Goal: Task Accomplishment & Management: Complete application form

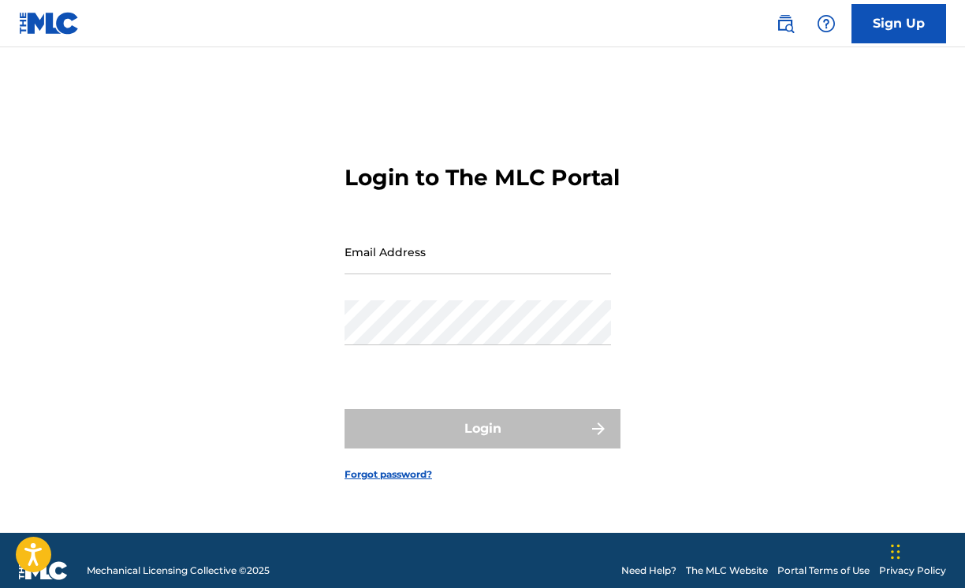
click at [405, 269] on input "Email Address" at bounding box center [478, 251] width 266 height 45
type input "[EMAIL_ADDRESS][DOMAIN_NAME]"
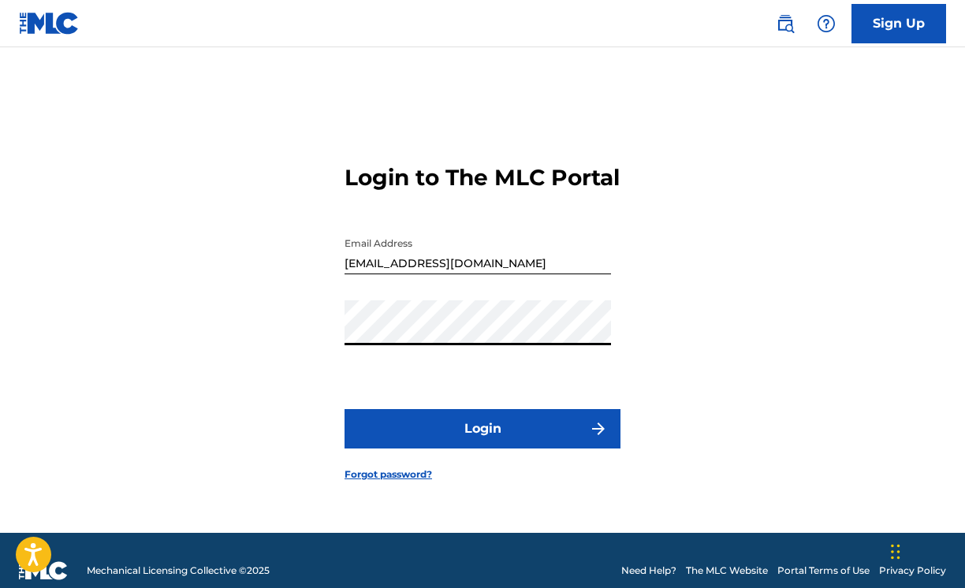
click at [481, 446] on button "Login" at bounding box center [483, 428] width 276 height 39
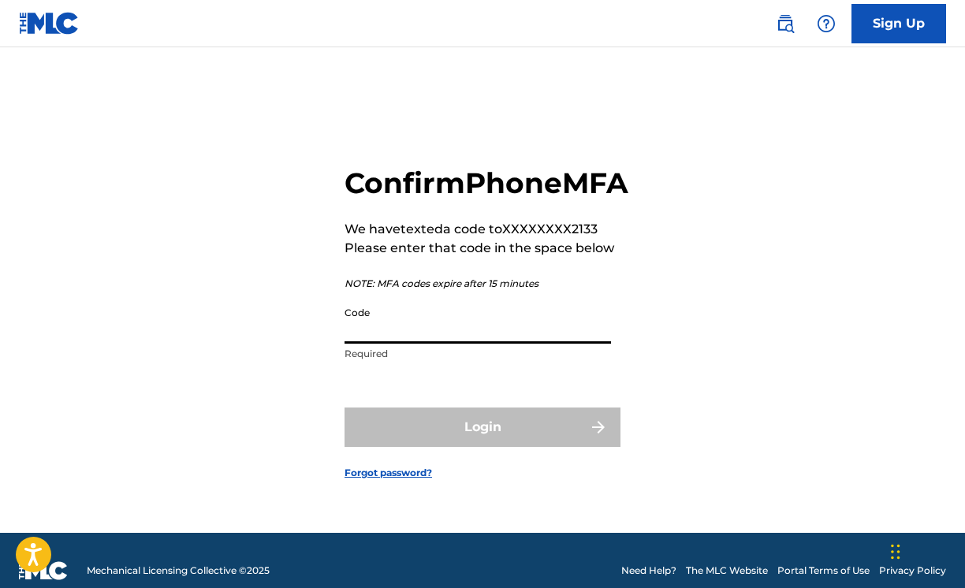
click at [474, 341] on input "Code" at bounding box center [478, 321] width 266 height 45
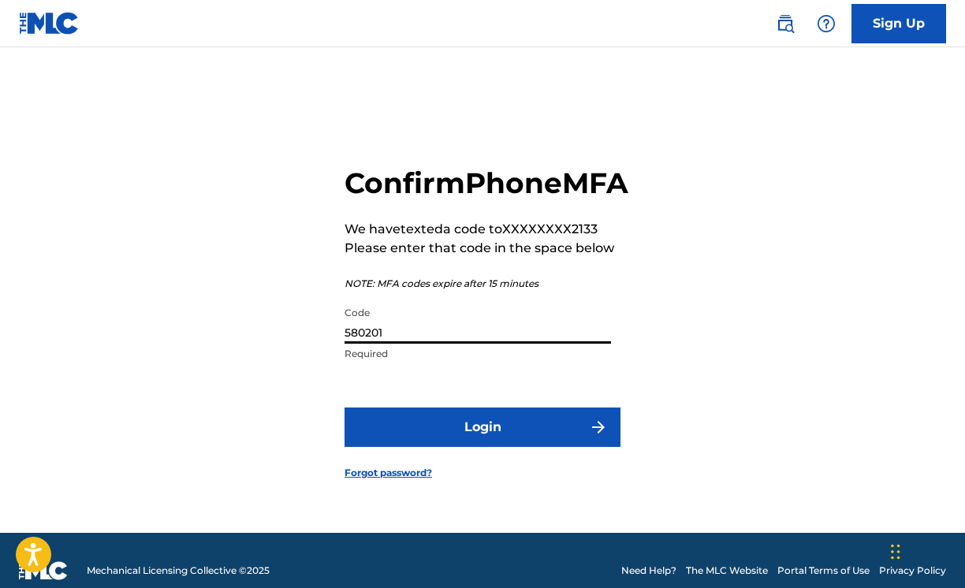
type input "580201"
click at [517, 447] on button "Login" at bounding box center [483, 427] width 276 height 39
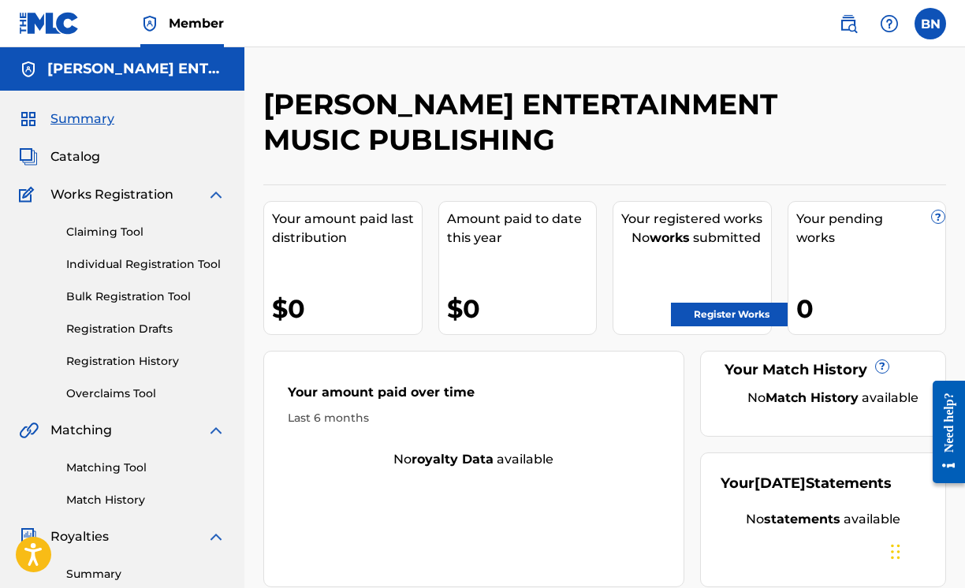
click at [69, 152] on span "Catalog" at bounding box center [75, 156] width 50 height 19
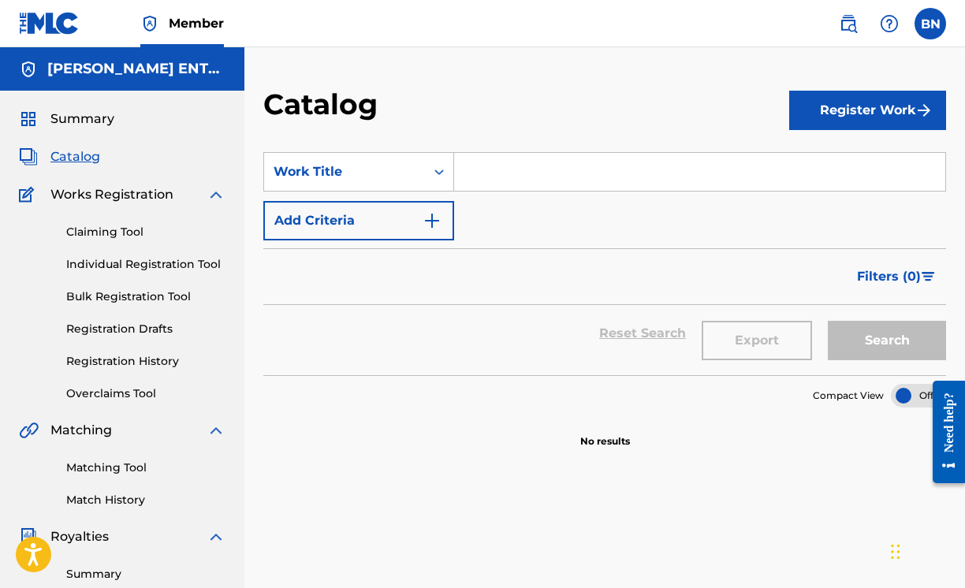
click at [888, 23] on img at bounding box center [889, 23] width 19 height 19
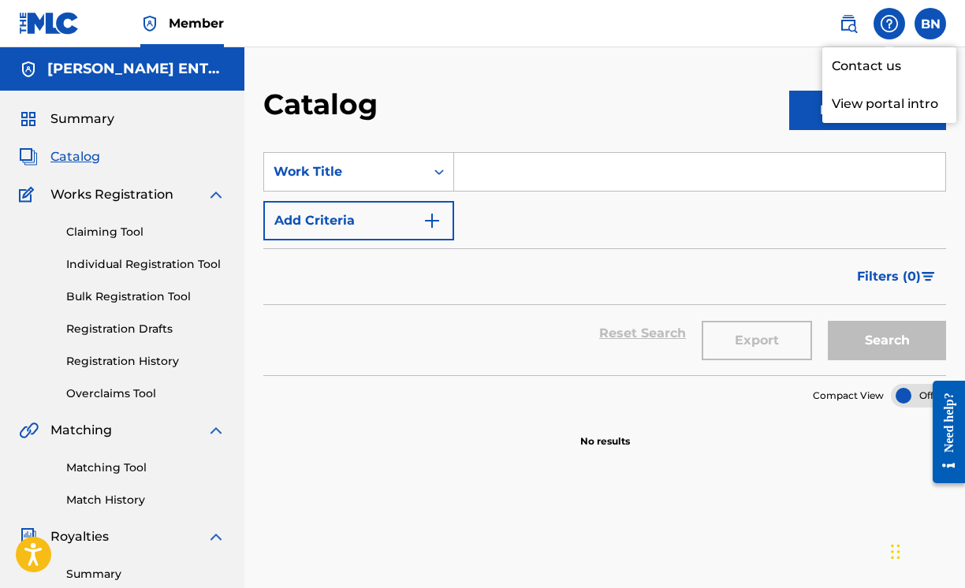
click at [862, 95] on p "View portal intro" at bounding box center [889, 104] width 134 height 38
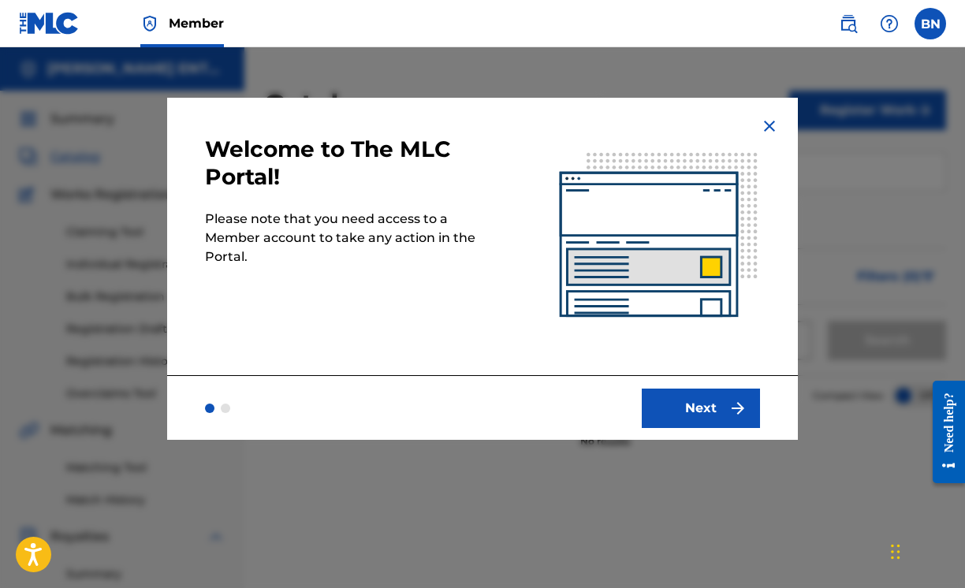
click at [706, 402] on button "Next" at bounding box center [701, 408] width 118 height 39
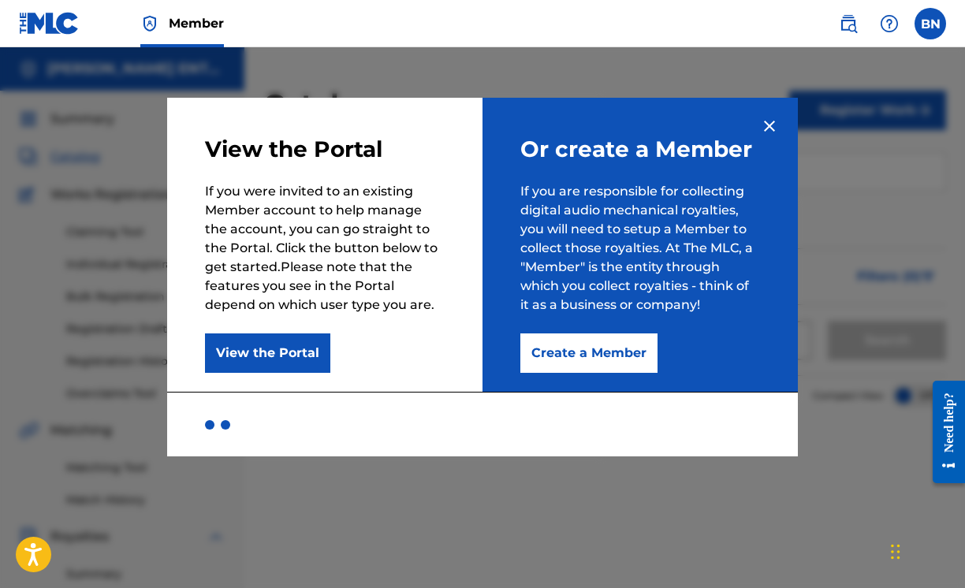
click at [279, 344] on button "View the Portal" at bounding box center [267, 352] width 125 height 39
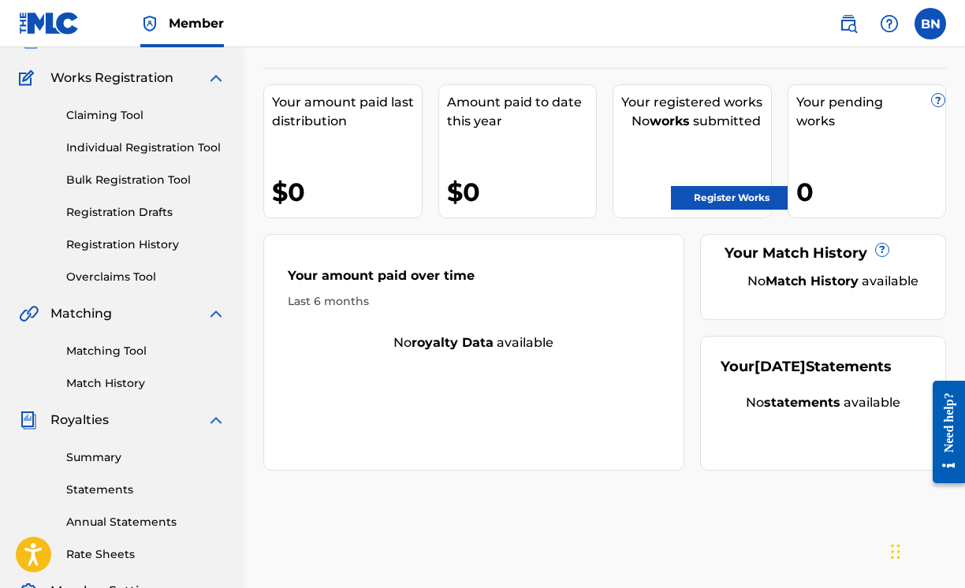
scroll to position [128, 0]
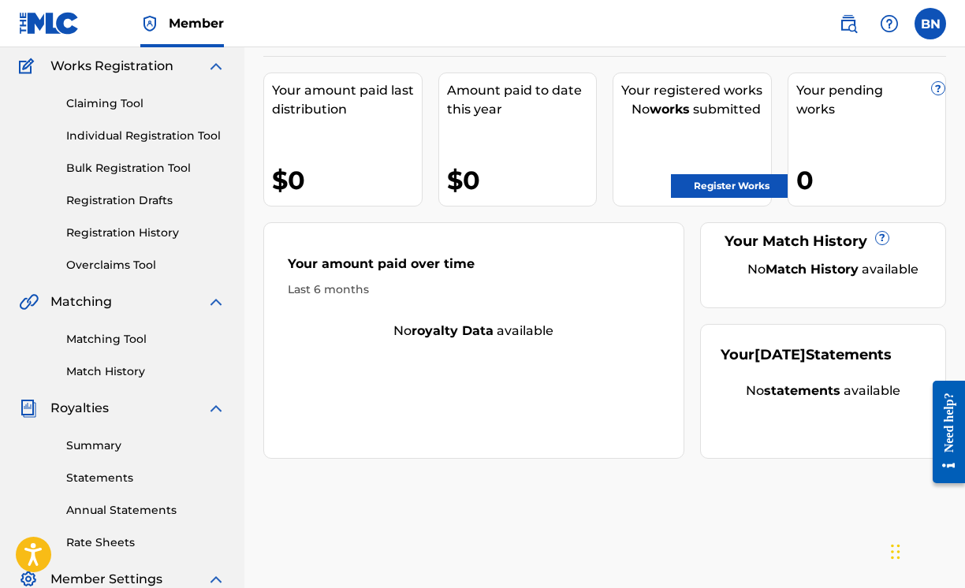
click at [741, 189] on link "Register Works" at bounding box center [731, 186] width 121 height 24
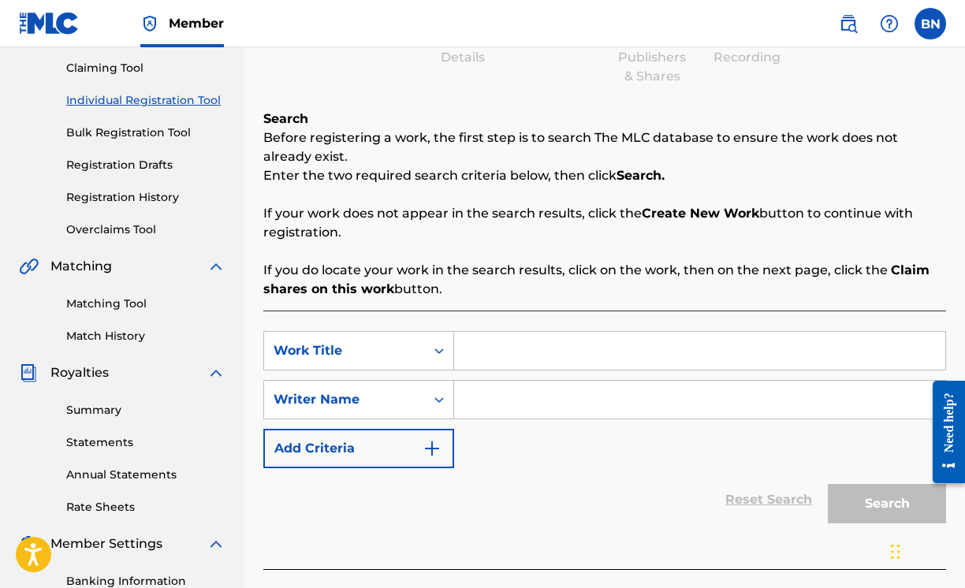
scroll to position [153, 0]
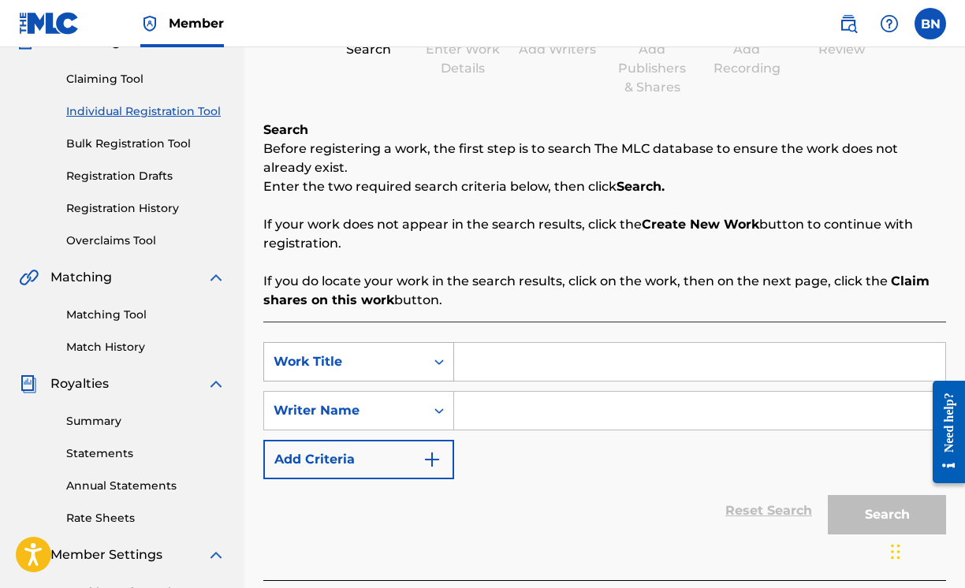
click at [439, 359] on icon "Search Form" at bounding box center [439, 362] width 16 height 16
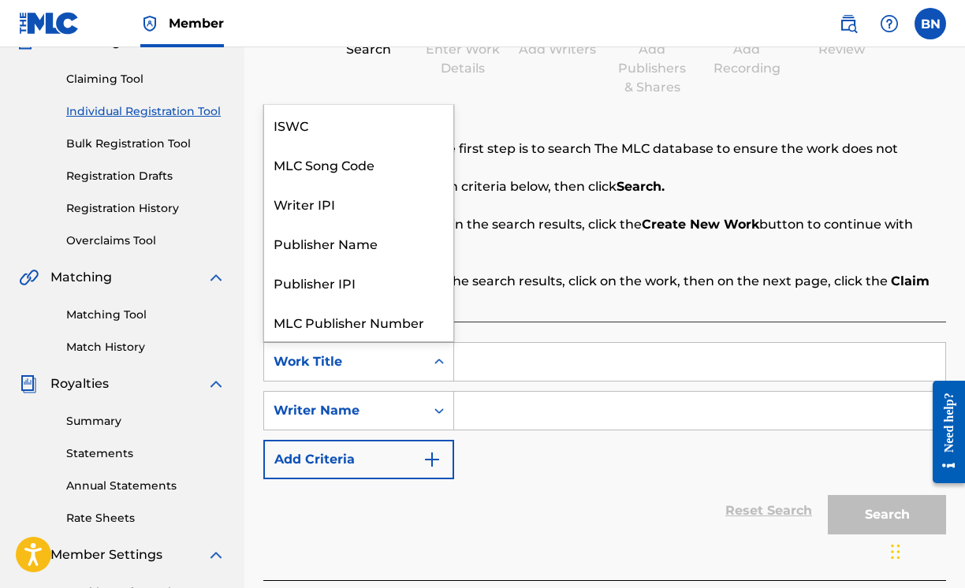
scroll to position [39, 0]
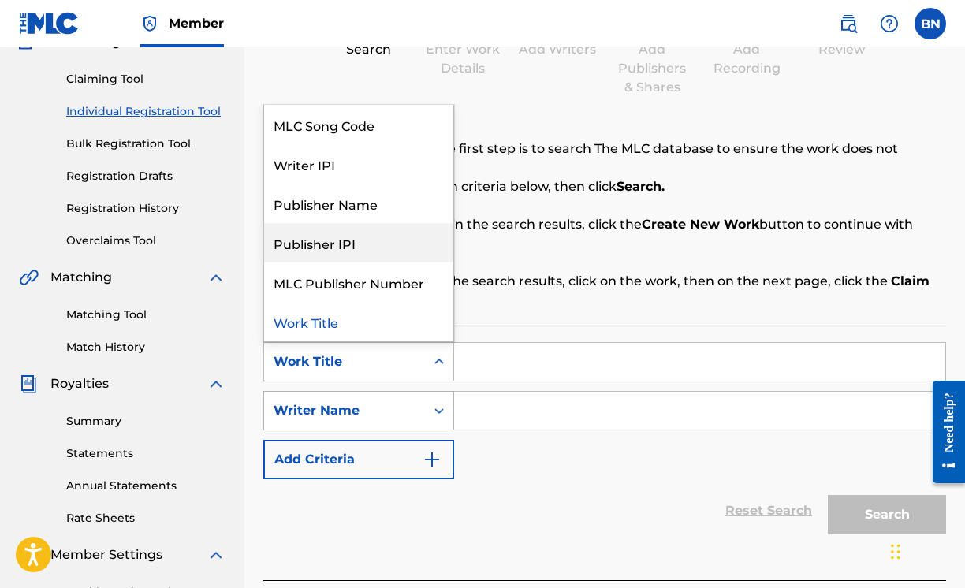
click at [434, 410] on icon "Search Form" at bounding box center [439, 411] width 16 height 16
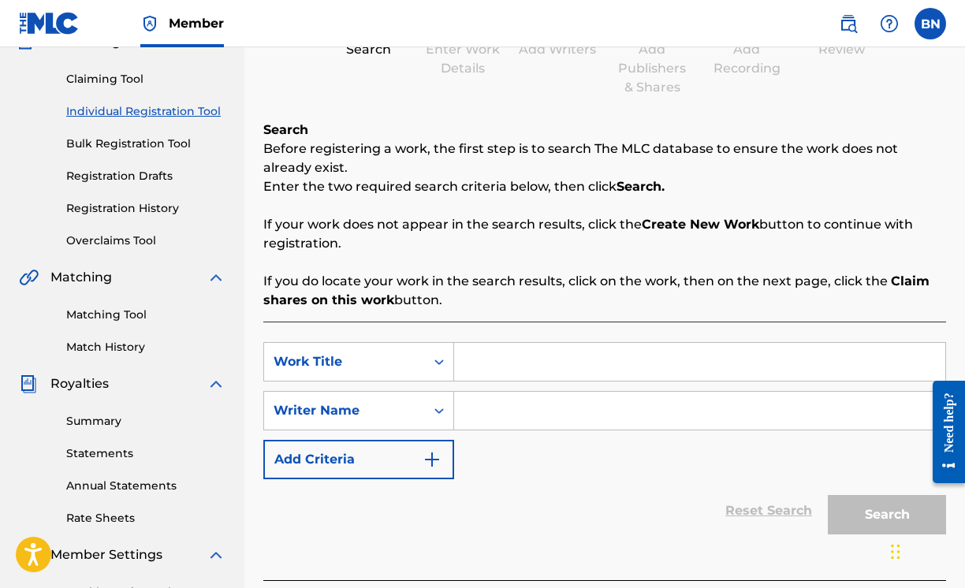
click at [434, 410] on icon "Search Form" at bounding box center [439, 411] width 16 height 16
click at [437, 407] on icon "Search Form" at bounding box center [439, 411] width 16 height 16
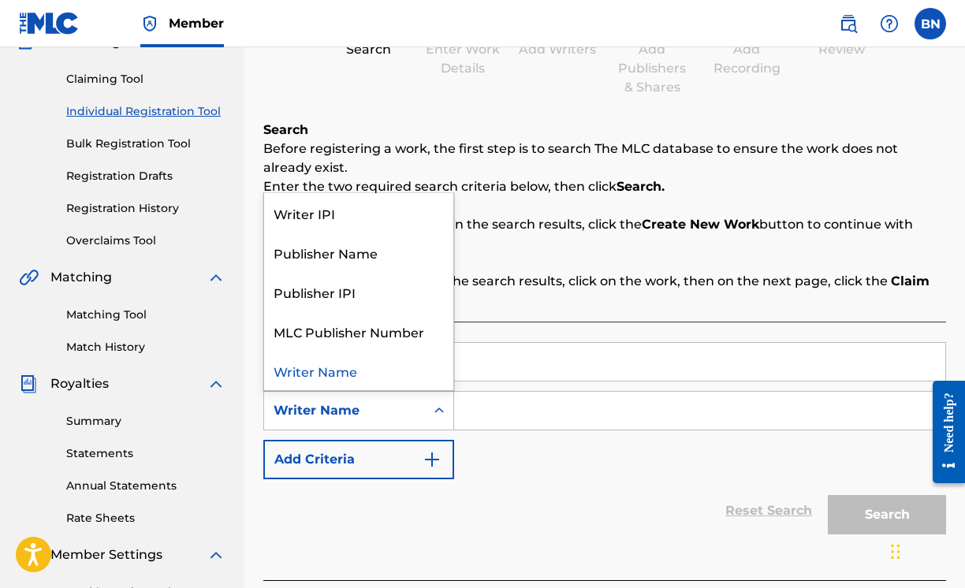
click at [520, 285] on p "If you do locate your work in the search results, click on the work, then on th…" at bounding box center [604, 291] width 683 height 38
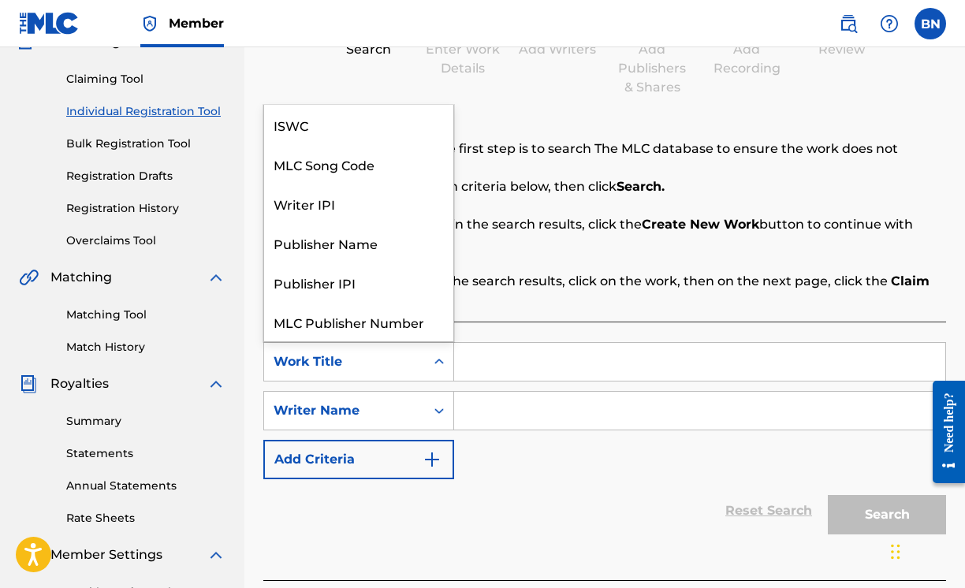
click at [419, 376] on div "Work Title" at bounding box center [344, 362] width 161 height 30
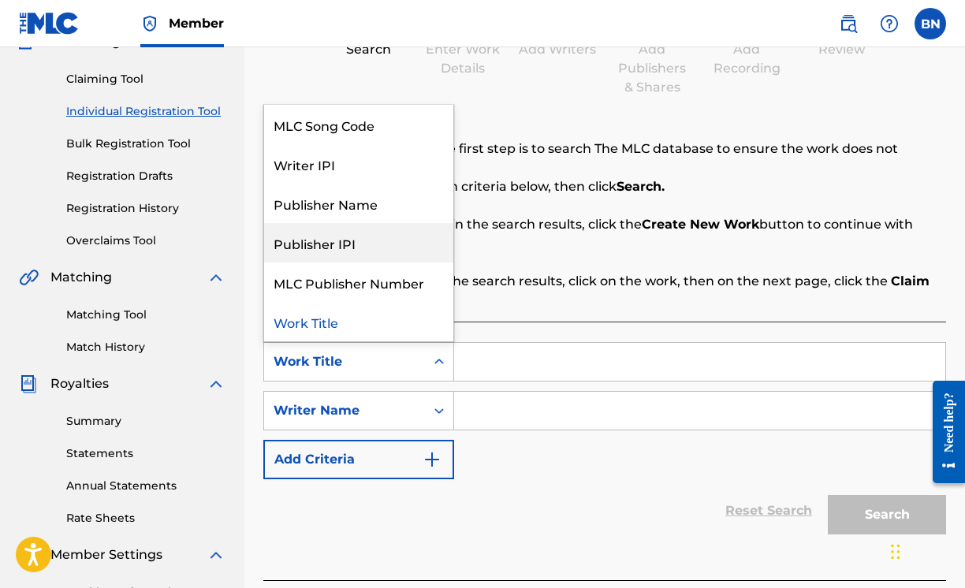
click at [377, 239] on div "Publisher IPI" at bounding box center [358, 242] width 189 height 39
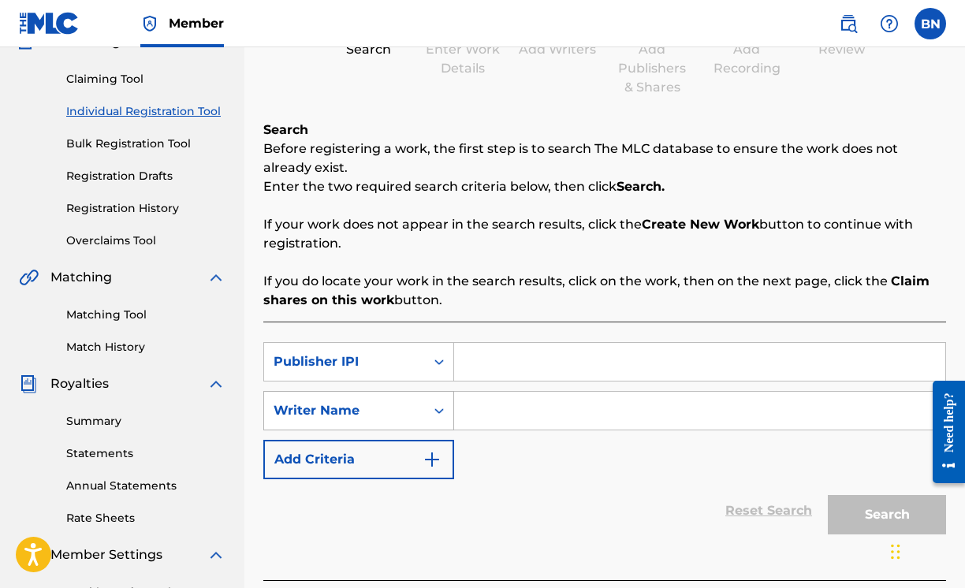
click at [391, 423] on div "Writer Name" at bounding box center [344, 411] width 161 height 30
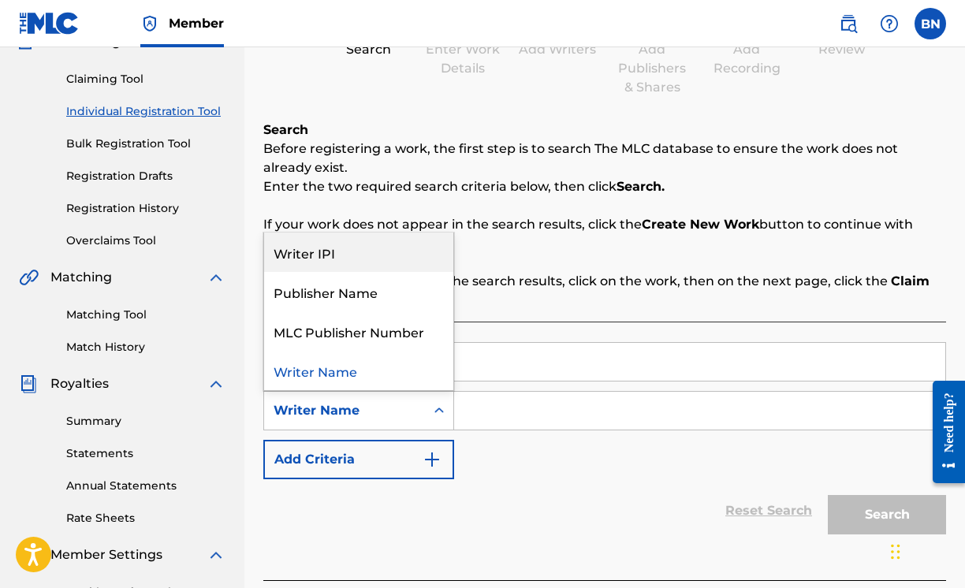
click at [387, 251] on div "Writer IPI" at bounding box center [358, 252] width 189 height 39
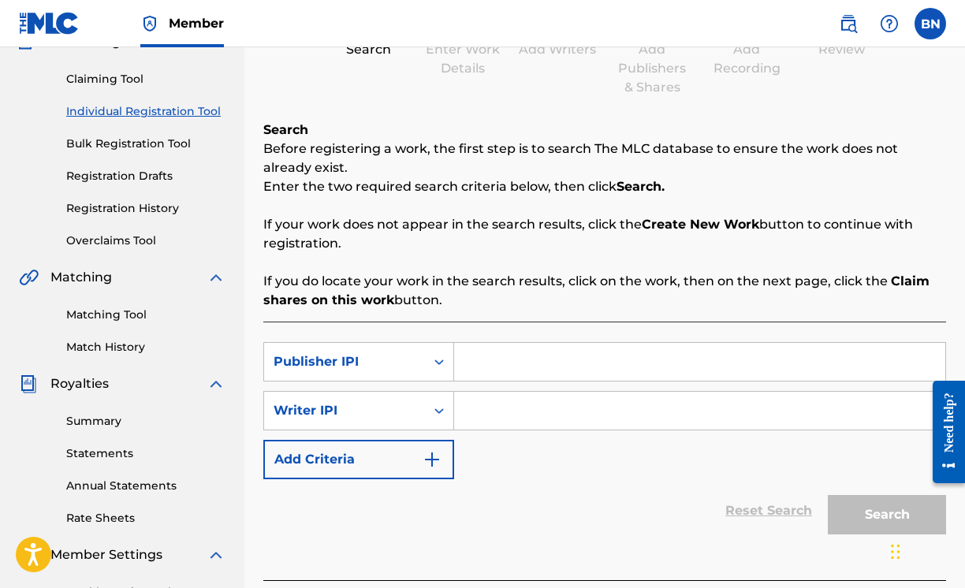
click at [487, 363] on input "Search Form" at bounding box center [699, 362] width 491 height 38
paste input "00363273463"
type input "00363273463"
click at [483, 415] on input "Search Form" at bounding box center [699, 411] width 491 height 38
paste input "00662166935"
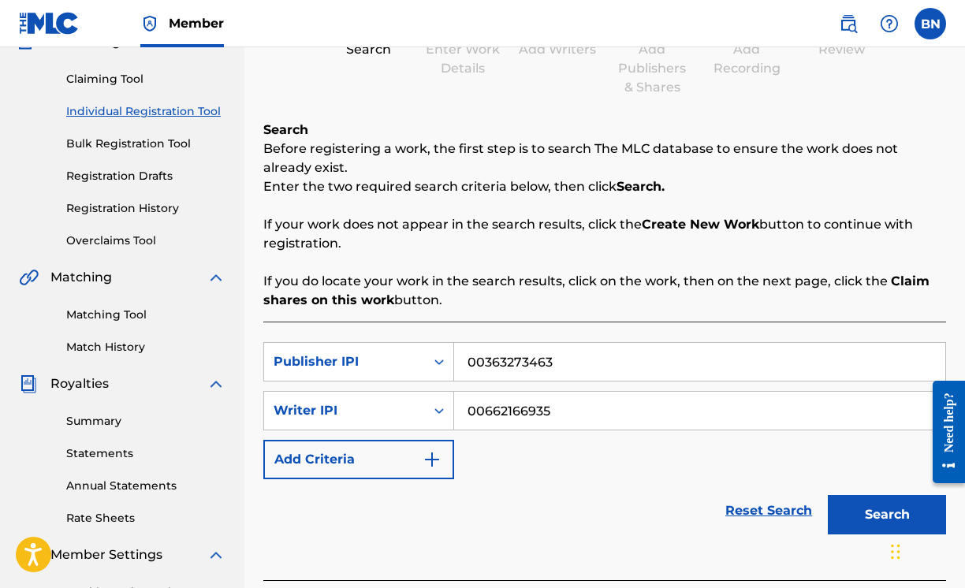
type input "00662166935"
click at [859, 511] on button "Search" at bounding box center [887, 514] width 118 height 39
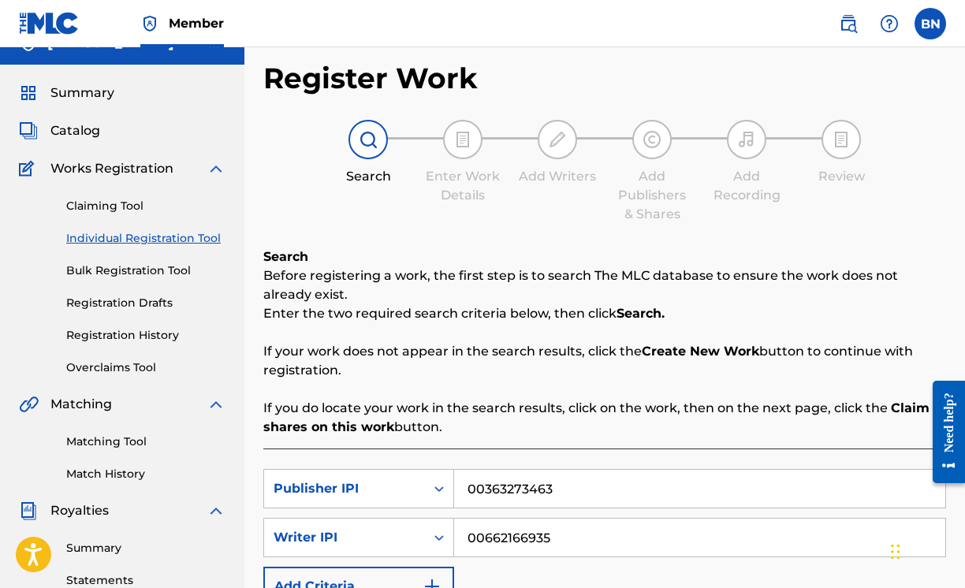
scroll to position [21, 0]
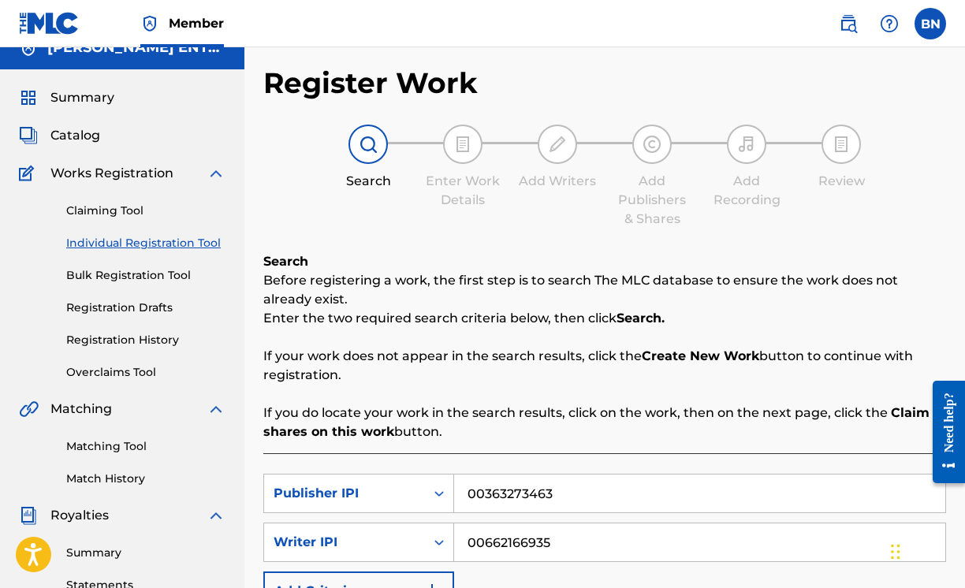
click at [847, 18] on img at bounding box center [848, 23] width 19 height 19
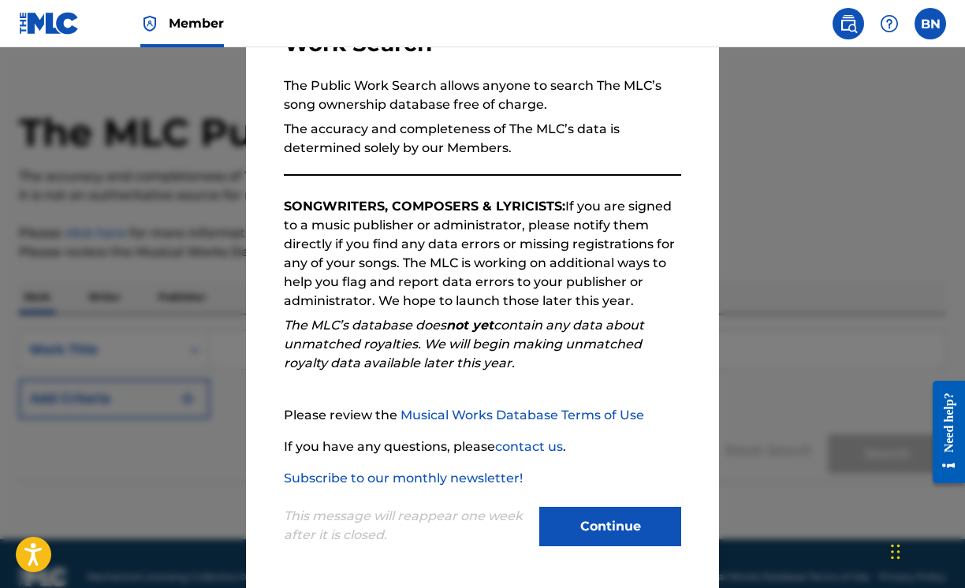
scroll to position [7, 0]
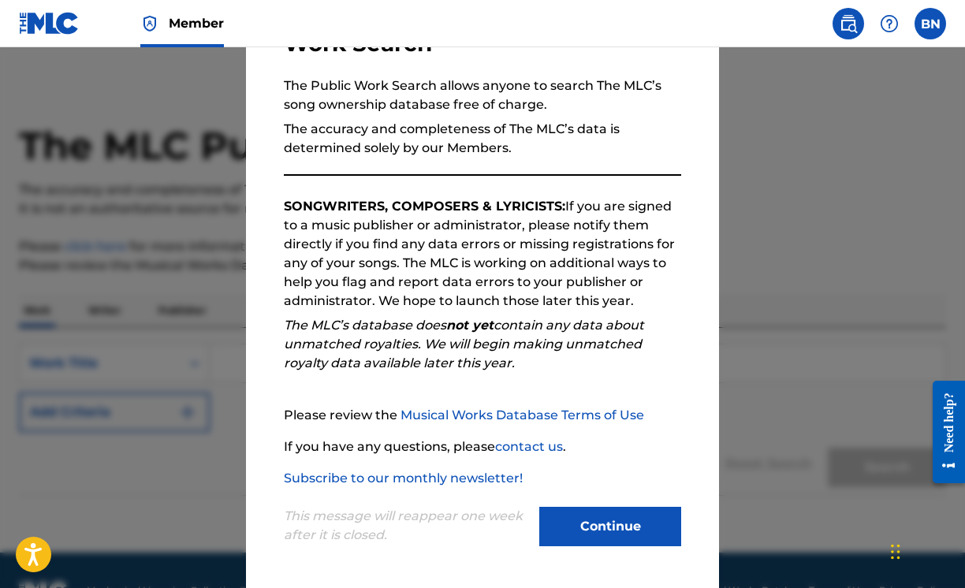
click at [584, 531] on button "Continue" at bounding box center [610, 526] width 142 height 39
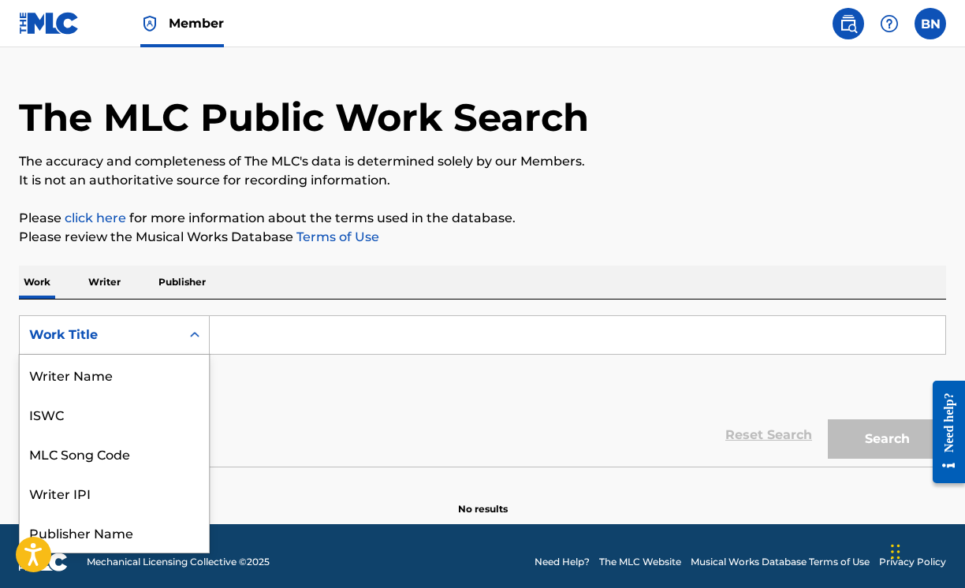
click at [189, 353] on div "Work Title selected, 8 of 8. 8 results available. Use Up and Down to choose opt…" at bounding box center [114, 334] width 191 height 39
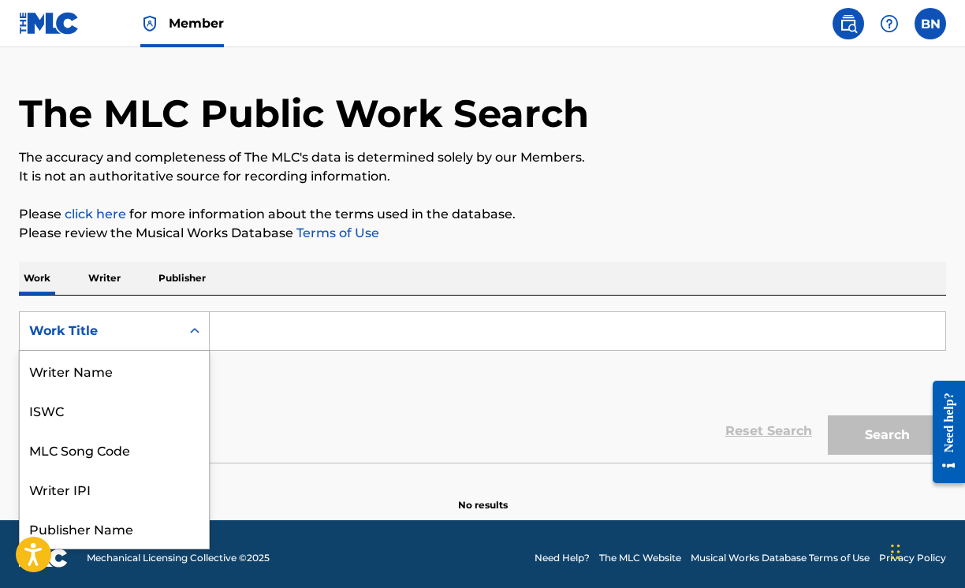
scroll to position [79, 0]
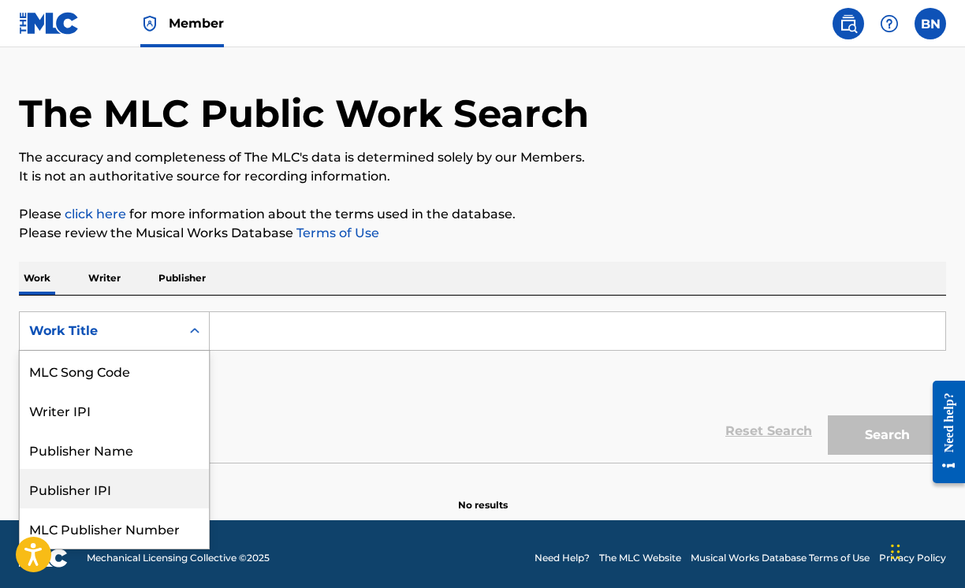
click at [107, 487] on div "Publisher IPI" at bounding box center [114, 488] width 189 height 39
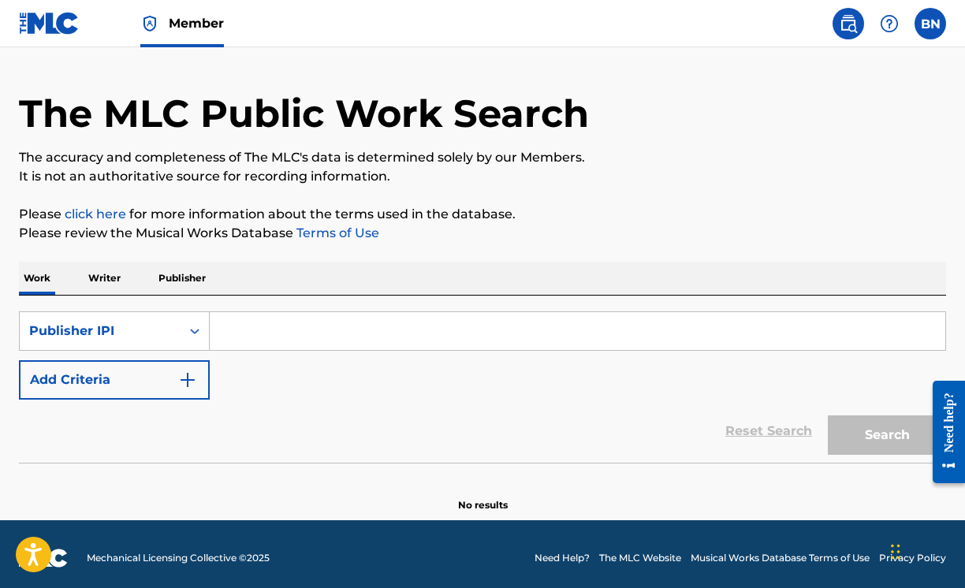
click at [243, 327] on input "Search Form" at bounding box center [578, 331] width 736 height 38
paste input "00363273463"
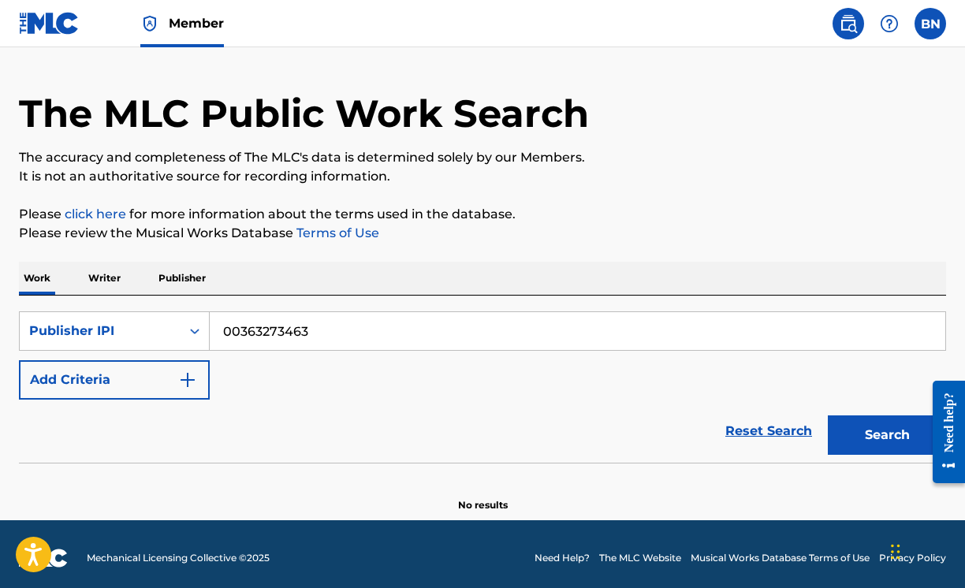
type input "00363273463"
click at [881, 445] on button "Search" at bounding box center [887, 434] width 118 height 39
click at [102, 282] on p "Writer" at bounding box center [105, 278] width 42 height 33
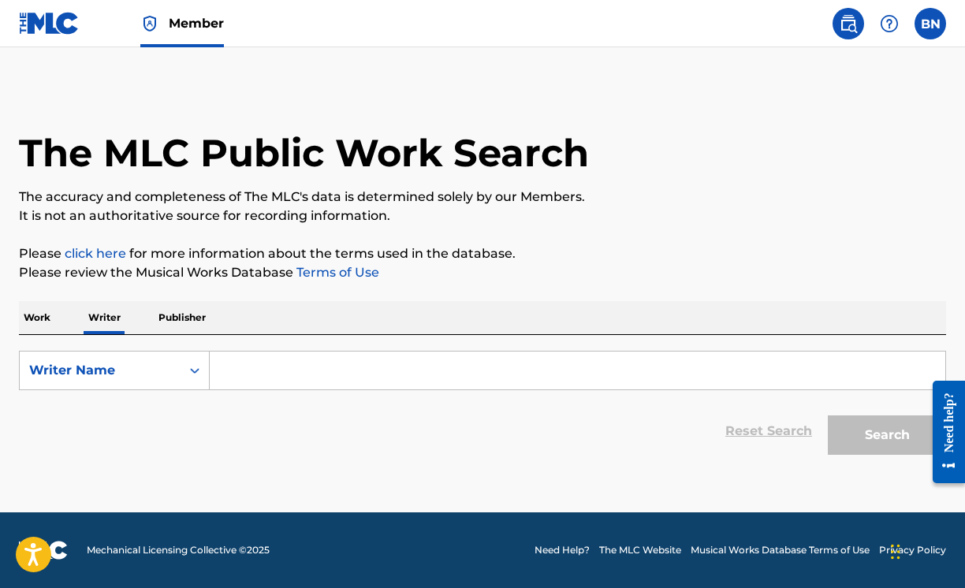
click at [179, 323] on p "Publisher" at bounding box center [182, 317] width 57 height 33
click at [243, 373] on input "Search Form" at bounding box center [578, 371] width 736 height 38
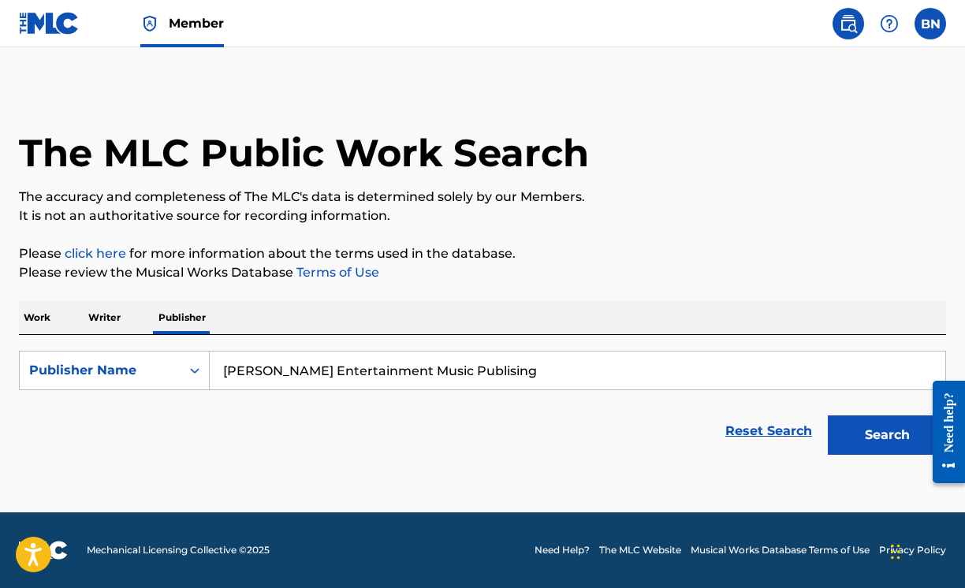
type input "[PERSON_NAME] Entertainment Music Publising"
click at [899, 435] on button "Search" at bounding box center [887, 434] width 118 height 39
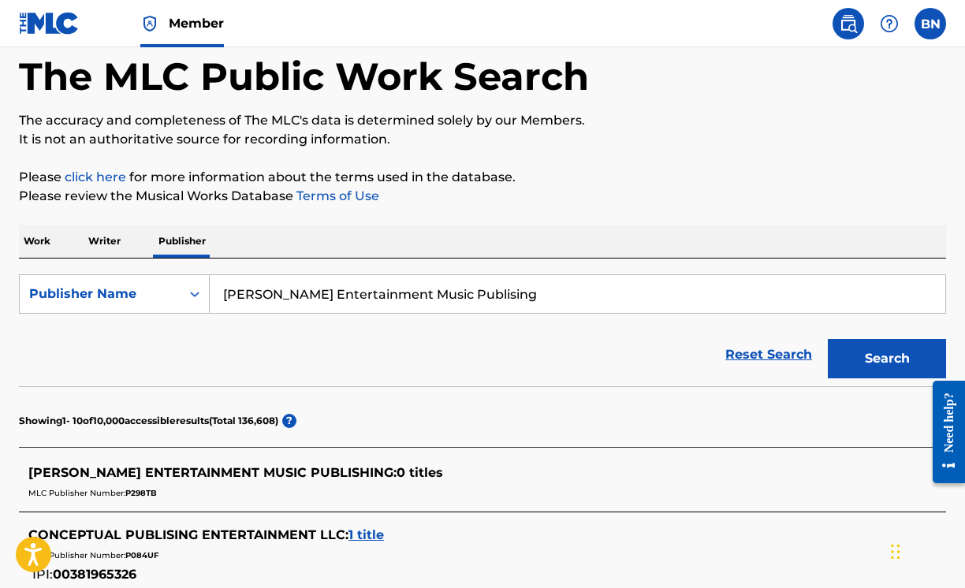
scroll to position [67, 0]
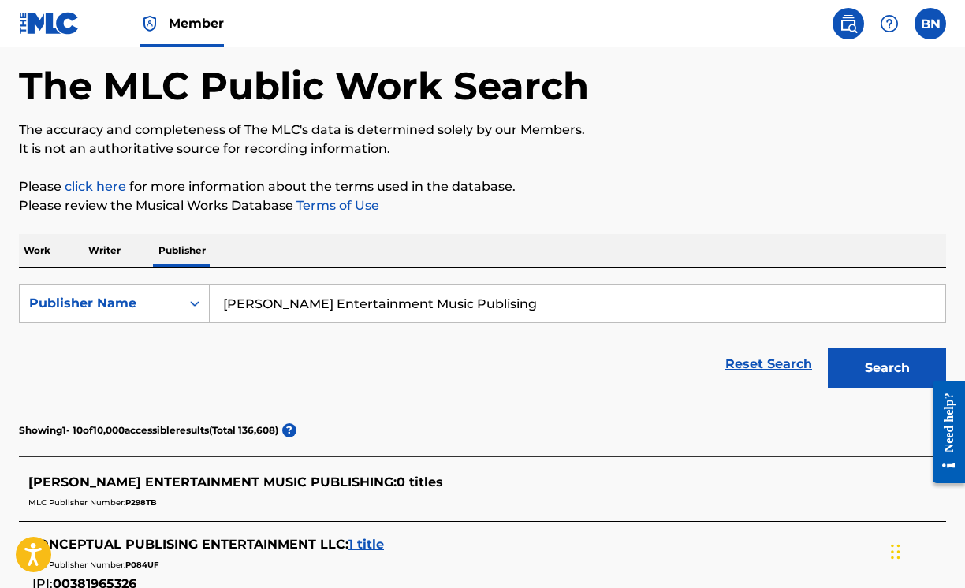
click at [114, 251] on p "Writer" at bounding box center [105, 250] width 42 height 33
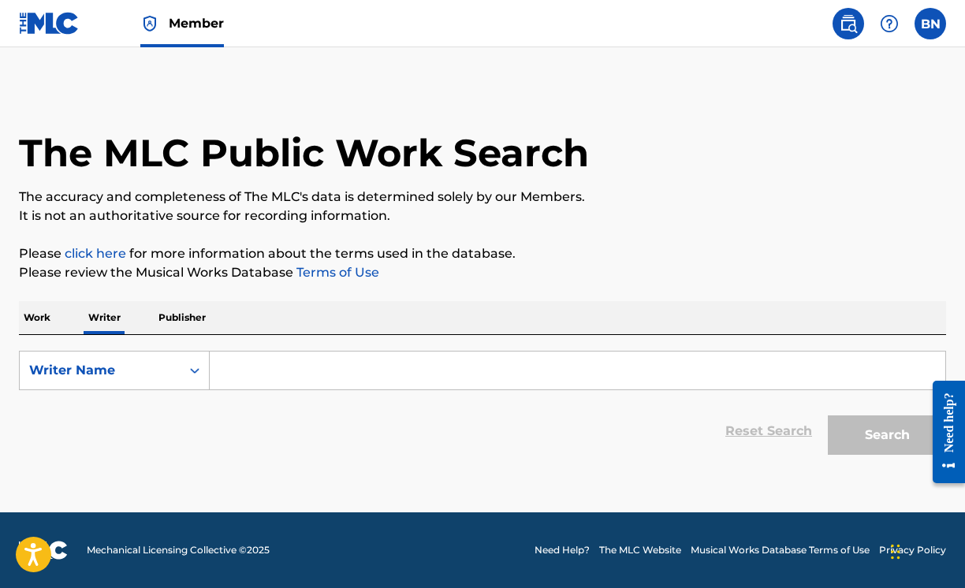
click at [244, 375] on input "Search Form" at bounding box center [578, 371] width 736 height 38
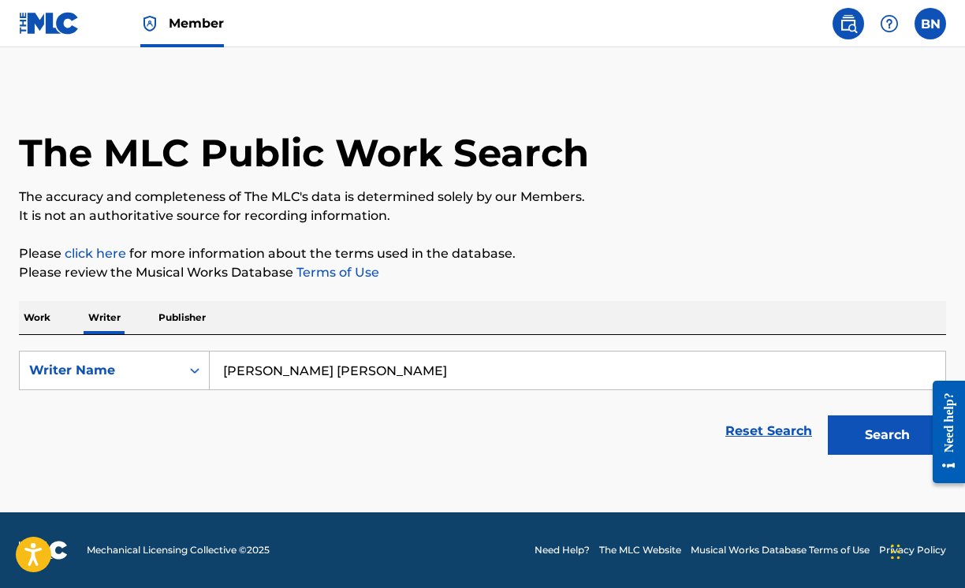
type input "[PERSON_NAME] [PERSON_NAME]"
click at [873, 433] on button "Search" at bounding box center [887, 434] width 118 height 39
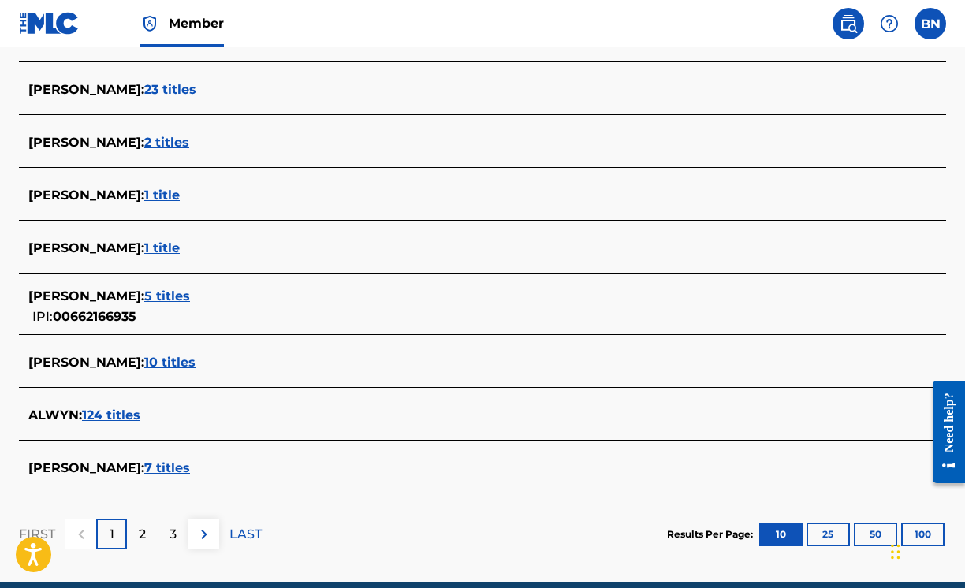
scroll to position [542, 0]
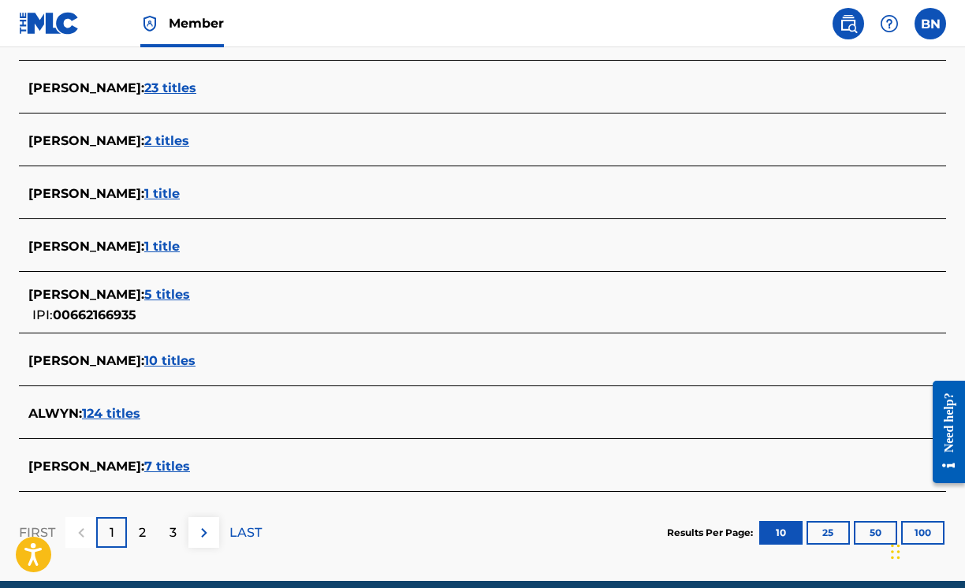
click at [178, 469] on span "7 titles" at bounding box center [167, 466] width 46 height 15
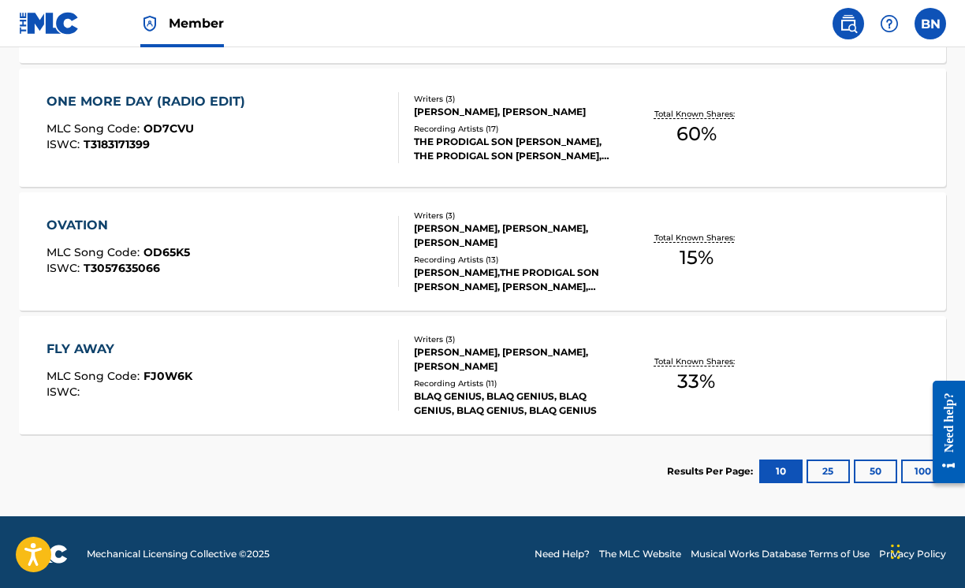
scroll to position [963, 0]
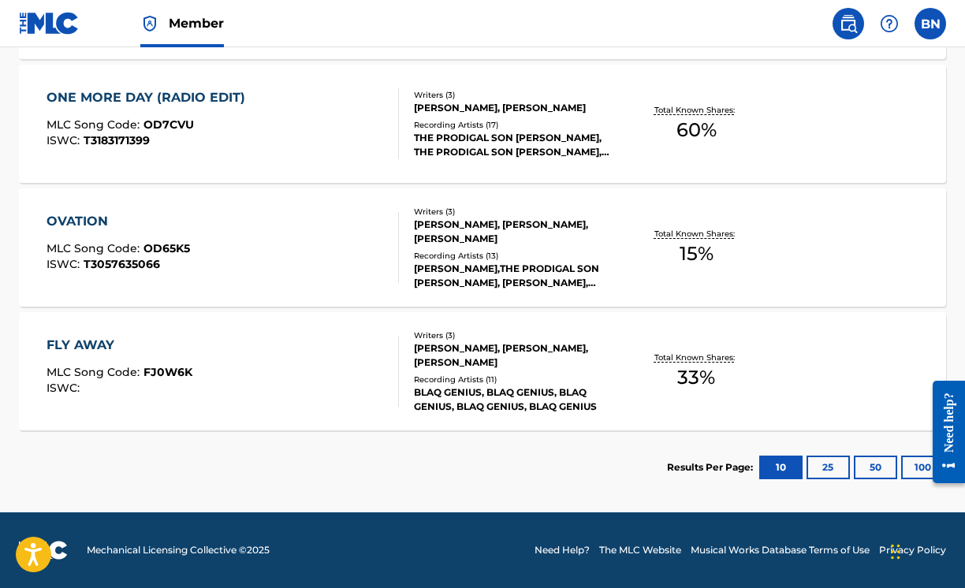
click at [835, 475] on button "25" at bounding box center [827, 468] width 43 height 24
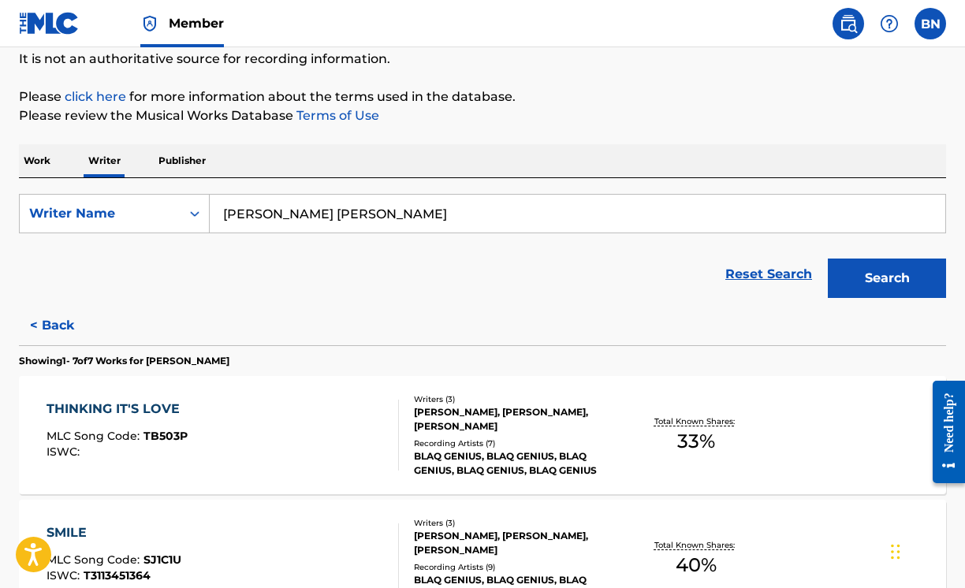
scroll to position [158, 0]
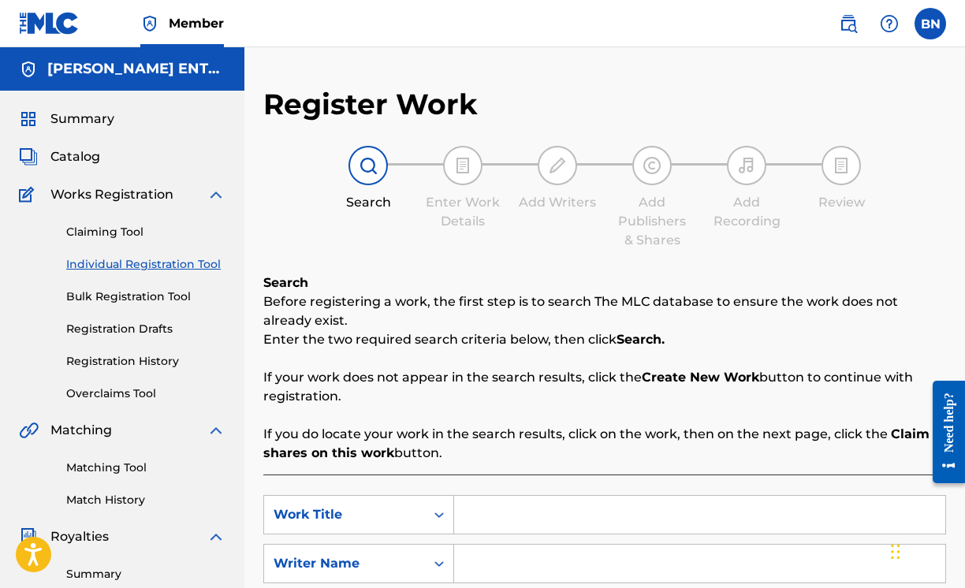
scroll to position [6, 0]
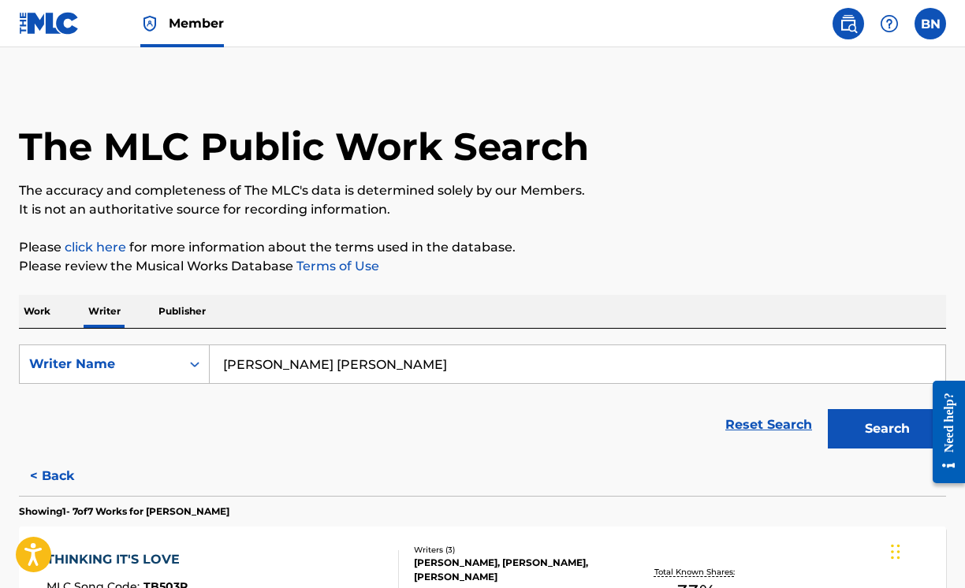
click at [884, 432] on button "Search" at bounding box center [887, 428] width 118 height 39
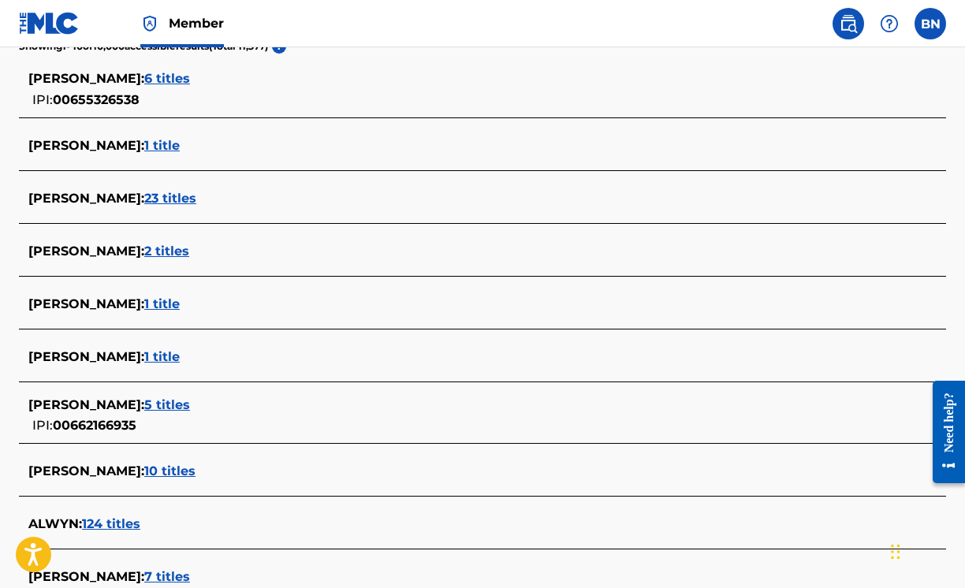
scroll to position [445, 0]
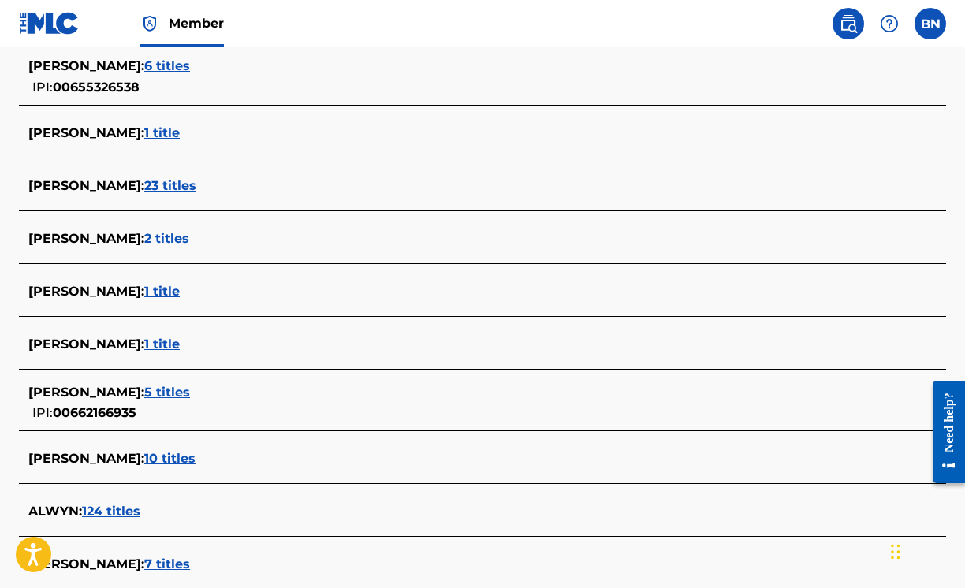
click at [155, 464] on span "10 titles" at bounding box center [169, 458] width 51 height 15
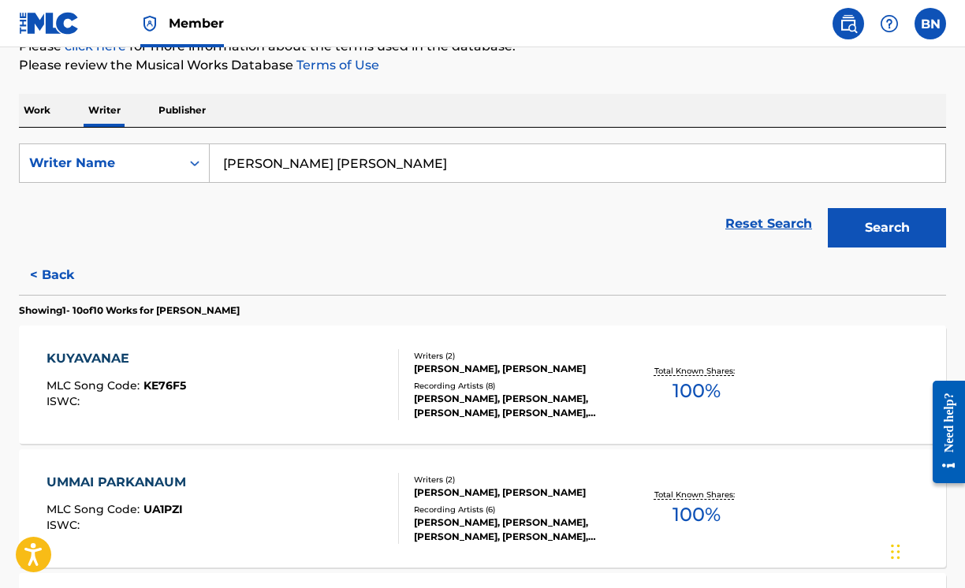
scroll to position [0, 0]
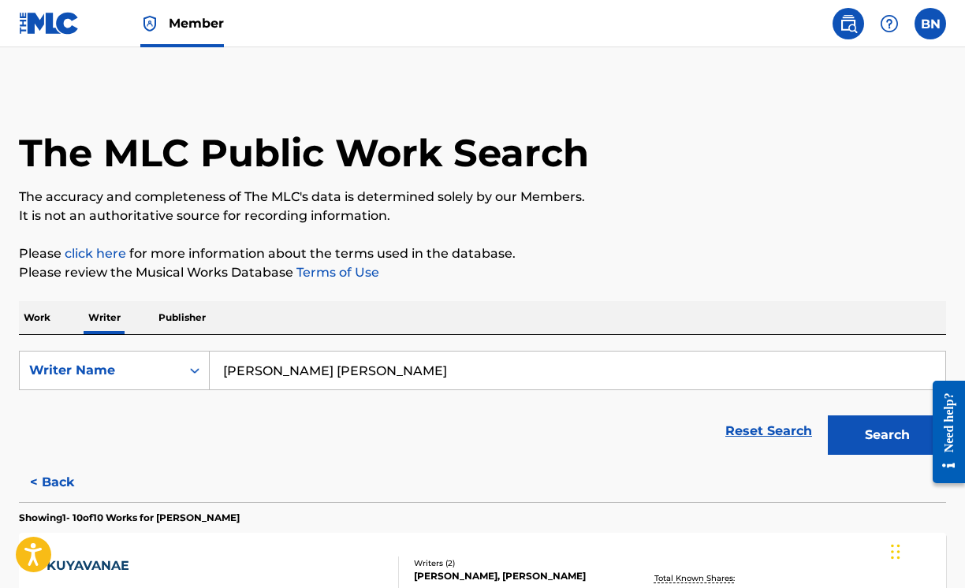
click at [777, 435] on link "Reset Search" at bounding box center [768, 431] width 102 height 35
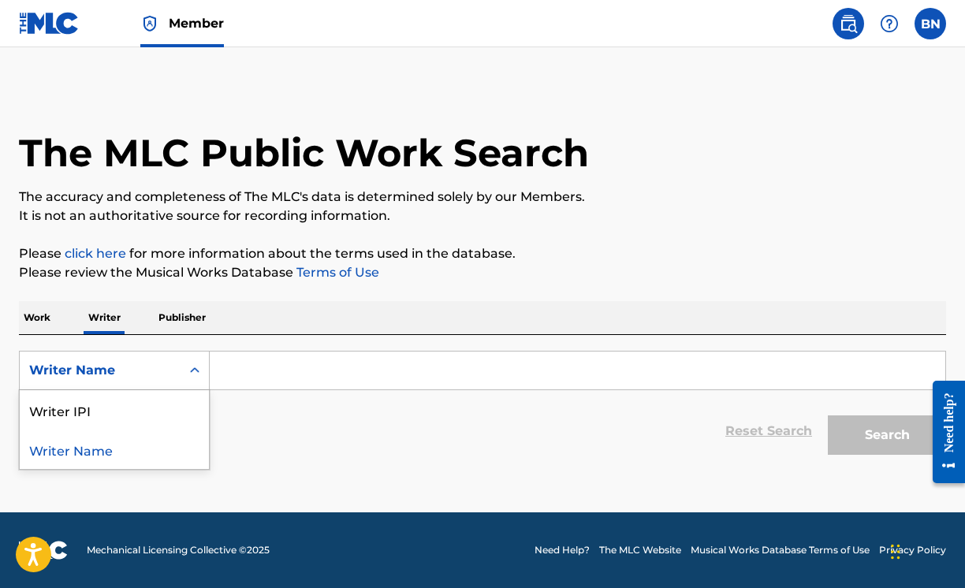
click at [151, 373] on div "Writer Name" at bounding box center [100, 370] width 142 height 19
click at [139, 460] on div "Writer Name" at bounding box center [114, 449] width 189 height 39
click at [245, 381] on input "Search Form" at bounding box center [578, 371] width 736 height 38
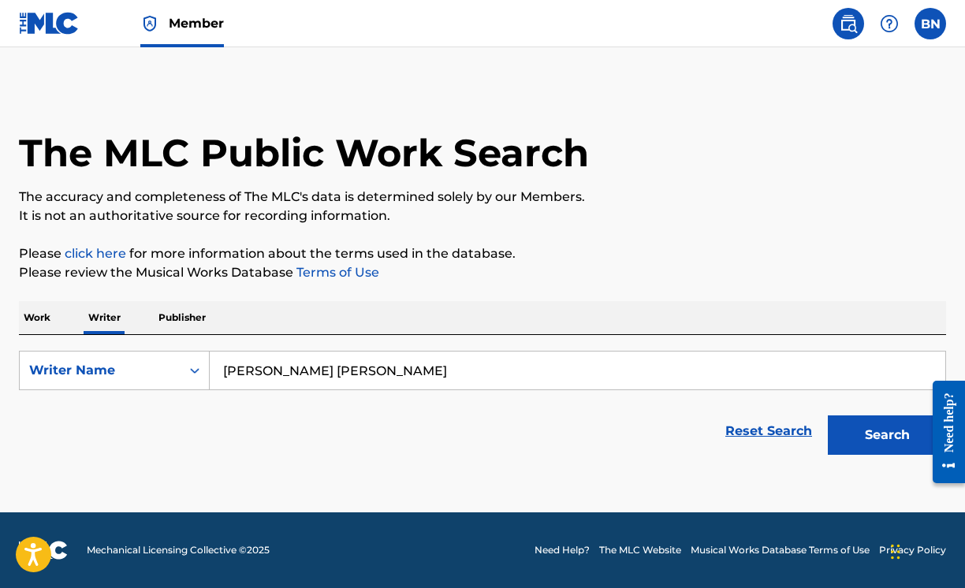
type input "[PERSON_NAME] [PERSON_NAME]"
click at [888, 441] on button "Search" at bounding box center [887, 434] width 118 height 39
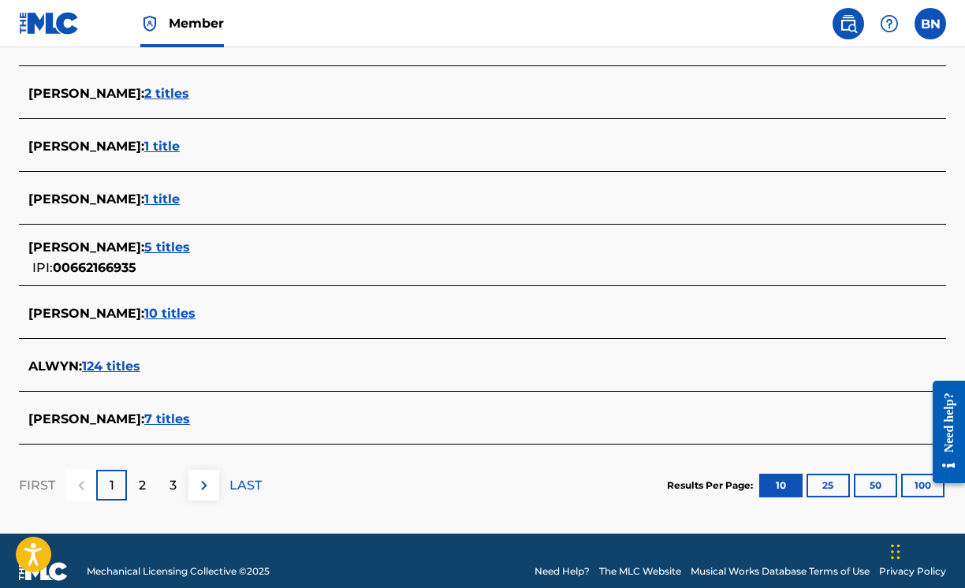
scroll to position [591, 0]
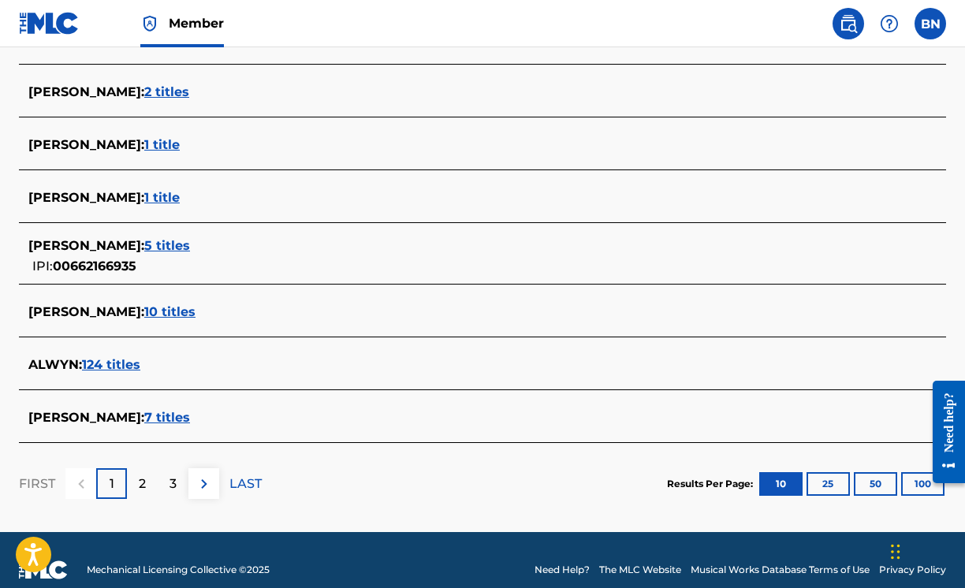
click at [190, 246] on span "5 titles" at bounding box center [167, 245] width 46 height 15
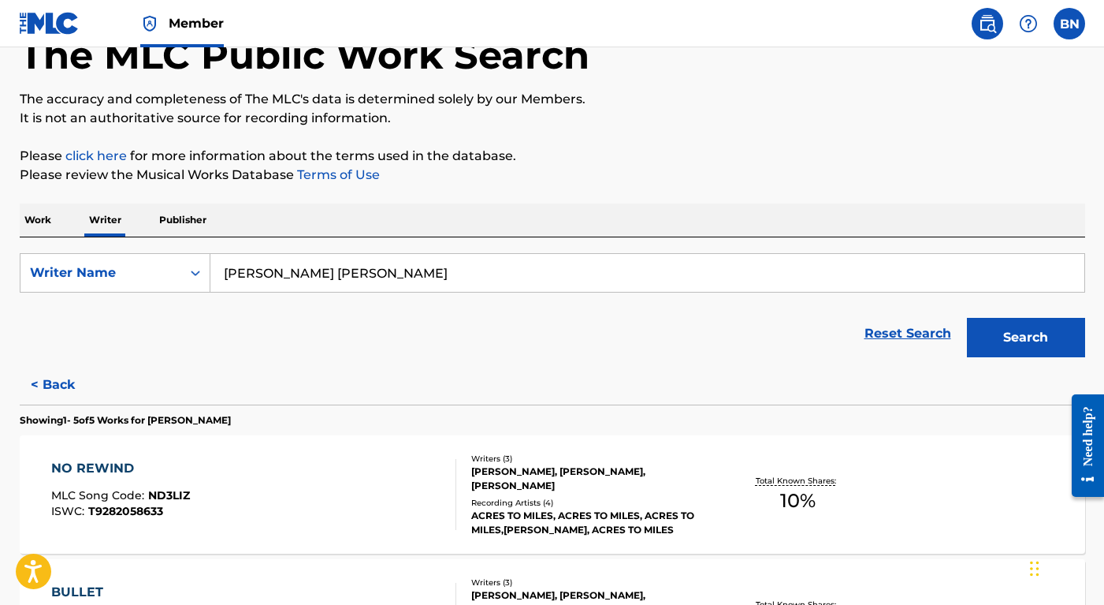
scroll to position [94, 0]
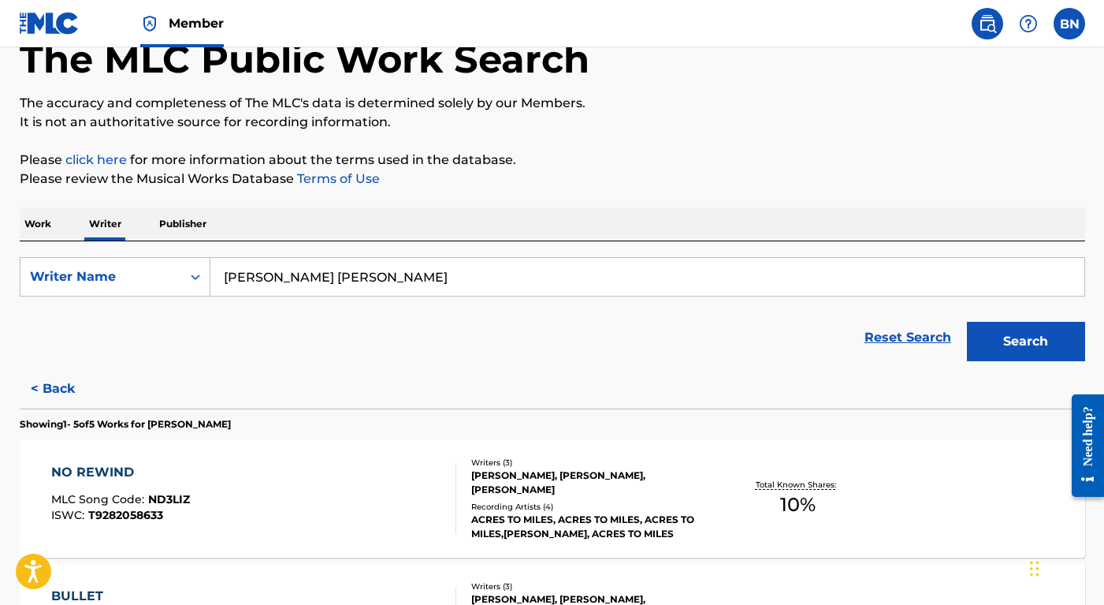
click at [53, 390] on button "< Back" at bounding box center [67, 388] width 95 height 39
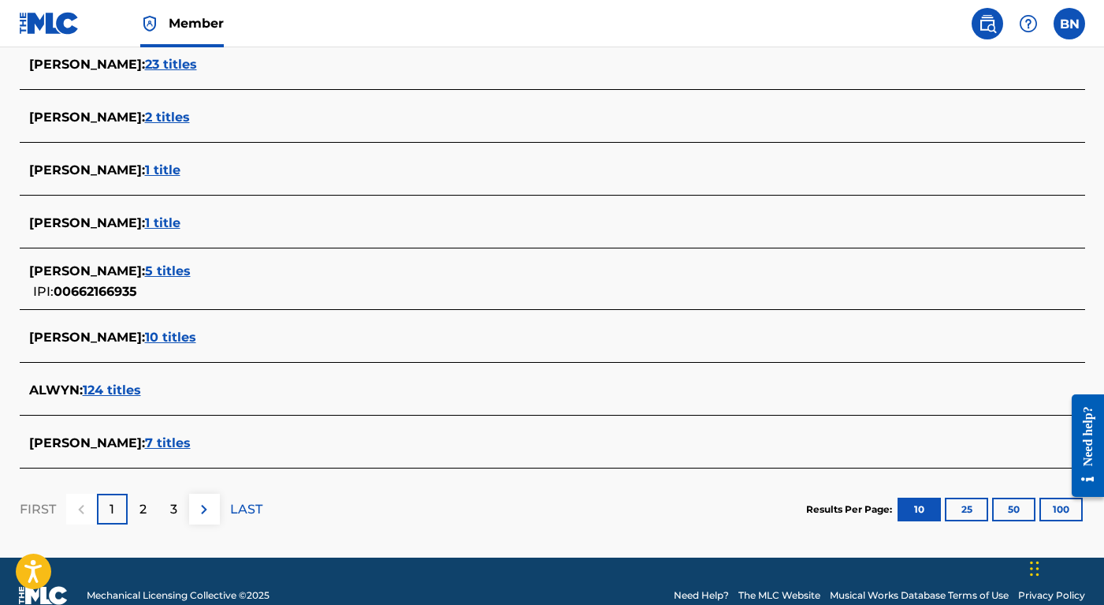
scroll to position [578, 0]
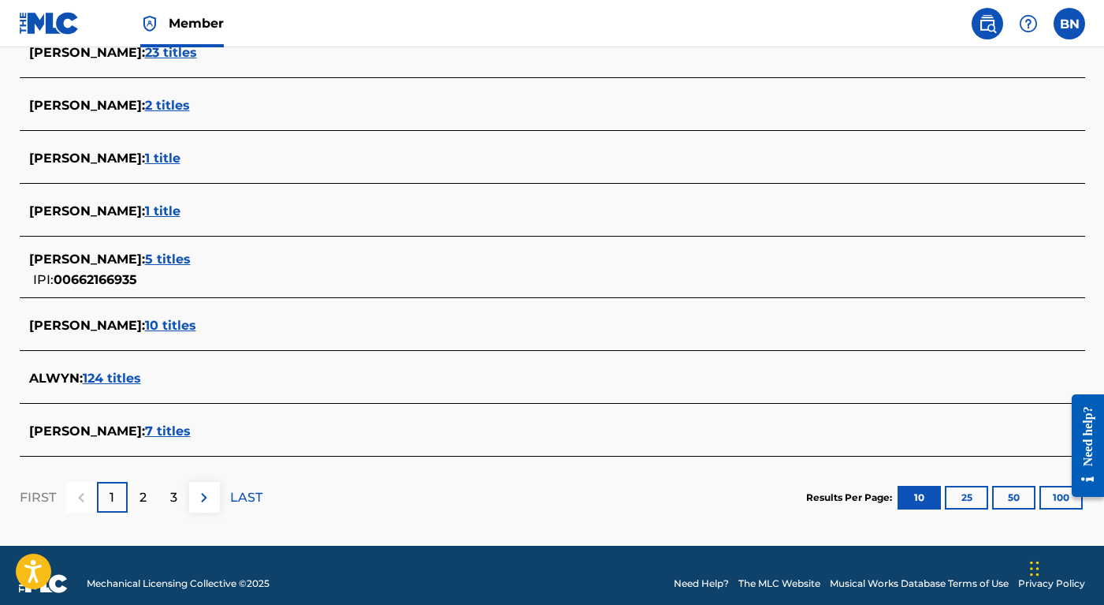
click at [960, 497] on button "25" at bounding box center [966, 498] width 43 height 24
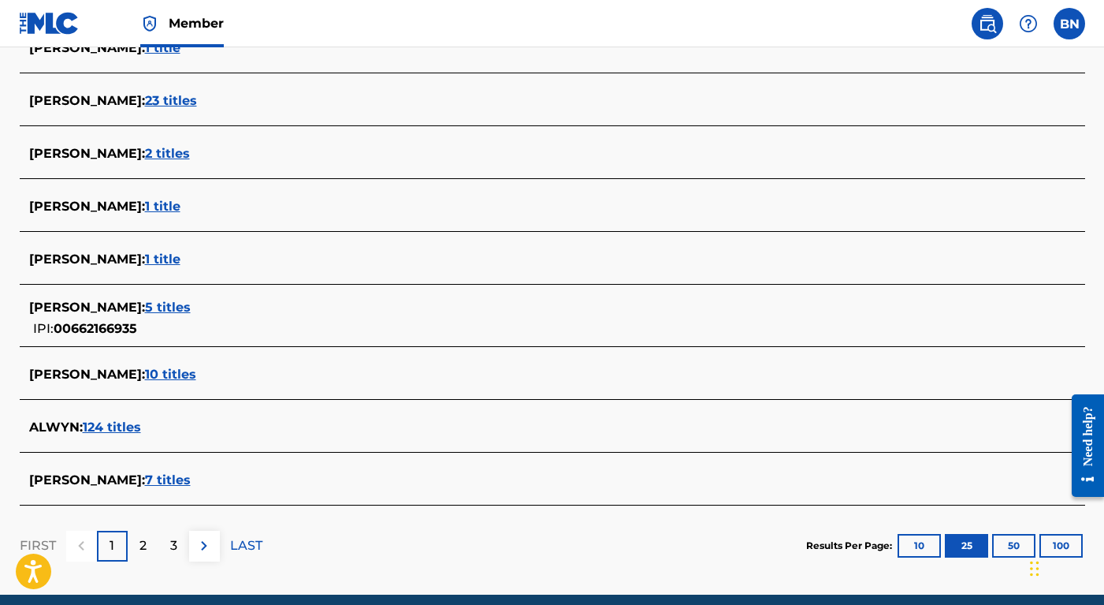
scroll to position [1413, 0]
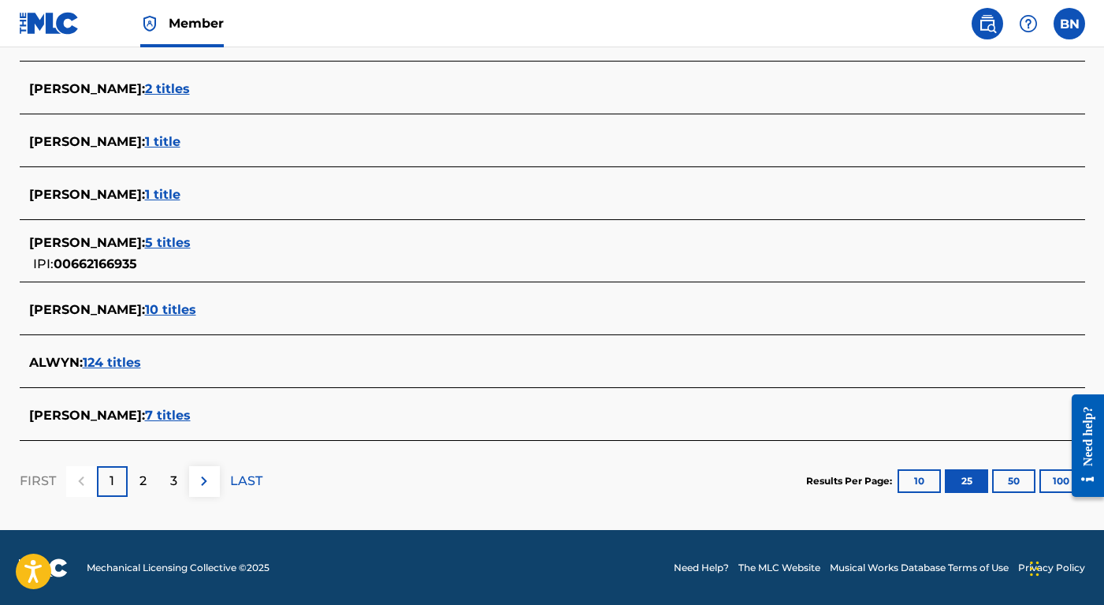
click at [964, 479] on div at bounding box center [1082, 445] width 44 height 127
click at [964, 479] on button "100" at bounding box center [1061, 481] width 43 height 24
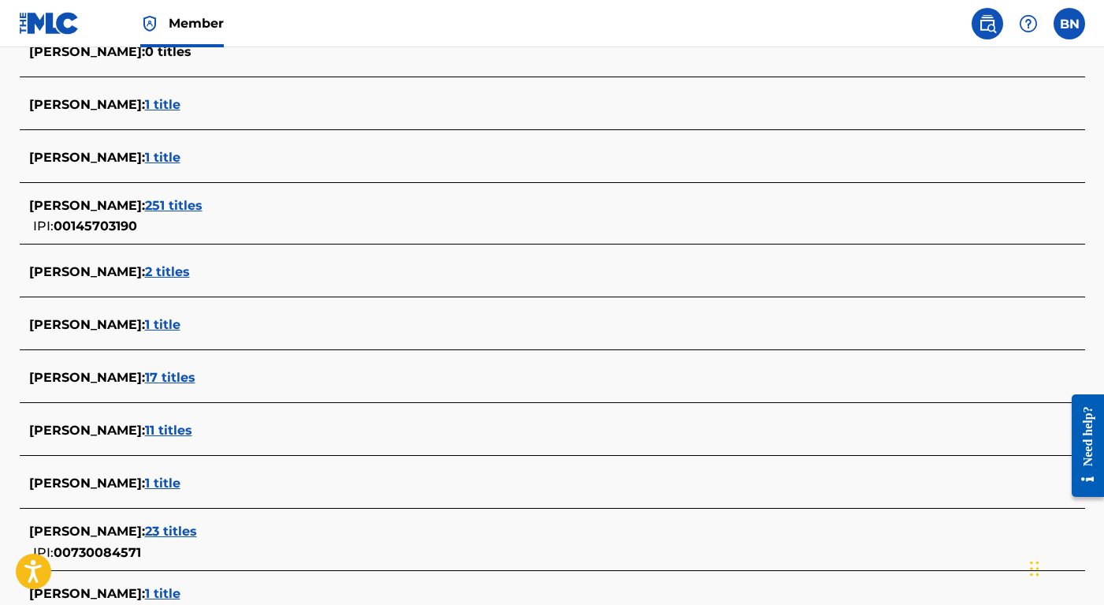
scroll to position [1891, 0]
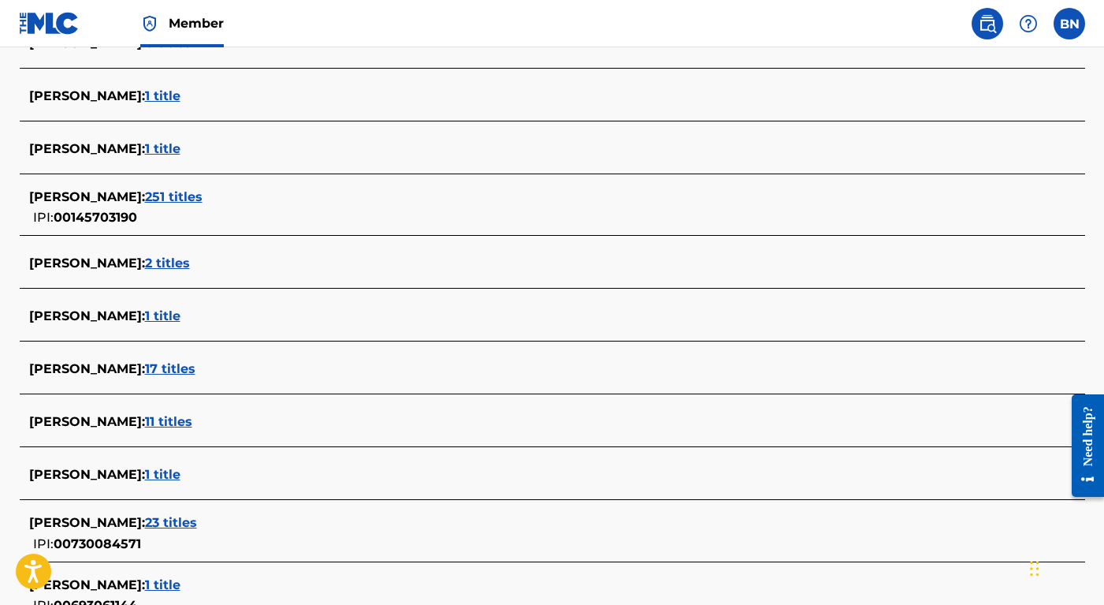
click at [146, 315] on span "1 title" at bounding box center [162, 315] width 35 height 15
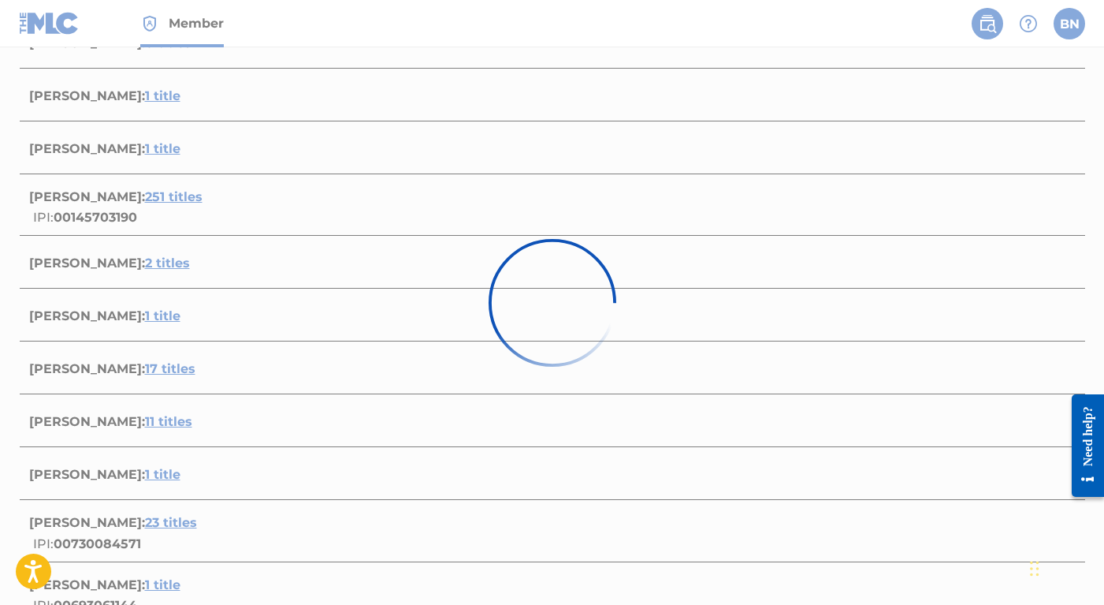
scroll to position [204, 0]
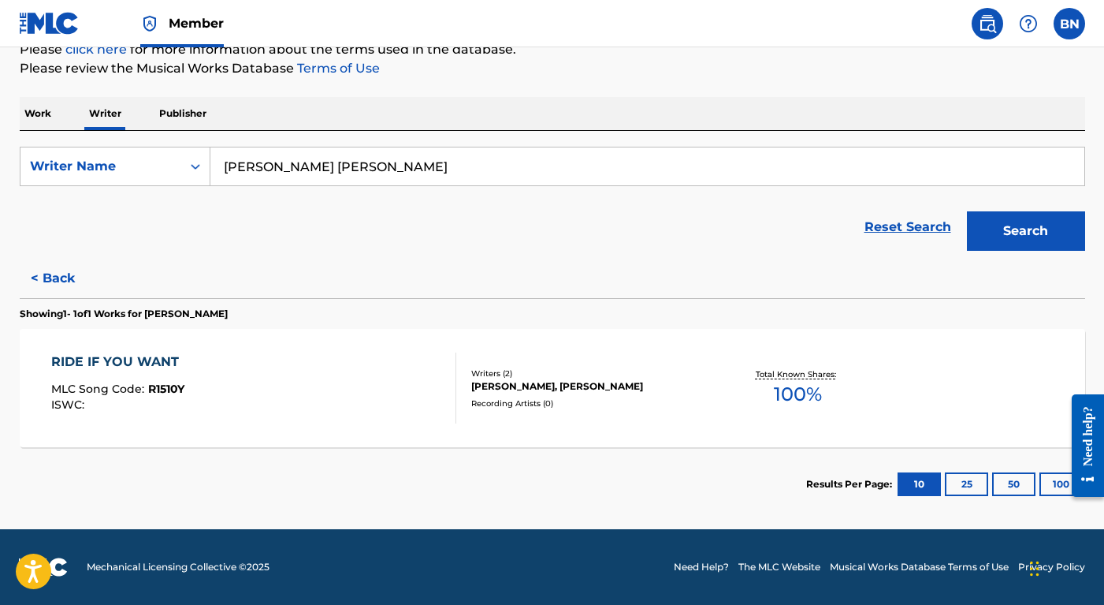
click at [50, 279] on button "< Back" at bounding box center [67, 278] width 95 height 39
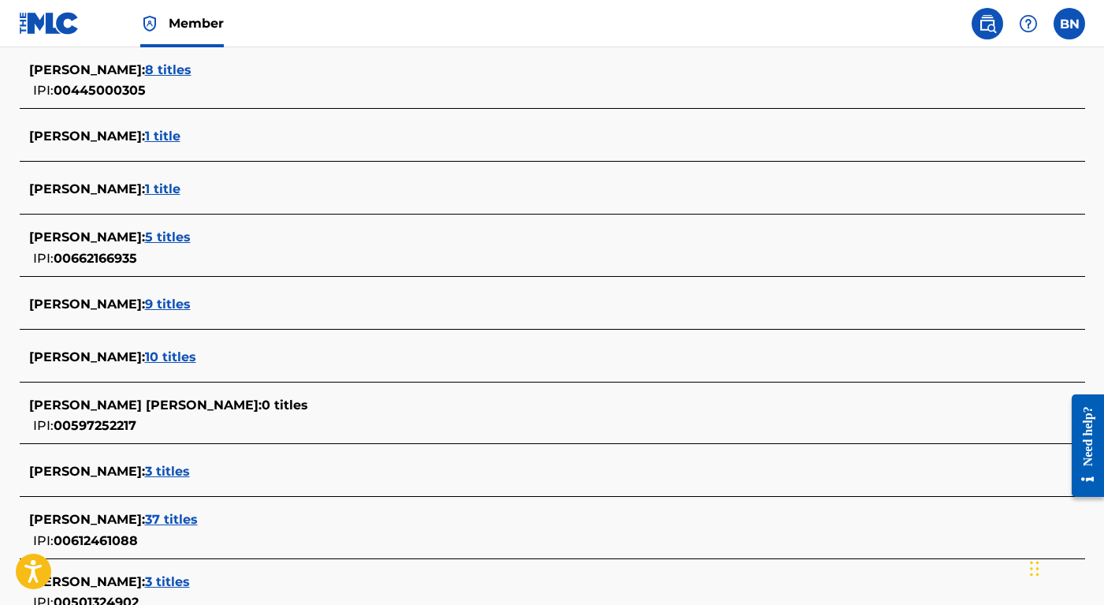
scroll to position [3682, 0]
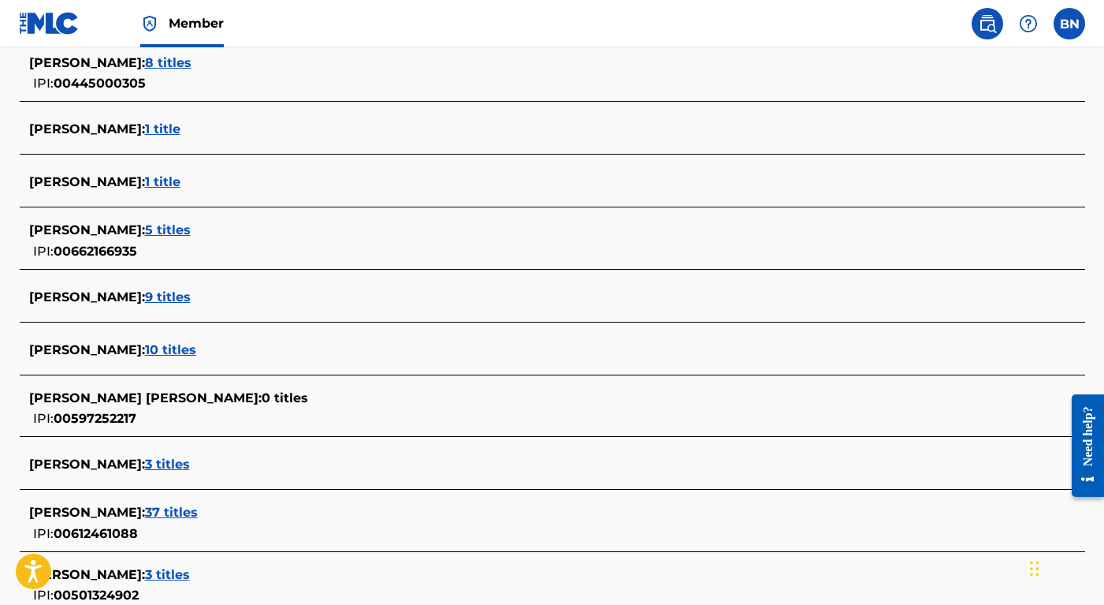
click at [191, 234] on span "5 titles" at bounding box center [168, 229] width 46 height 15
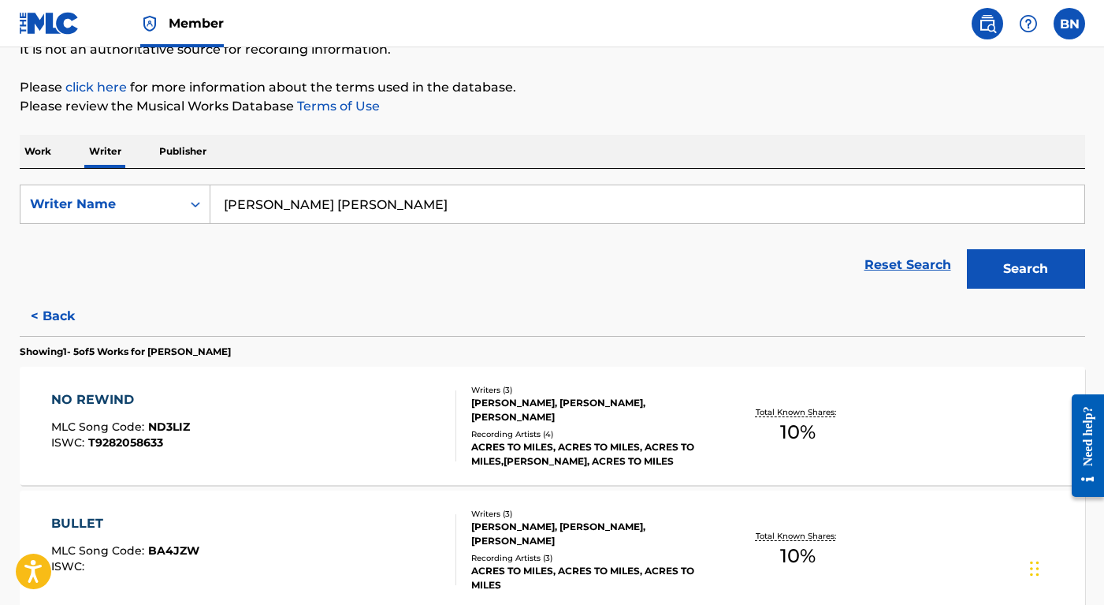
scroll to position [162, 0]
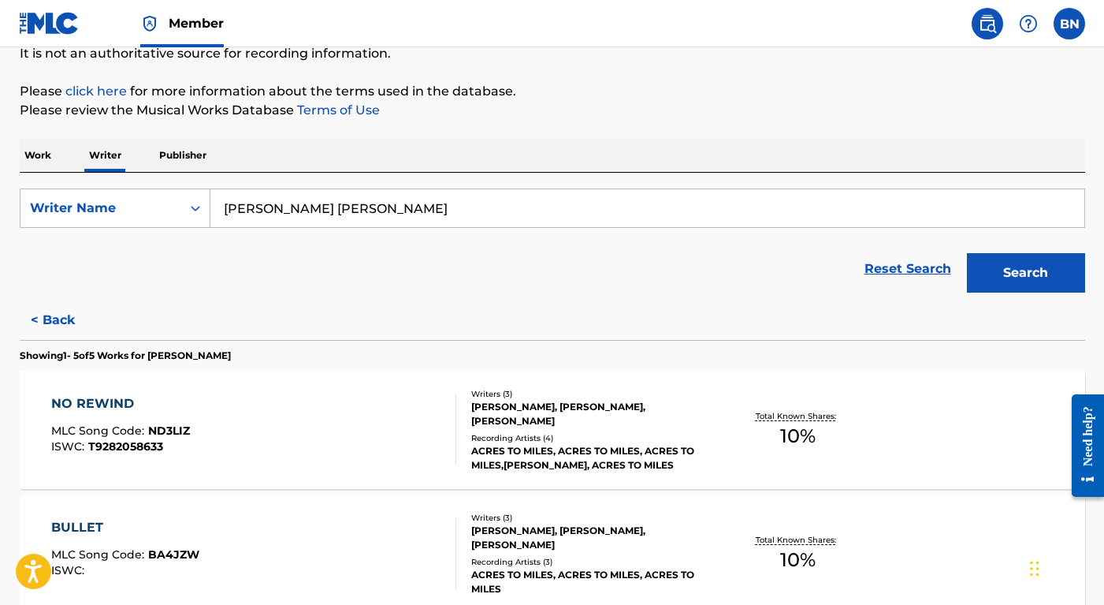
click at [56, 315] on button "< Back" at bounding box center [67, 319] width 95 height 39
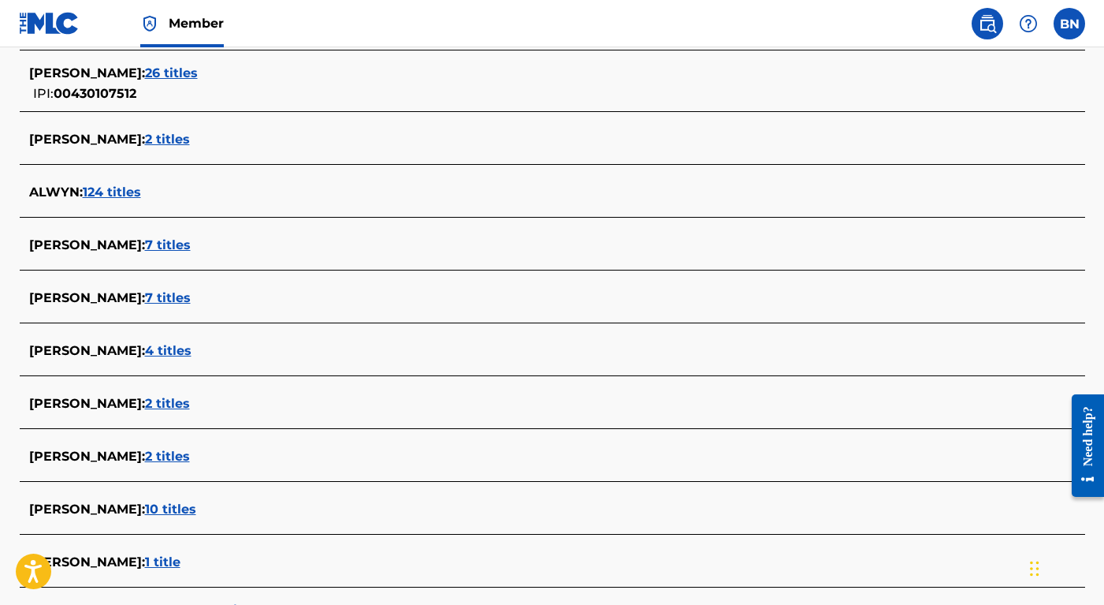
scroll to position [4814, 0]
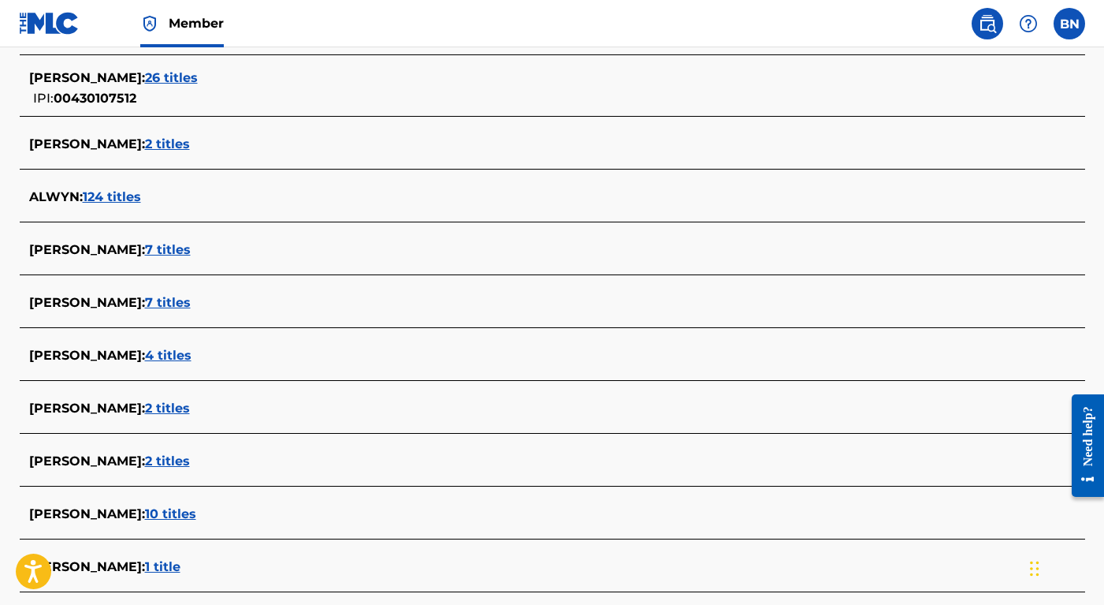
click at [163, 250] on span "7 titles" at bounding box center [168, 249] width 46 height 15
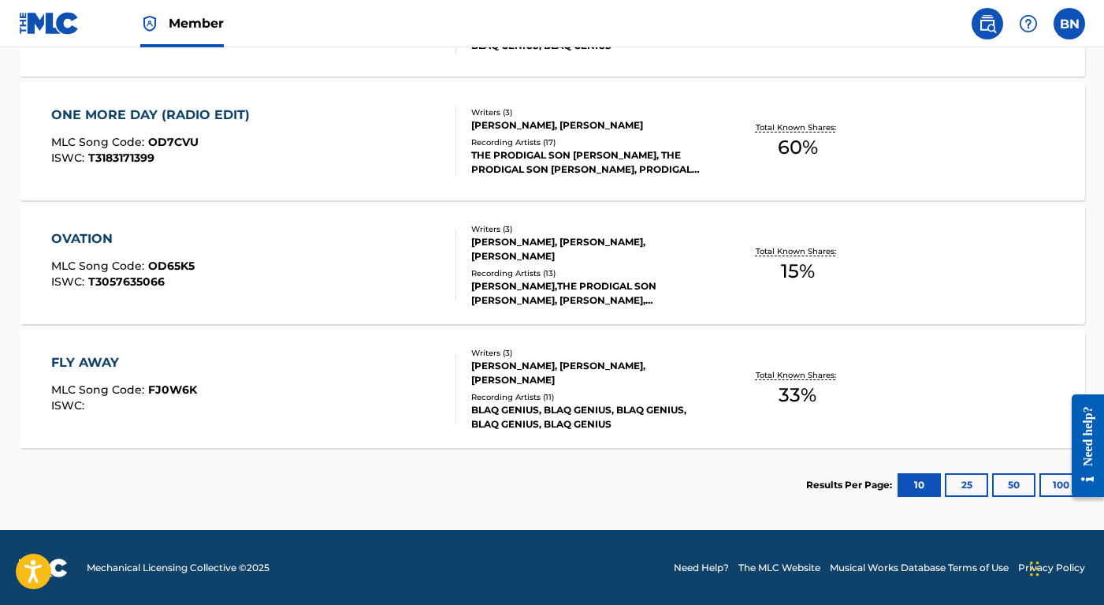
scroll to position [947, 0]
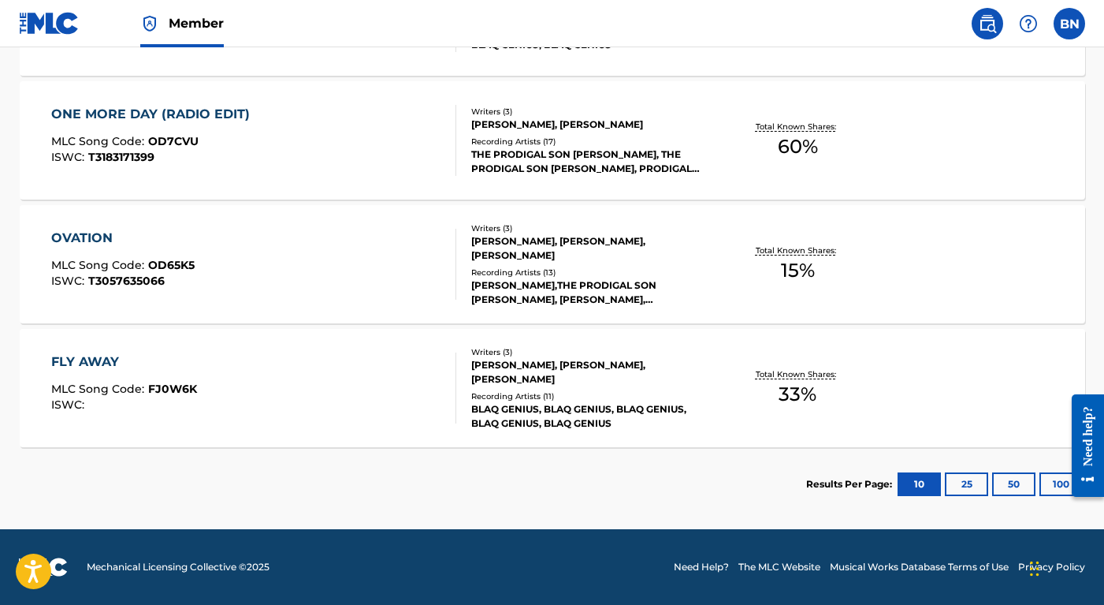
click at [964, 482] on button "25" at bounding box center [966, 484] width 43 height 24
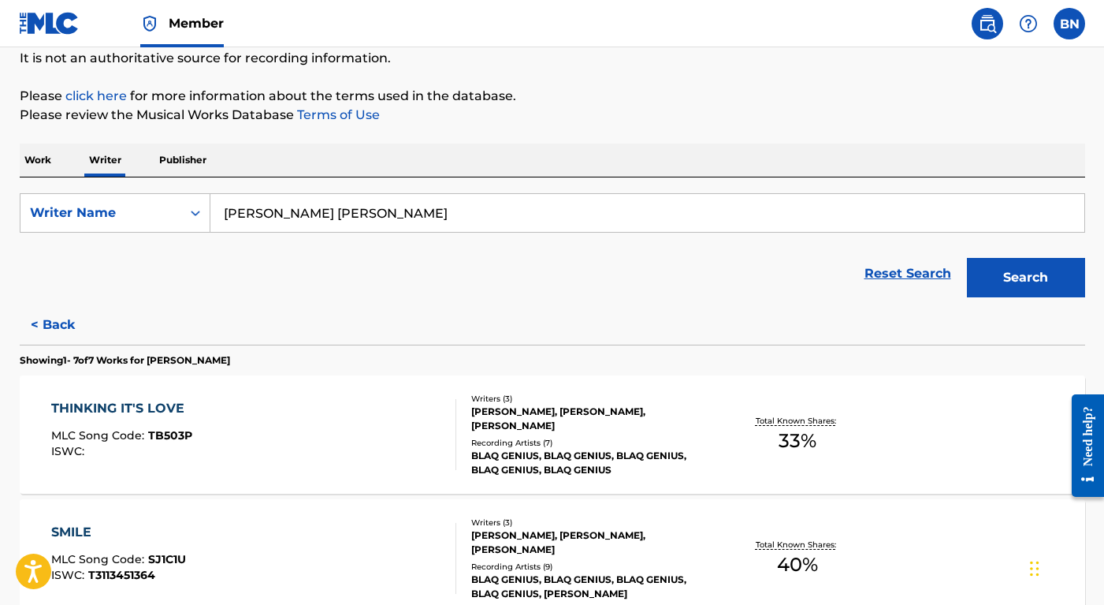
scroll to position [168, 0]
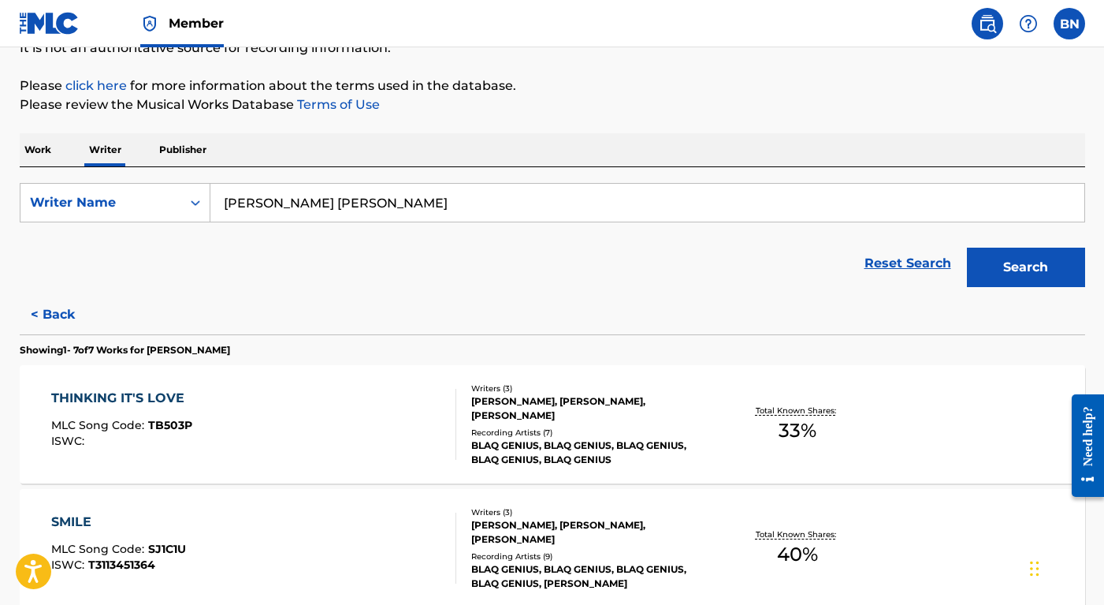
click at [128, 423] on span "MLC Song Code :" at bounding box center [99, 425] width 97 height 14
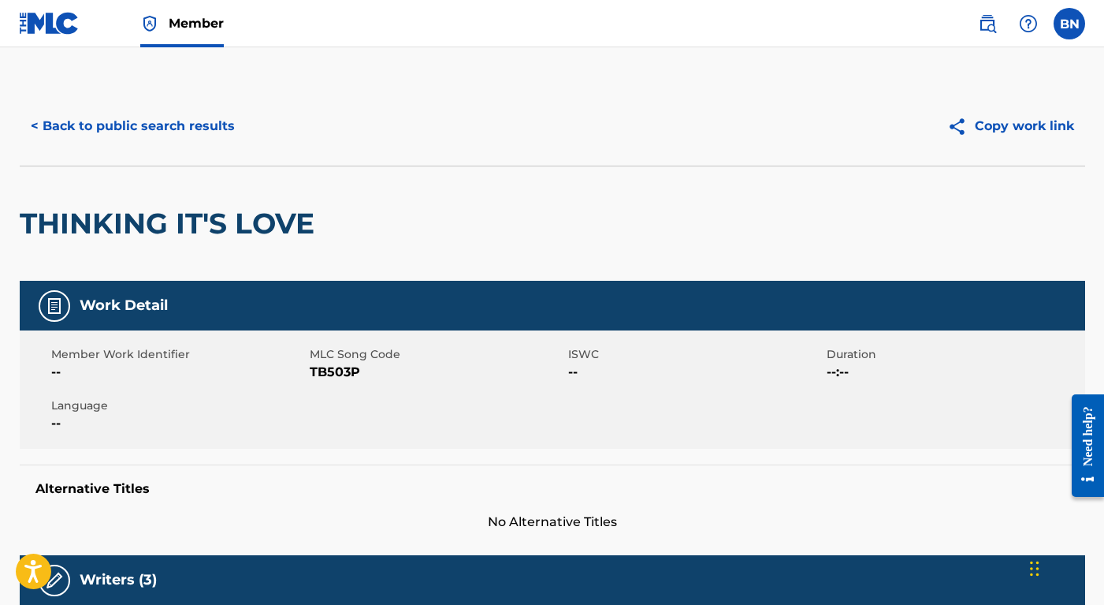
click at [168, 125] on button "< Back to public search results" at bounding box center [133, 125] width 226 height 39
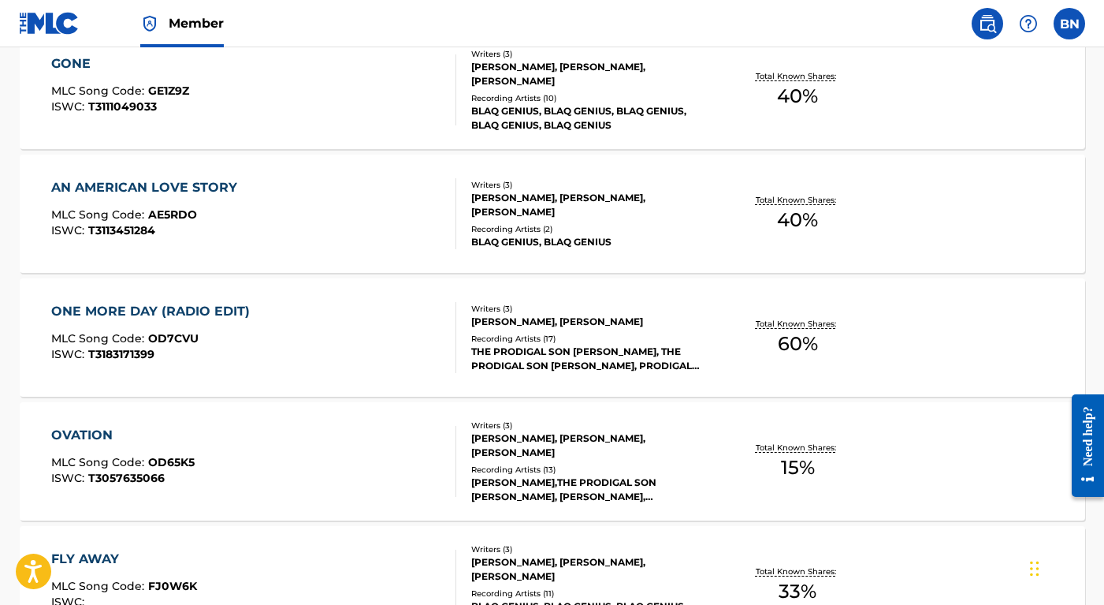
scroll to position [752, 0]
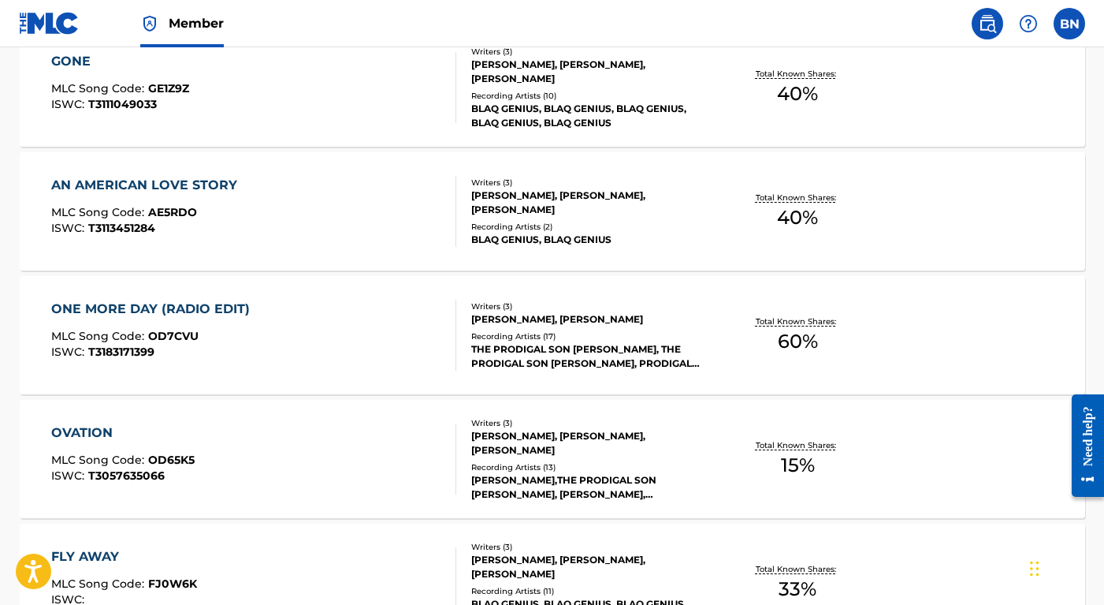
click at [222, 310] on div "ONE MORE DAY (RADIO EDIT)" at bounding box center [154, 309] width 207 height 19
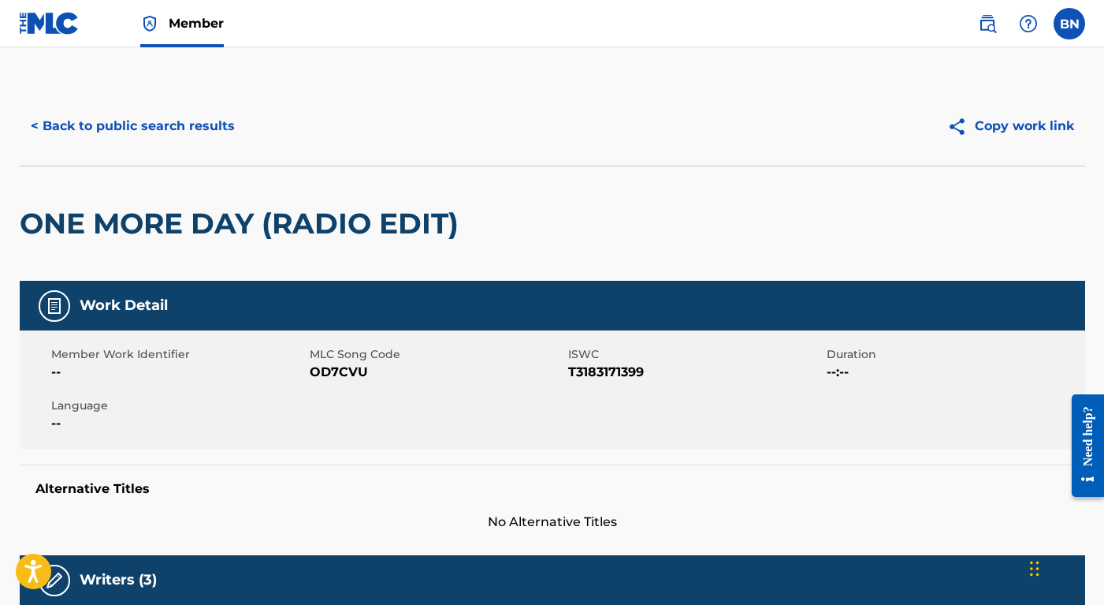
click at [111, 128] on button "< Back to public search results" at bounding box center [133, 125] width 226 height 39
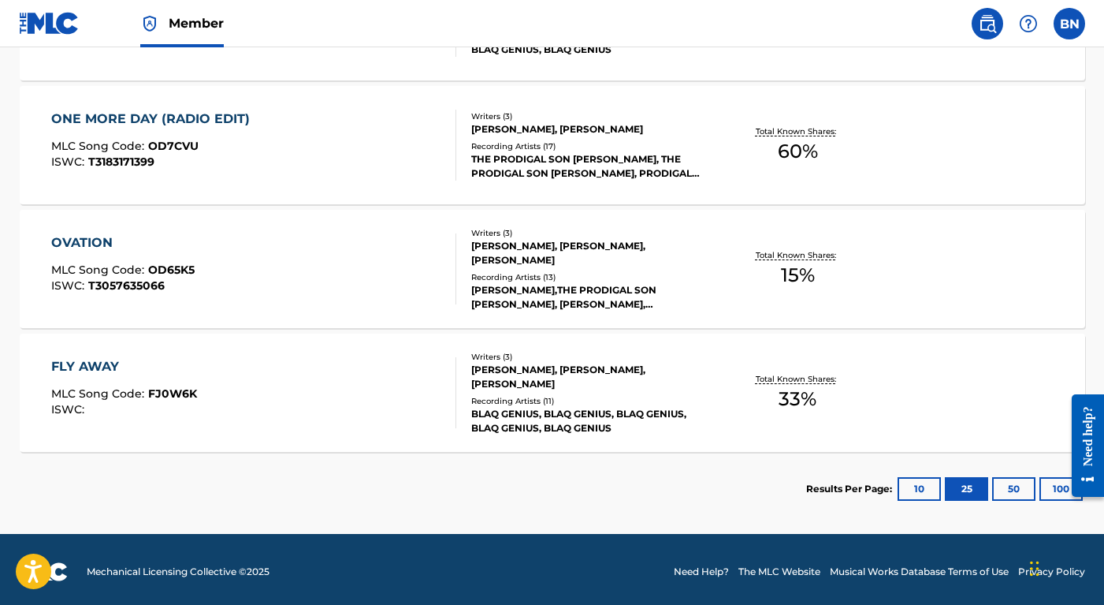
scroll to position [893, 0]
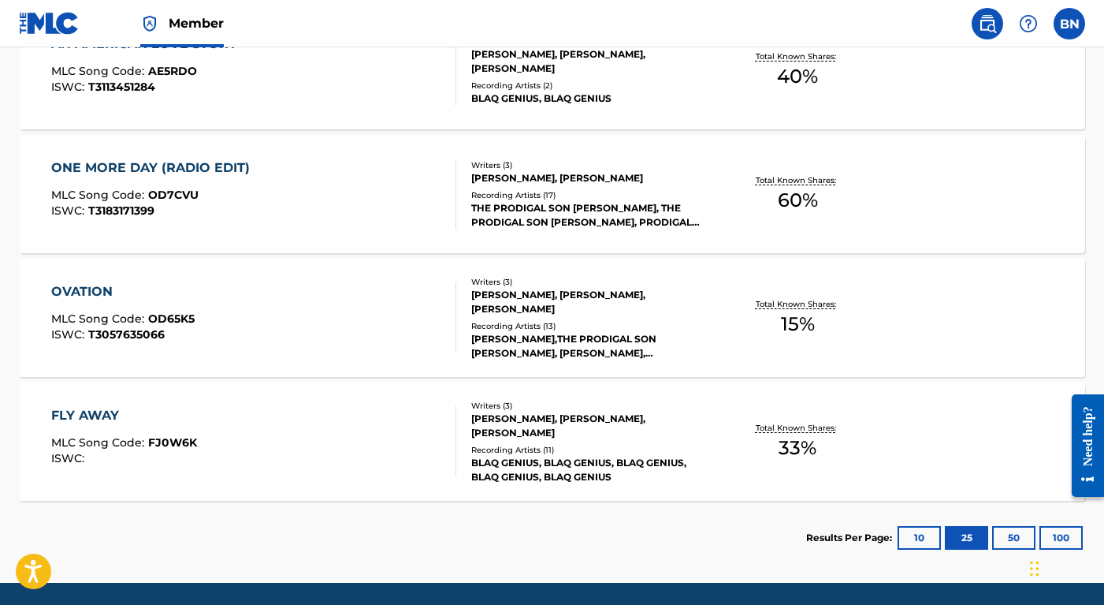
click at [71, 414] on div "FLY AWAY" at bounding box center [124, 415] width 146 height 19
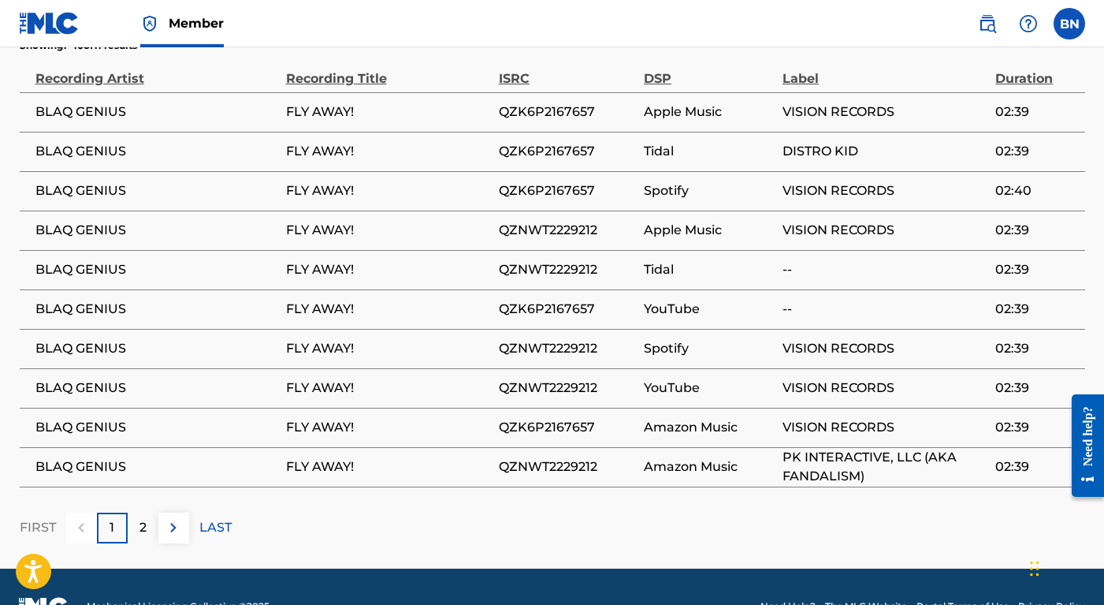
scroll to position [1082, 0]
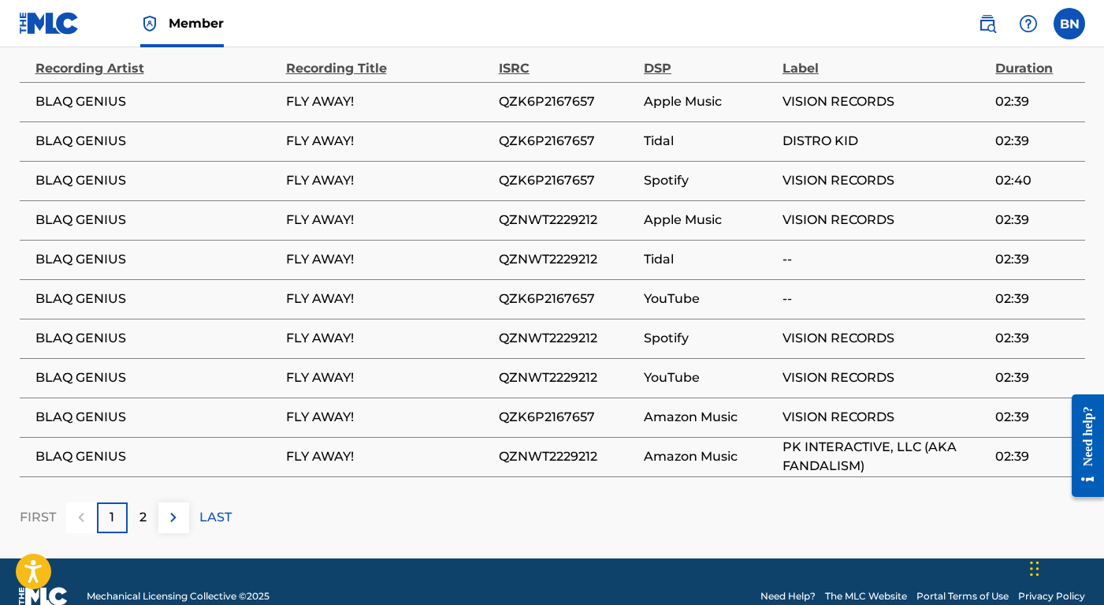
click at [173, 508] on img at bounding box center [173, 517] width 19 height 19
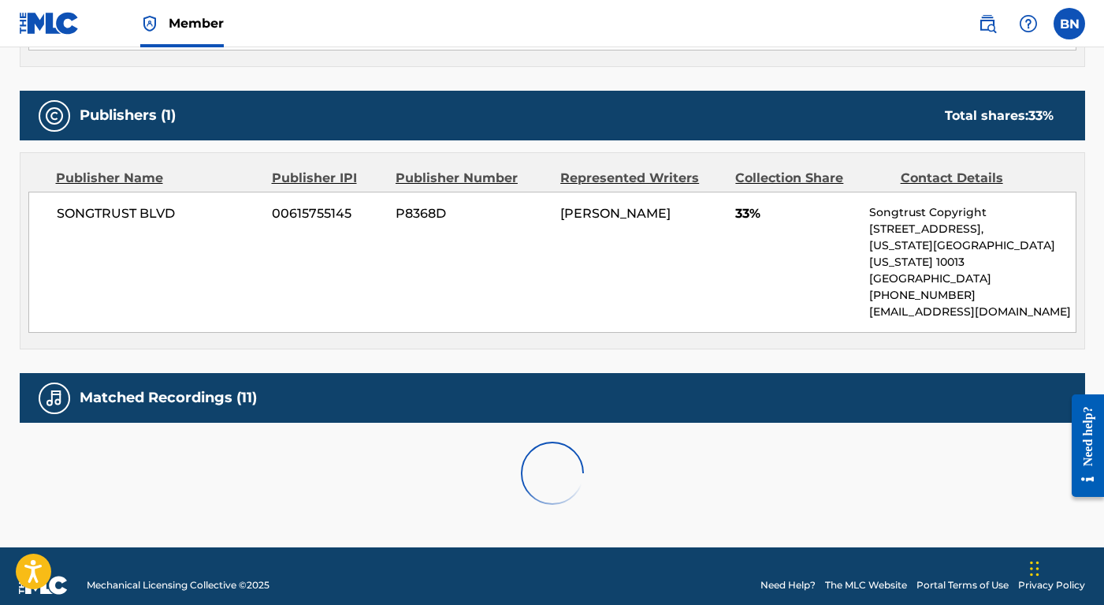
scroll to position [738, 0]
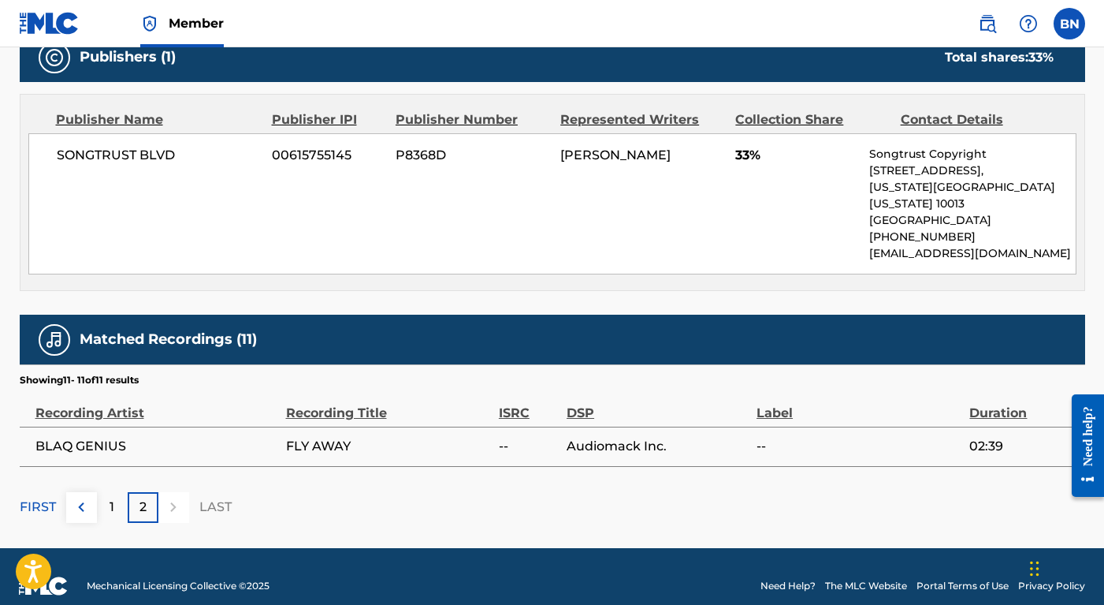
click at [84, 497] on img at bounding box center [81, 506] width 19 height 19
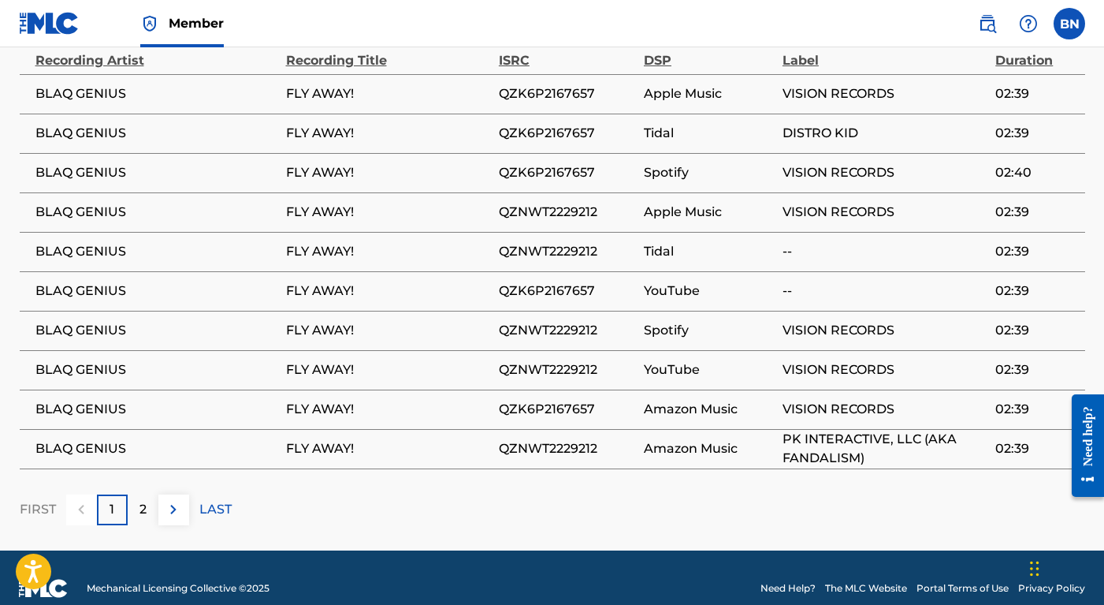
scroll to position [1093, 0]
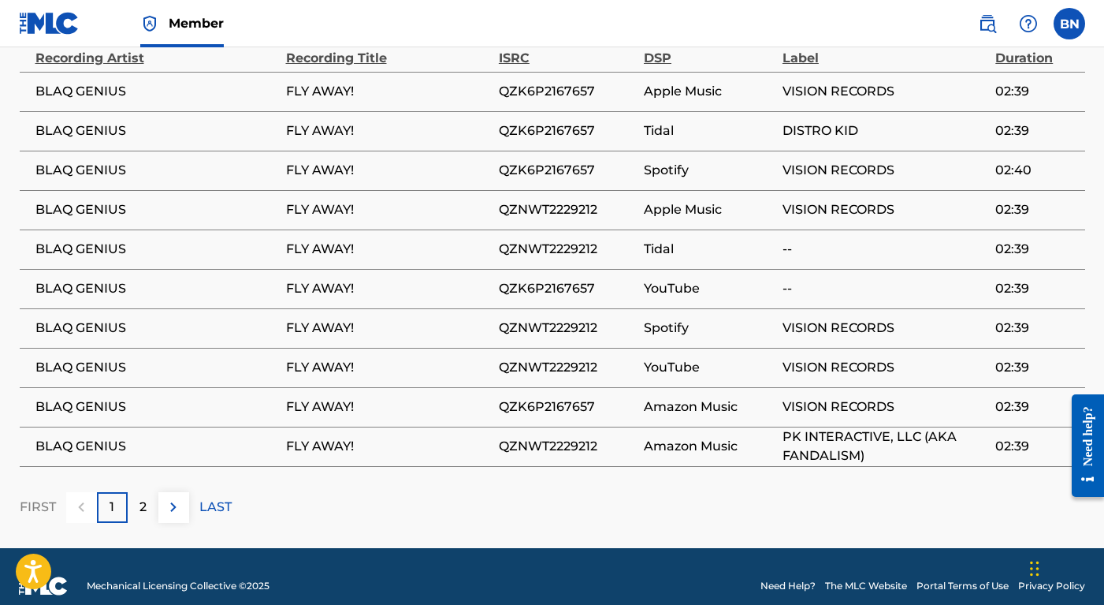
click at [177, 497] on img at bounding box center [173, 506] width 19 height 19
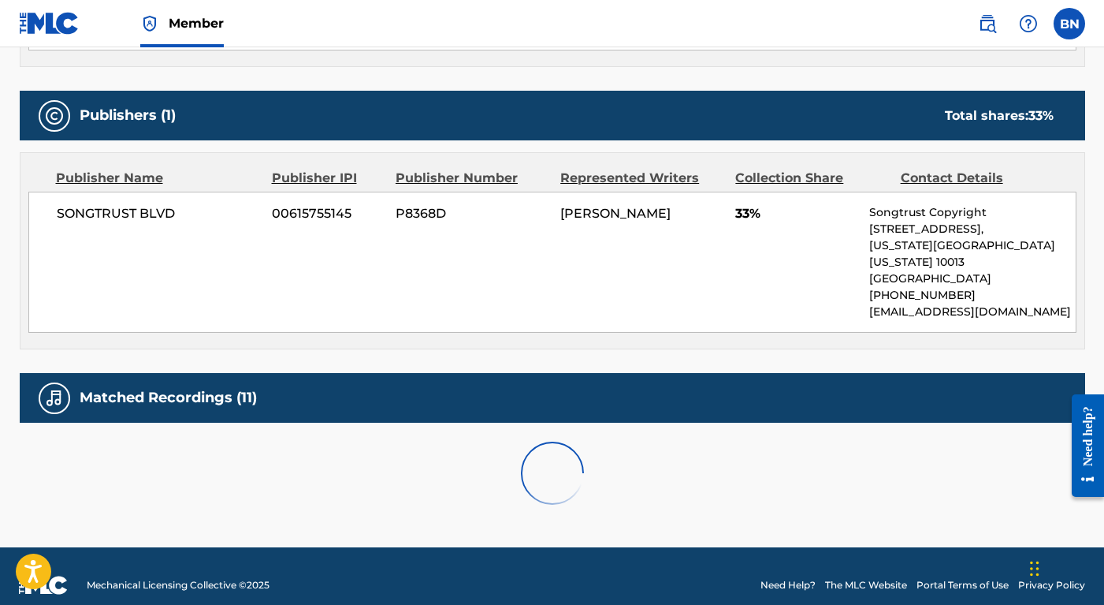
scroll to position [738, 0]
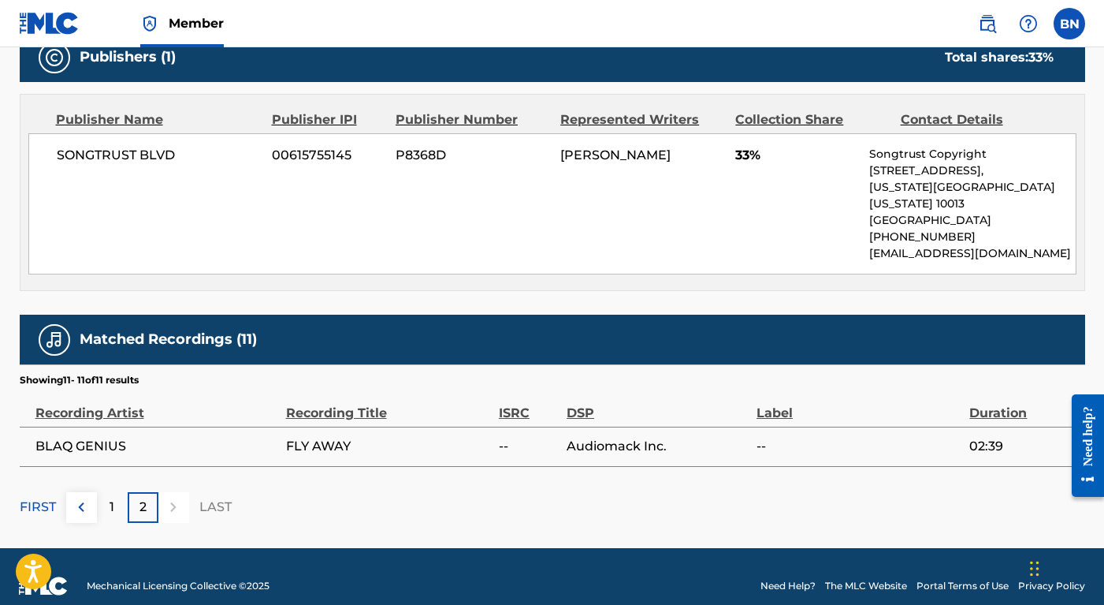
click at [84, 497] on img at bounding box center [81, 506] width 19 height 19
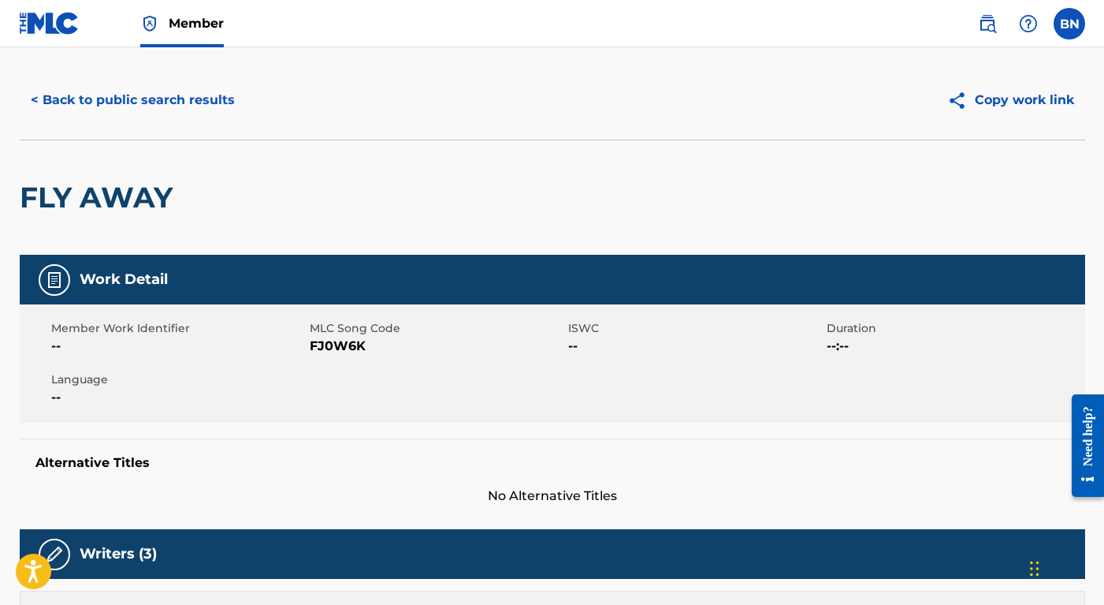
scroll to position [0, 0]
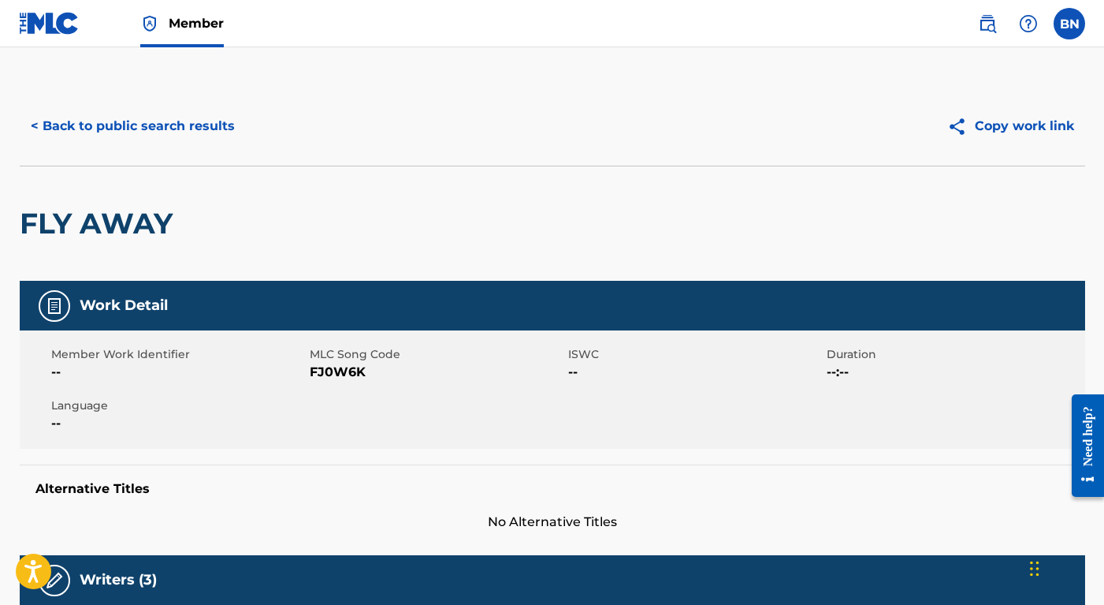
click at [168, 121] on button "< Back to public search results" at bounding box center [133, 125] width 226 height 39
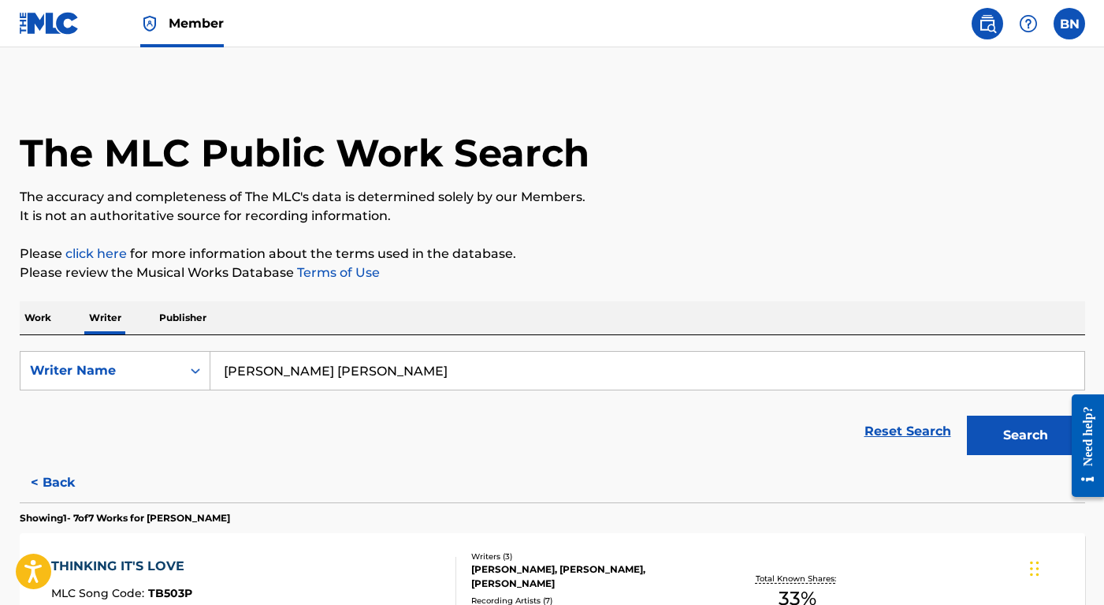
click at [67, 481] on button "< Back" at bounding box center [67, 482] width 95 height 39
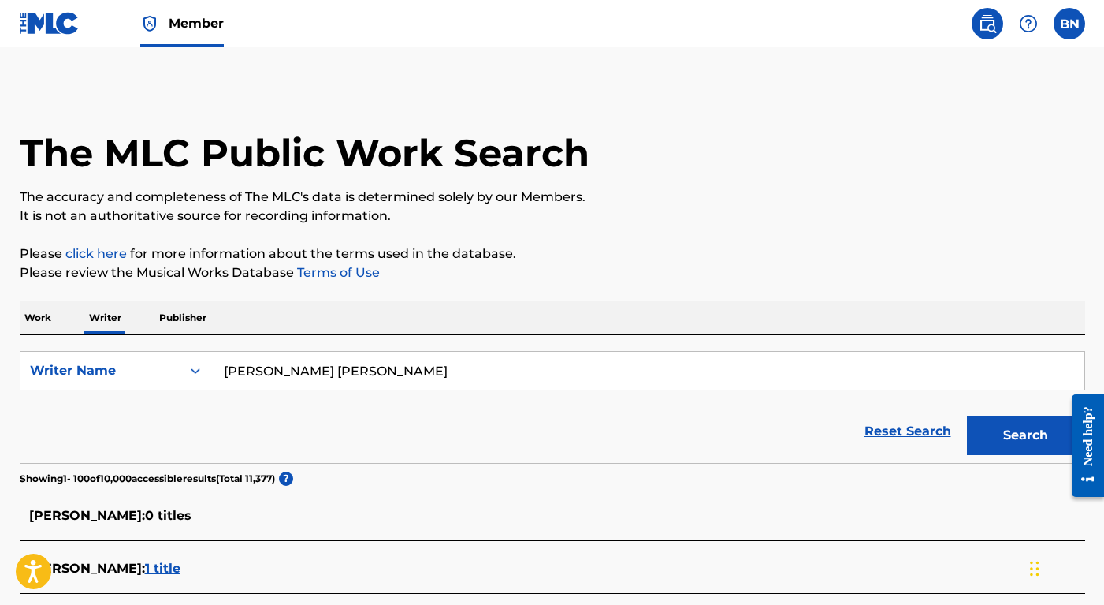
click at [186, 21] on span "Member" at bounding box center [196, 23] width 55 height 18
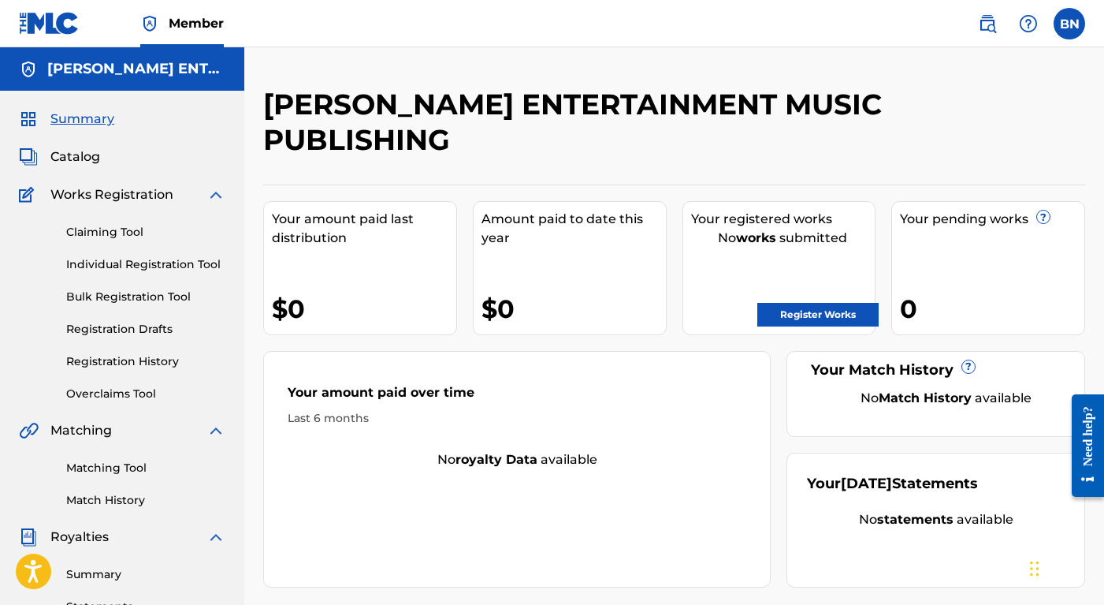
click at [122, 228] on link "Claiming Tool" at bounding box center [145, 232] width 159 height 17
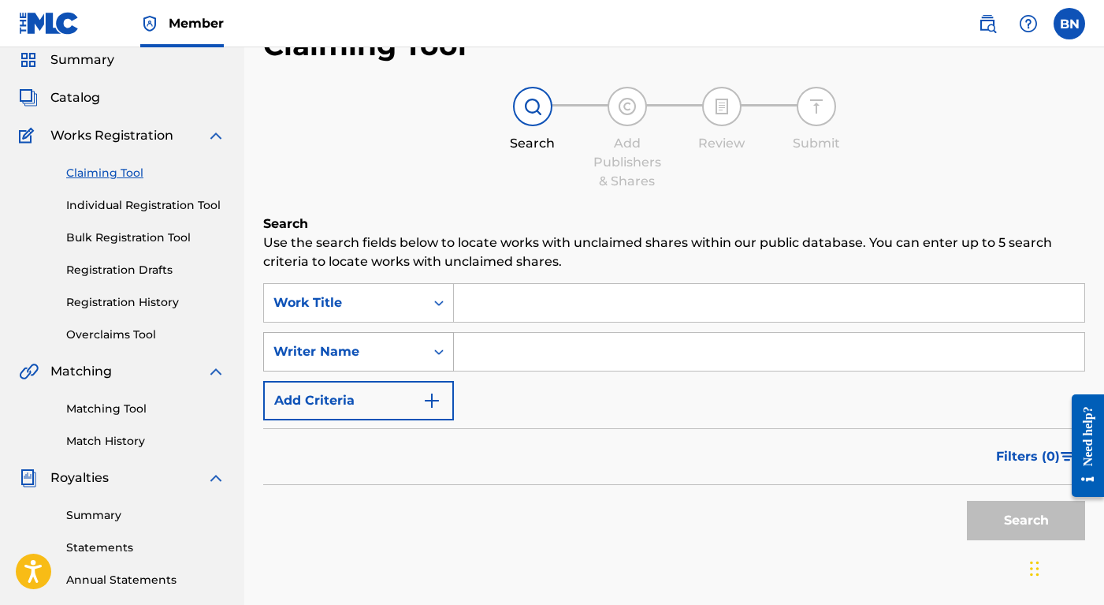
scroll to position [64, 0]
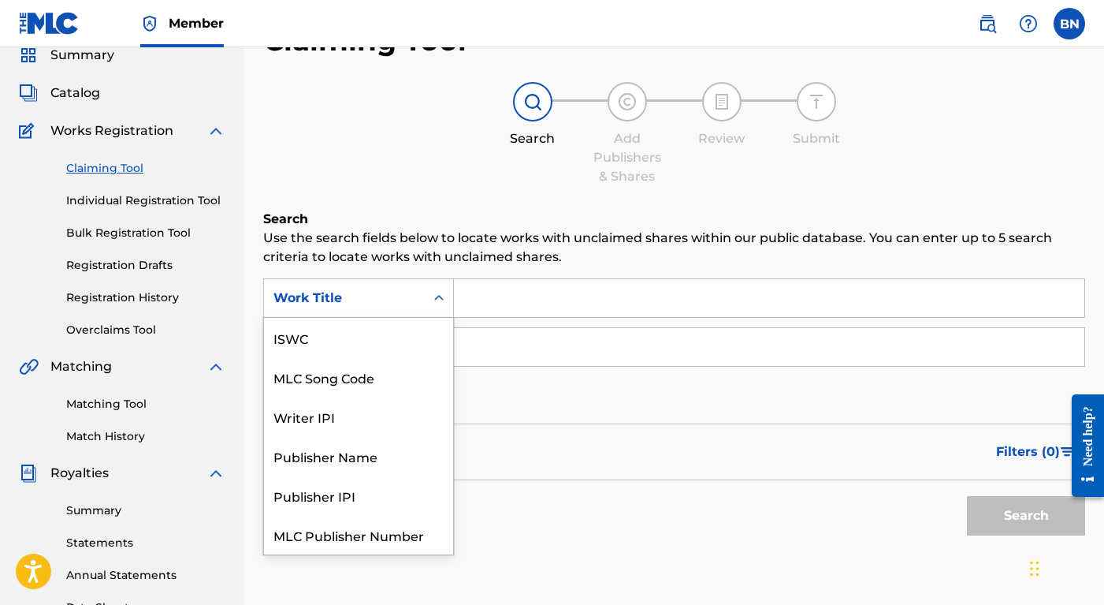
click at [359, 300] on div "Work Title" at bounding box center [345, 298] width 142 height 19
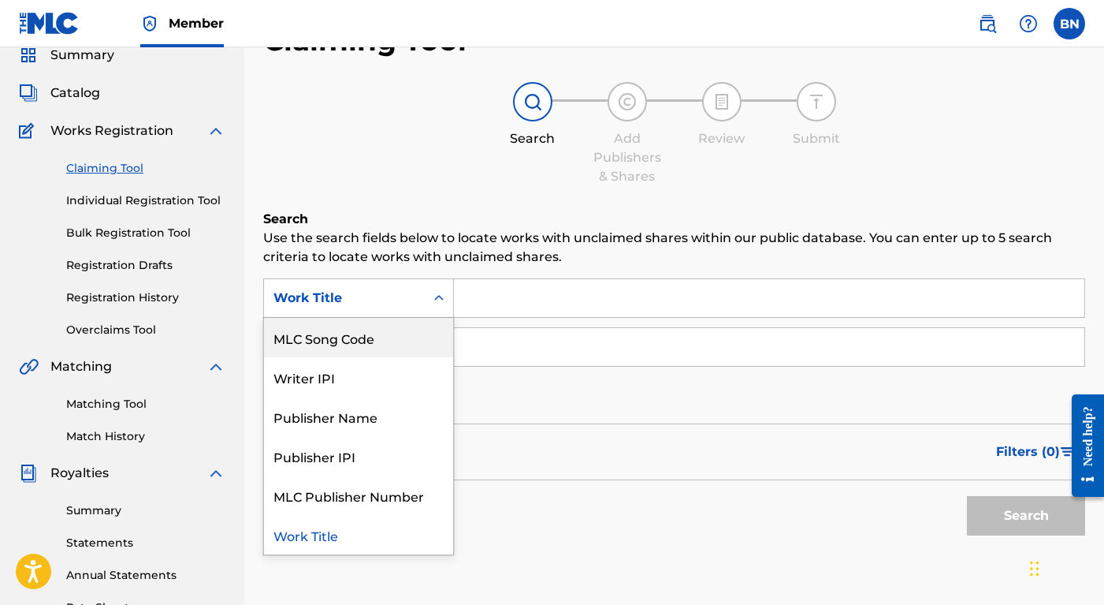
click at [352, 335] on div "MLC Song Code" at bounding box center [358, 337] width 189 height 39
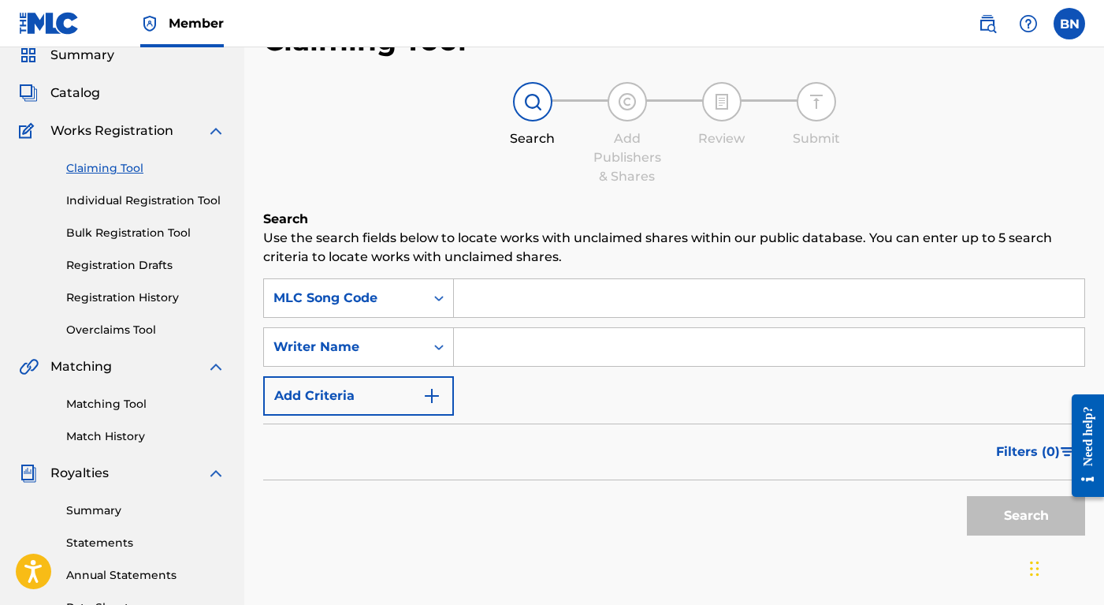
click at [504, 300] on input "Search Form" at bounding box center [769, 298] width 631 height 38
type input "ND3LIZ"
click at [964, 521] on button "Search" at bounding box center [1026, 515] width 118 height 39
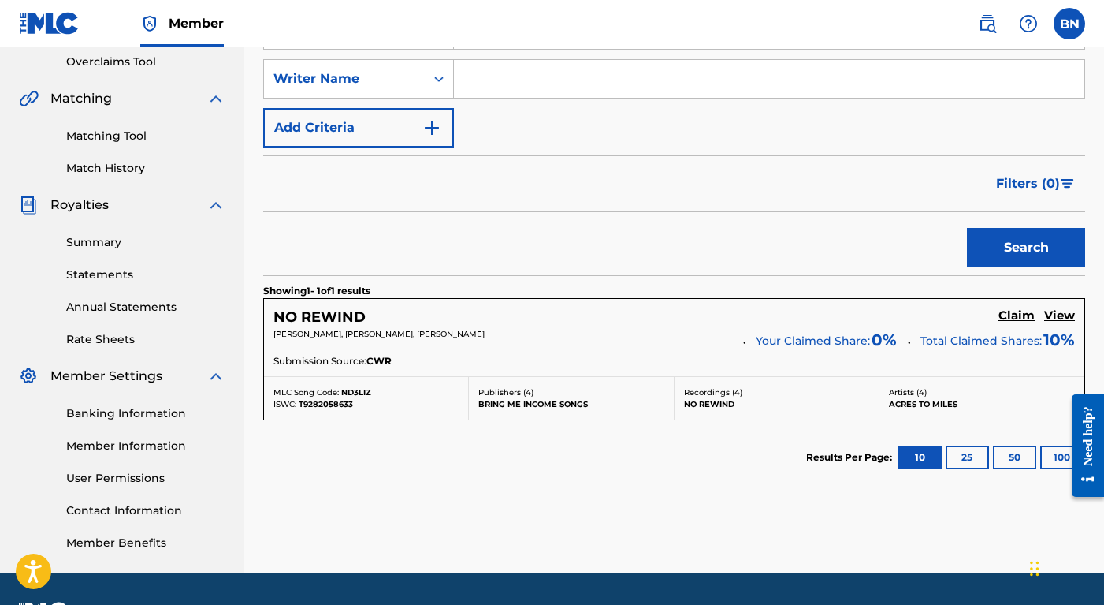
scroll to position [372, 0]
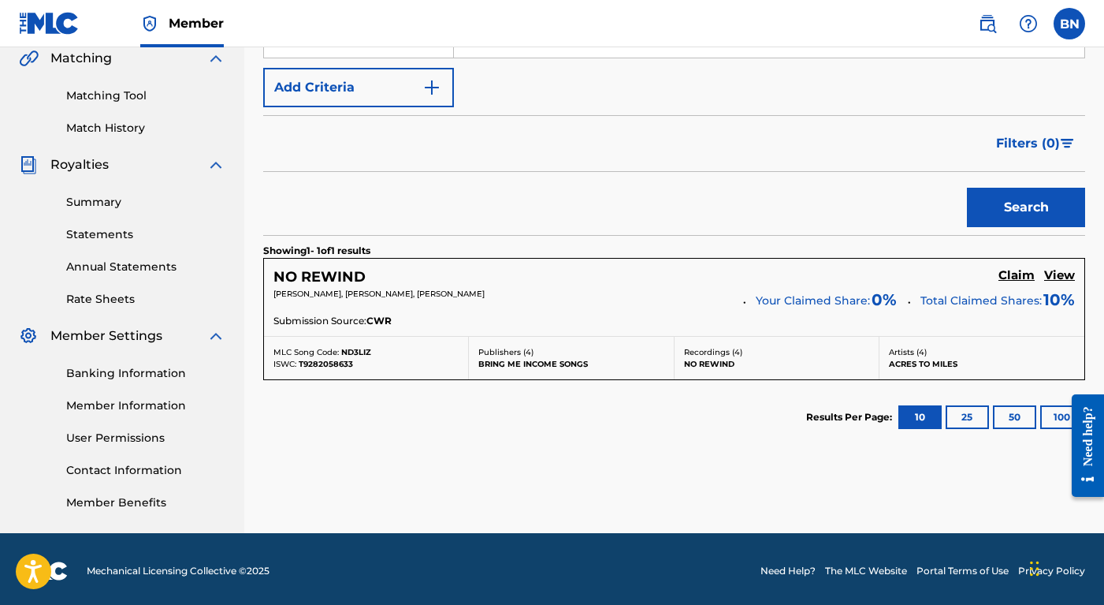
click at [964, 279] on h5 "Claim" at bounding box center [1017, 275] width 36 height 15
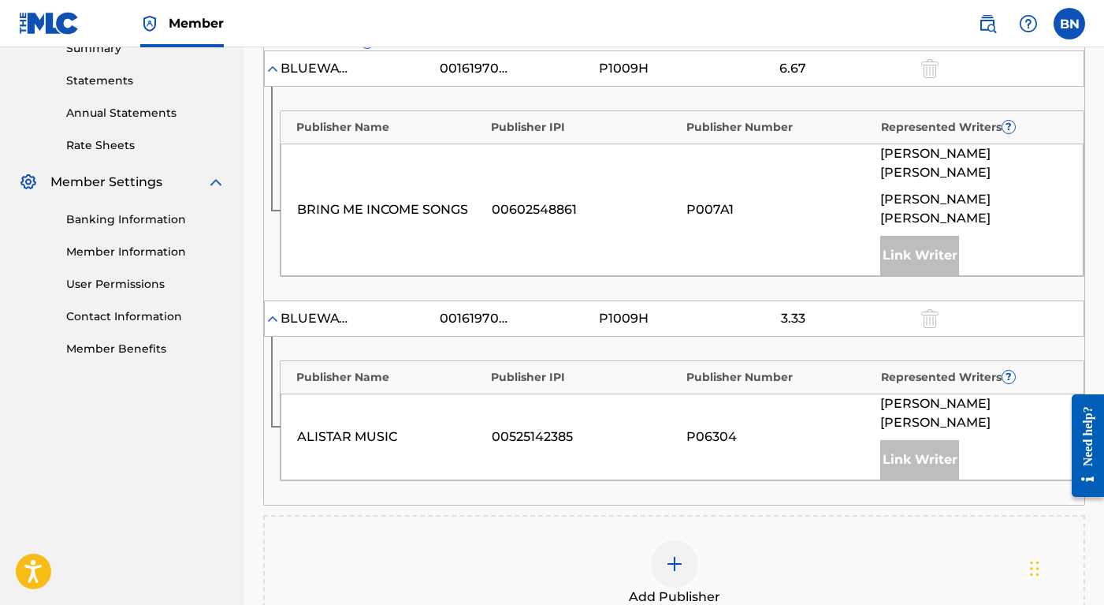
scroll to position [546, 0]
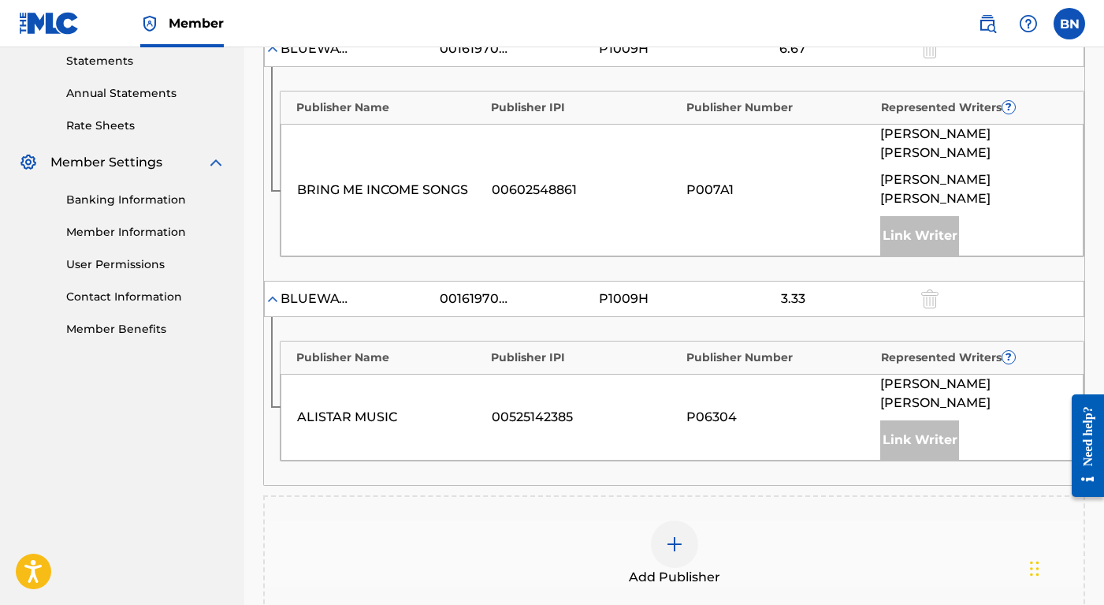
click at [670, 534] on img at bounding box center [674, 543] width 19 height 19
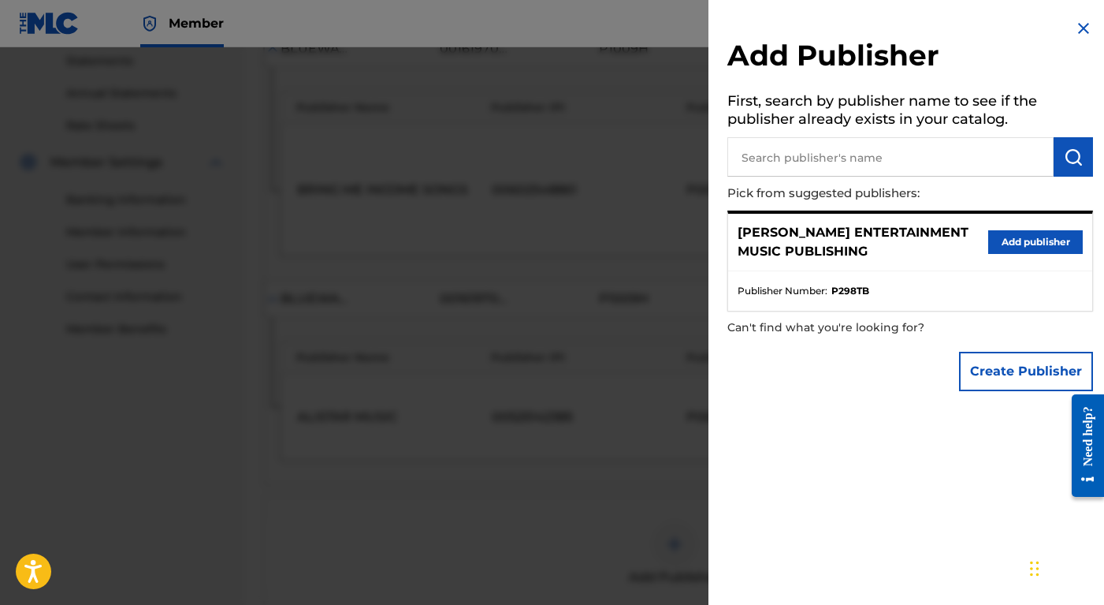
click at [964, 239] on button "Add publisher" at bounding box center [1036, 242] width 95 height 24
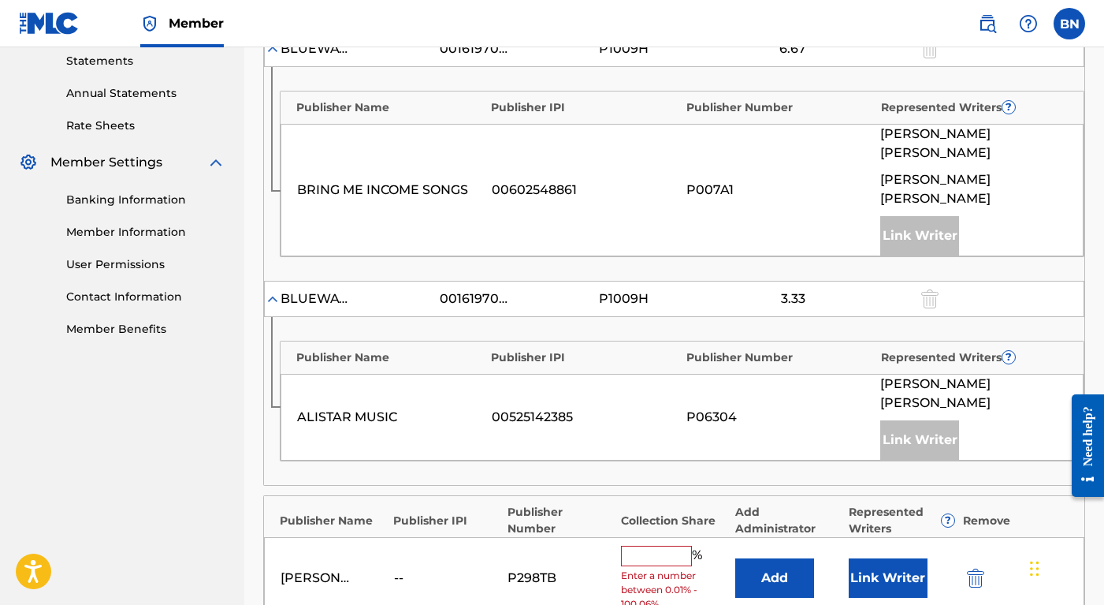
click at [658, 546] on input "text" at bounding box center [656, 556] width 71 height 20
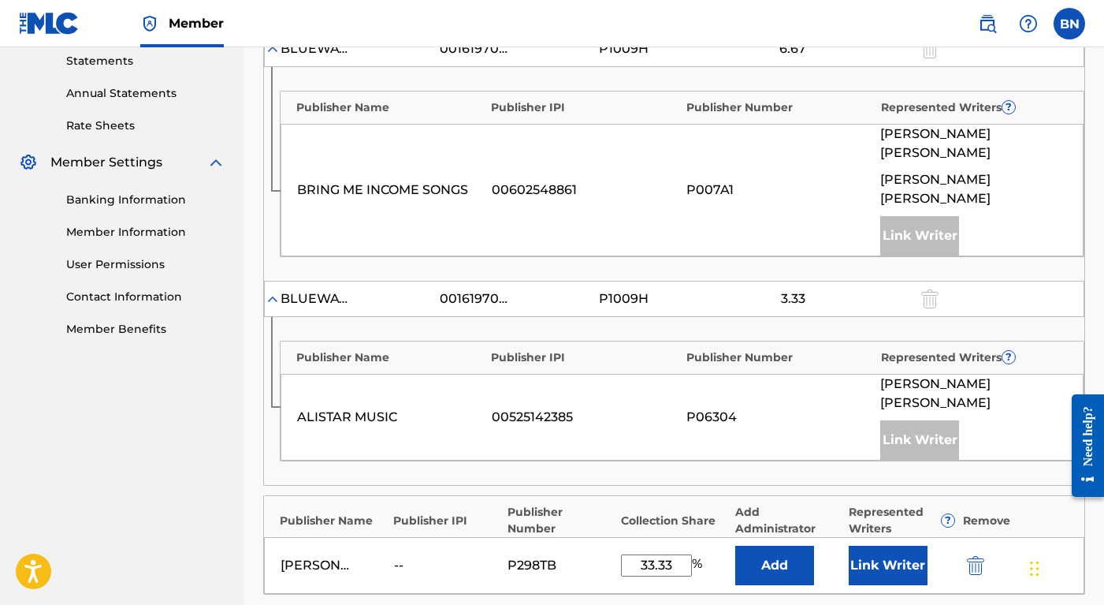
type input "33.33"
click at [777, 546] on button "Add" at bounding box center [775, 565] width 79 height 39
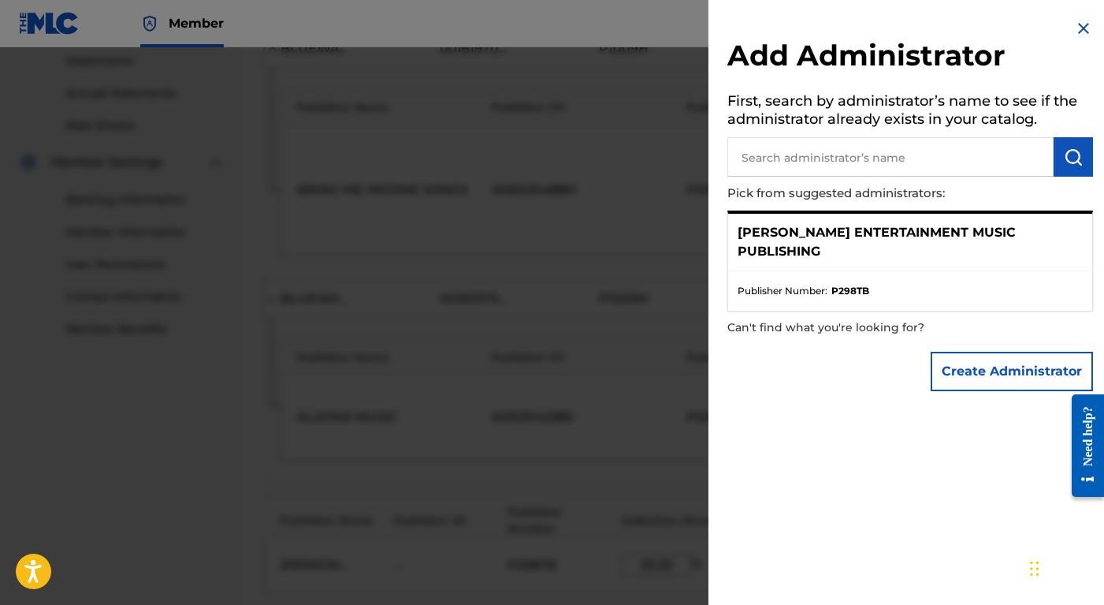
click at [930, 245] on div "[PERSON_NAME] ENTERTAINMENT MUSIC PUBLISHING" at bounding box center [910, 243] width 364 height 58
click at [963, 226] on p "[PERSON_NAME] ENTERTAINMENT MUSIC PUBLISHING" at bounding box center [910, 242] width 345 height 38
click at [784, 249] on div "[PERSON_NAME] ENTERTAINMENT MUSIC PUBLISHING" at bounding box center [910, 243] width 364 height 58
click at [834, 229] on p "[PERSON_NAME] ENTERTAINMENT MUSIC PUBLISHING" at bounding box center [910, 242] width 345 height 38
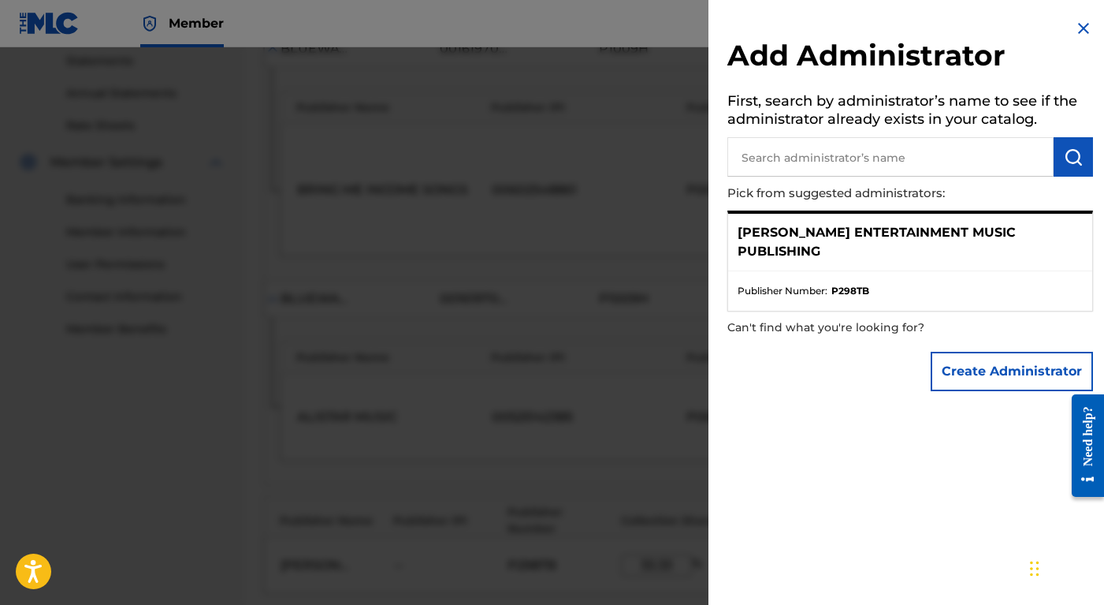
click at [917, 284] on li "Publisher Number : P298TB" at bounding box center [910, 291] width 345 height 14
click at [948, 284] on li "Publisher Number : P298TB" at bounding box center [910, 291] width 345 height 14
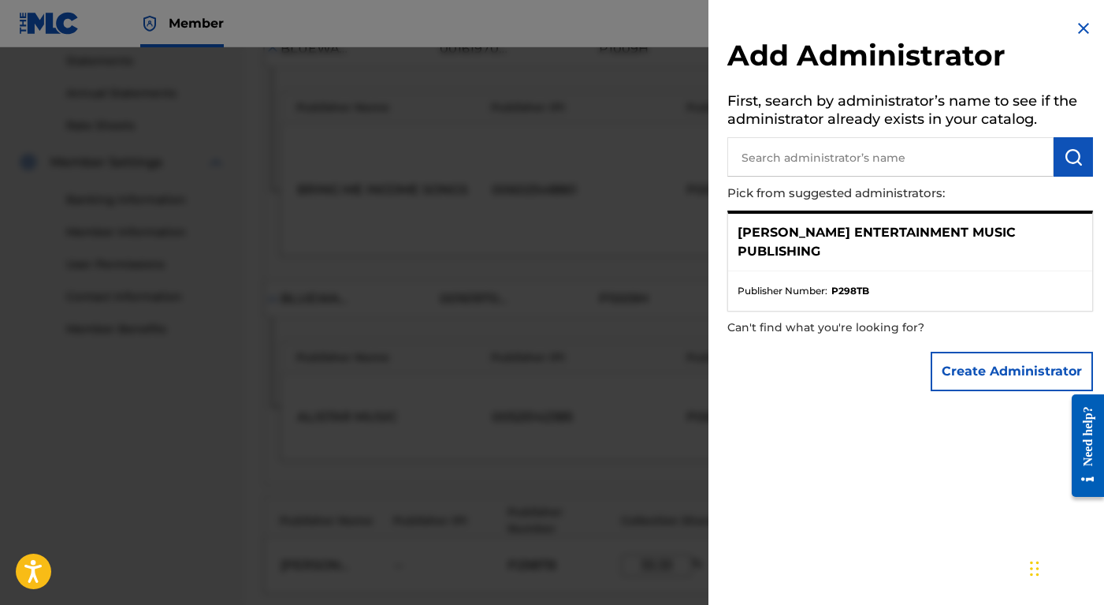
click at [964, 352] on button "Create Administrator" at bounding box center [1012, 371] width 162 height 39
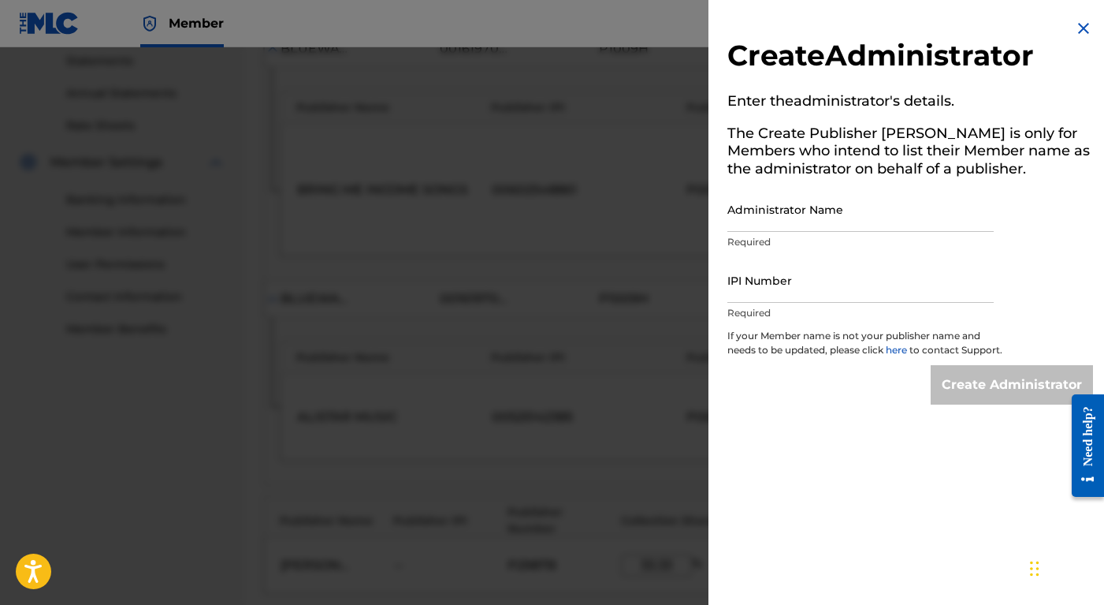
click at [964, 28] on img at bounding box center [1084, 28] width 19 height 19
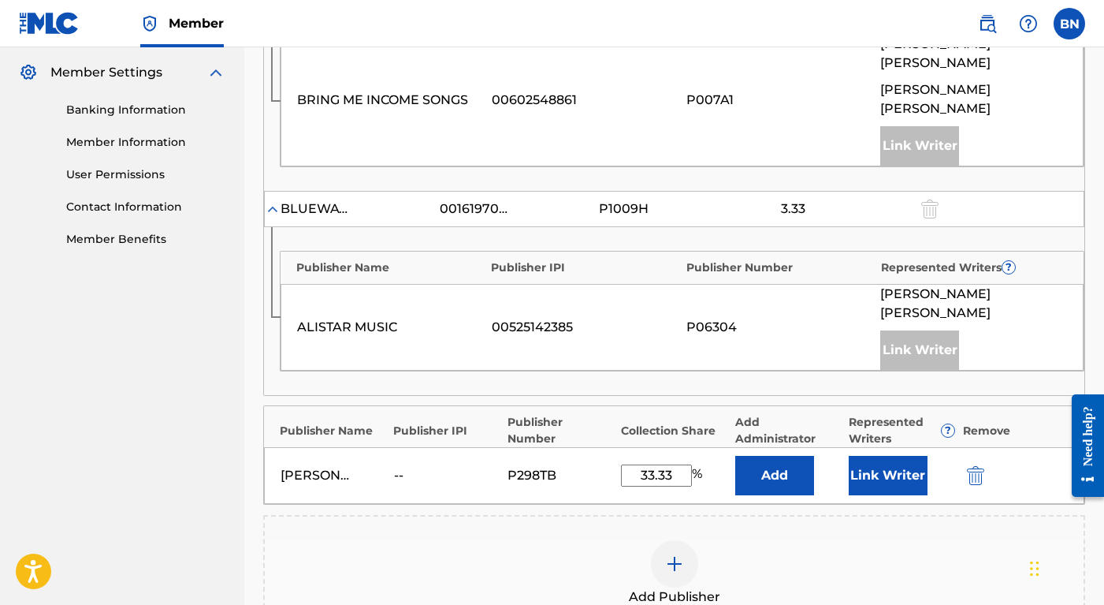
scroll to position [636, 0]
click at [888, 455] on button "Link Writer" at bounding box center [888, 474] width 79 height 39
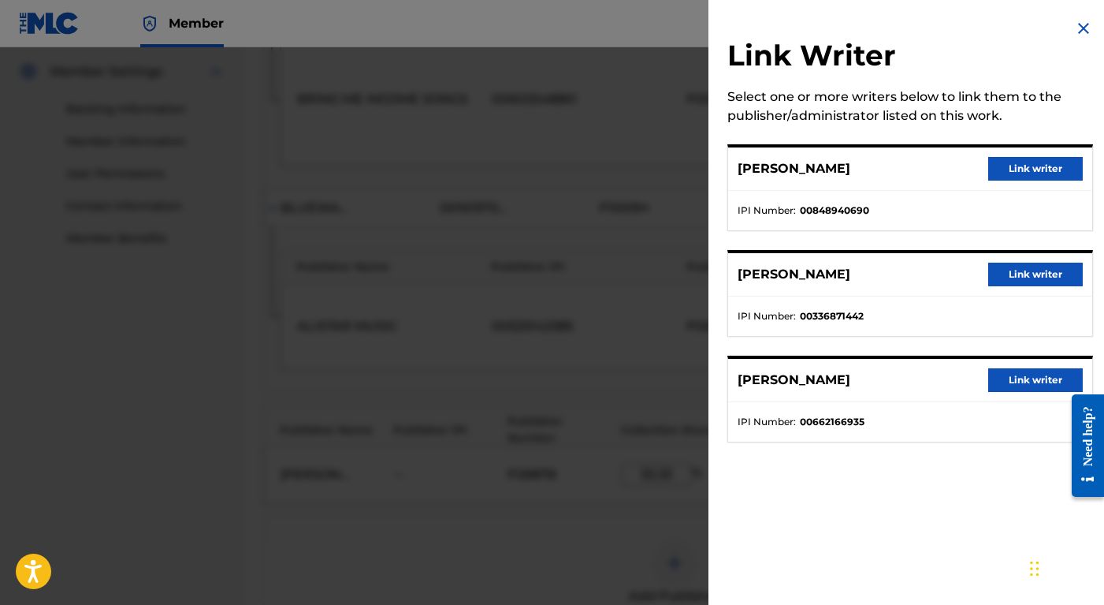
click at [964, 378] on button "Link writer" at bounding box center [1036, 380] width 95 height 24
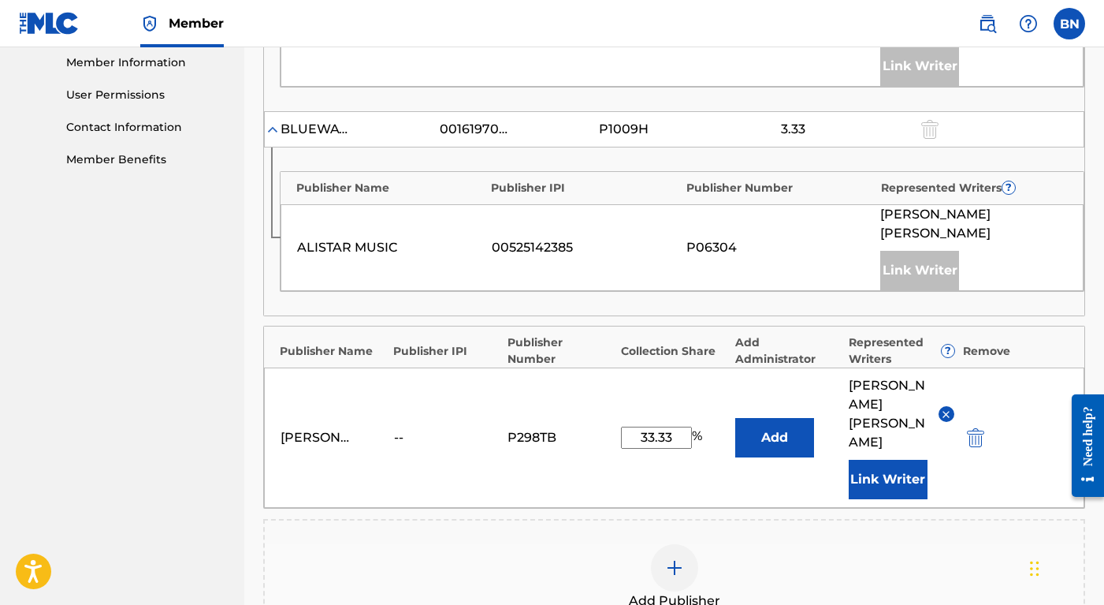
scroll to position [729, 0]
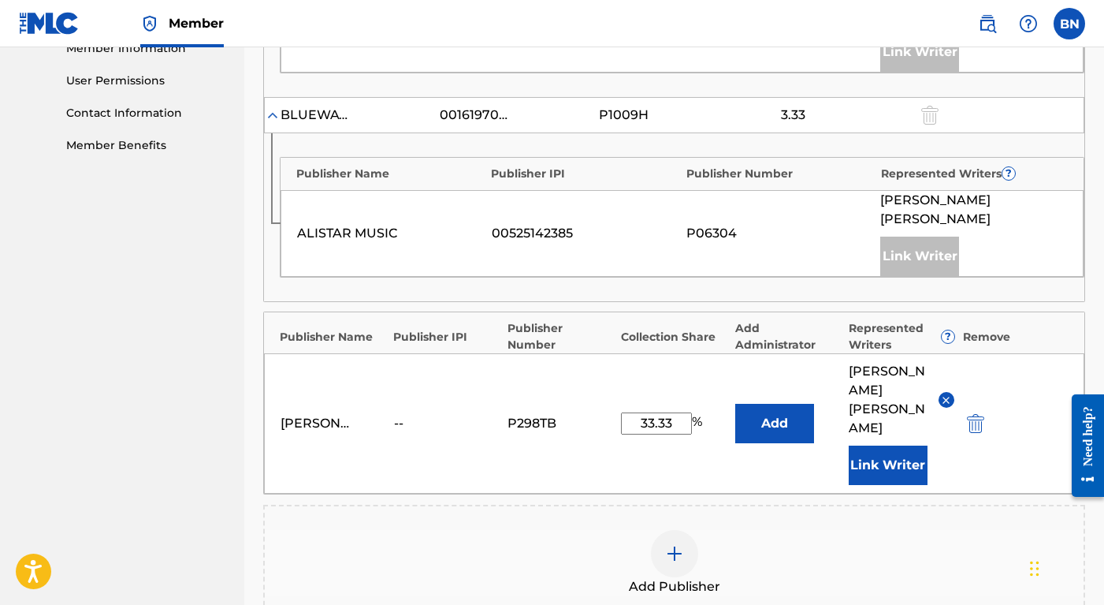
click at [783, 404] on button "Add" at bounding box center [775, 423] width 79 height 39
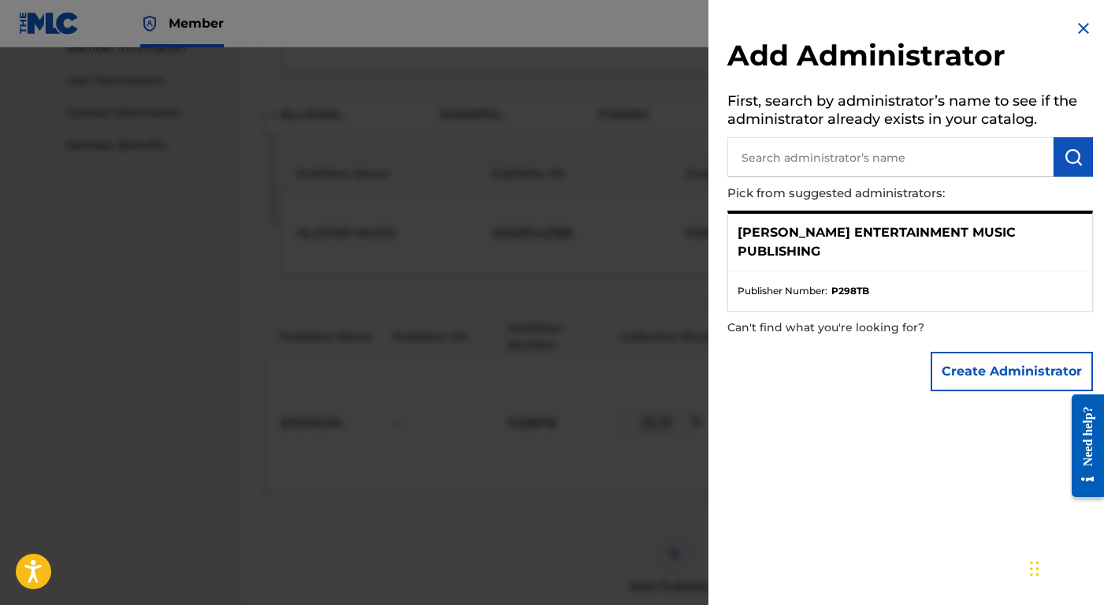
click at [871, 241] on div "[PERSON_NAME] ENTERTAINMENT MUSIC PUBLISHING" at bounding box center [910, 243] width 364 height 58
click at [948, 236] on p "[PERSON_NAME] ENTERTAINMENT MUSIC PUBLISHING" at bounding box center [910, 242] width 345 height 38
click at [876, 271] on ul "Publisher Number : P298TB" at bounding box center [910, 290] width 364 height 39
drag, startPoint x: 873, startPoint y: 272, endPoint x: 830, endPoint y: 270, distance: 43.4
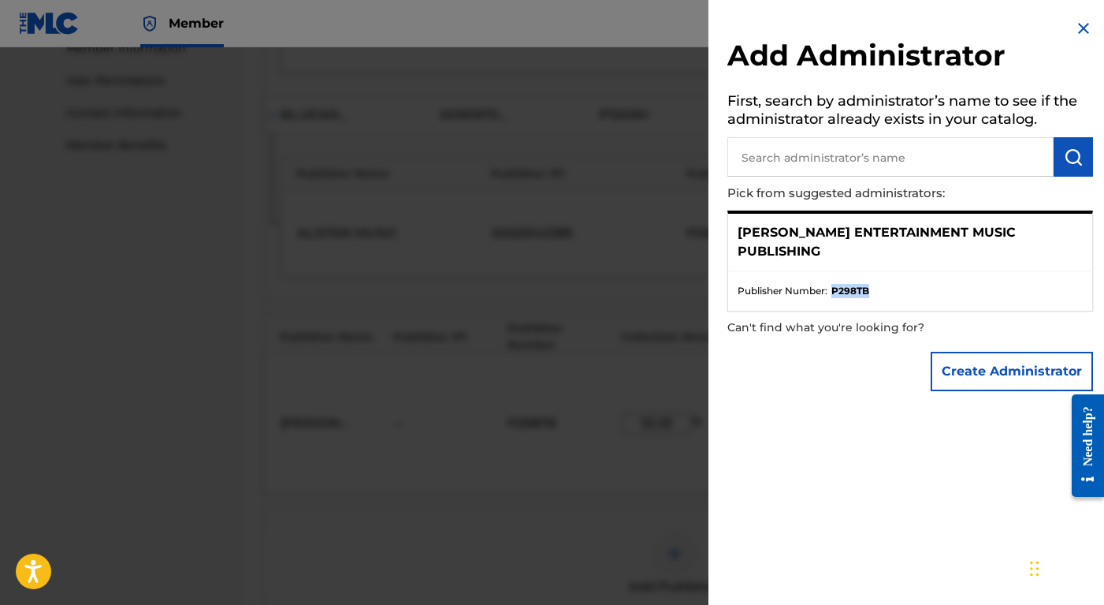
click at [830, 284] on li "Publisher Number : P298TB" at bounding box center [910, 291] width 345 height 14
copy strong "P298TB"
click at [947, 224] on p "[PERSON_NAME] ENTERTAINMENT MUSIC PUBLISHING" at bounding box center [910, 242] width 345 height 38
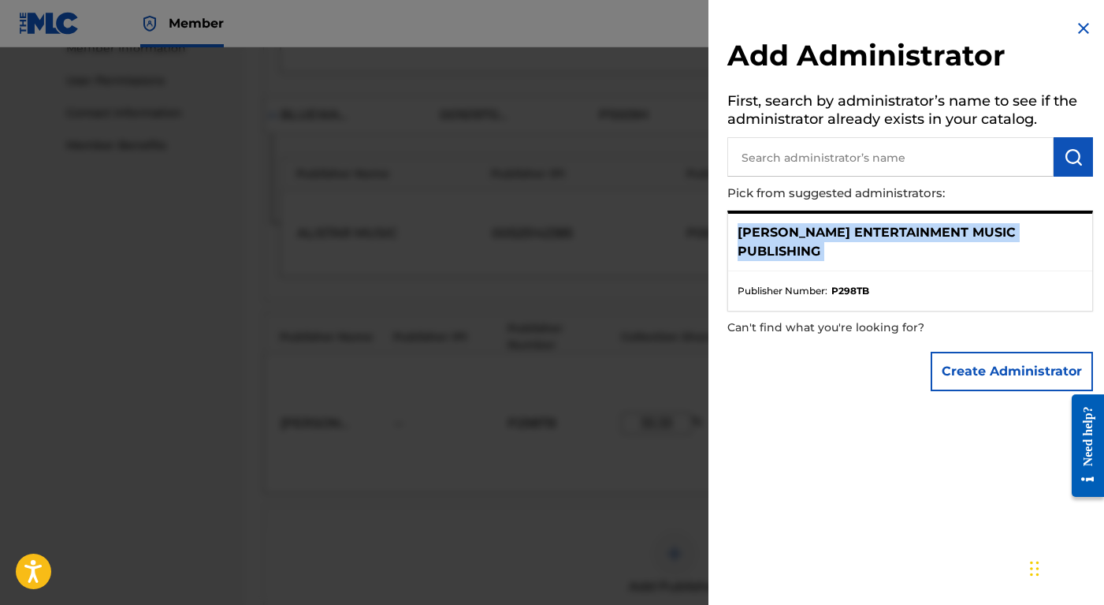
click at [947, 224] on p "[PERSON_NAME] ENTERTAINMENT MUSIC PUBLISHING" at bounding box center [910, 242] width 345 height 38
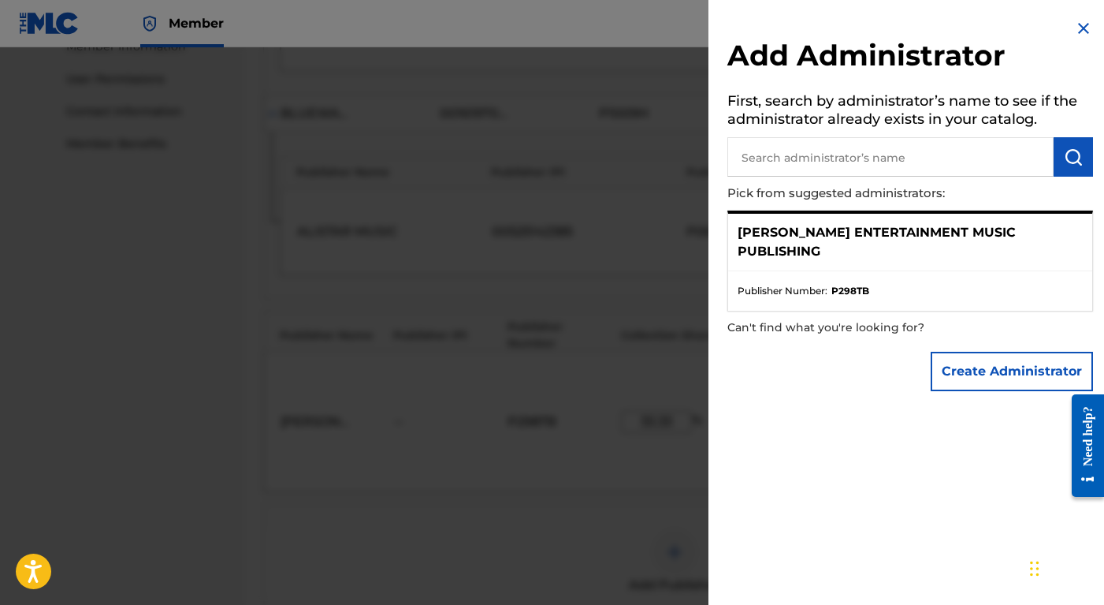
click at [844, 145] on input "text" at bounding box center [891, 156] width 326 height 39
type input "[PERSON_NAME] Entertainment Music Publishing"
click at [773, 223] on p "[PERSON_NAME] ENTERTAINMENT MUSIC PUBLISHING" at bounding box center [910, 242] width 345 height 38
click at [773, 215] on div "[PERSON_NAME] ENTERTAINMENT MUSIC PUBLISHING" at bounding box center [910, 243] width 364 height 58
click at [776, 271] on ul "Publisher Number : P298TB" at bounding box center [910, 290] width 364 height 39
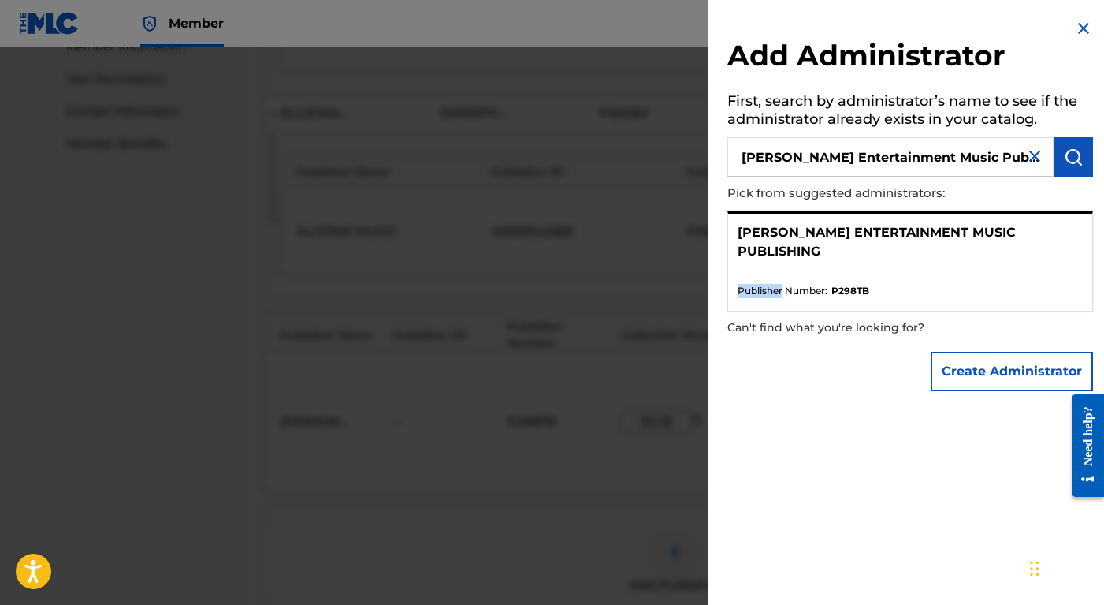
click at [776, 271] on ul "Publisher Number : P298TB" at bounding box center [910, 290] width 364 height 39
click at [888, 229] on p "[PERSON_NAME] ENTERTAINMENT MUSIC PUBLISHING" at bounding box center [910, 242] width 345 height 38
click at [964, 156] on img "submit" at bounding box center [1073, 156] width 19 height 19
click at [925, 224] on p "[PERSON_NAME] ENTERTAINMENT MUSIC PUBLISHING" at bounding box center [910, 242] width 345 height 38
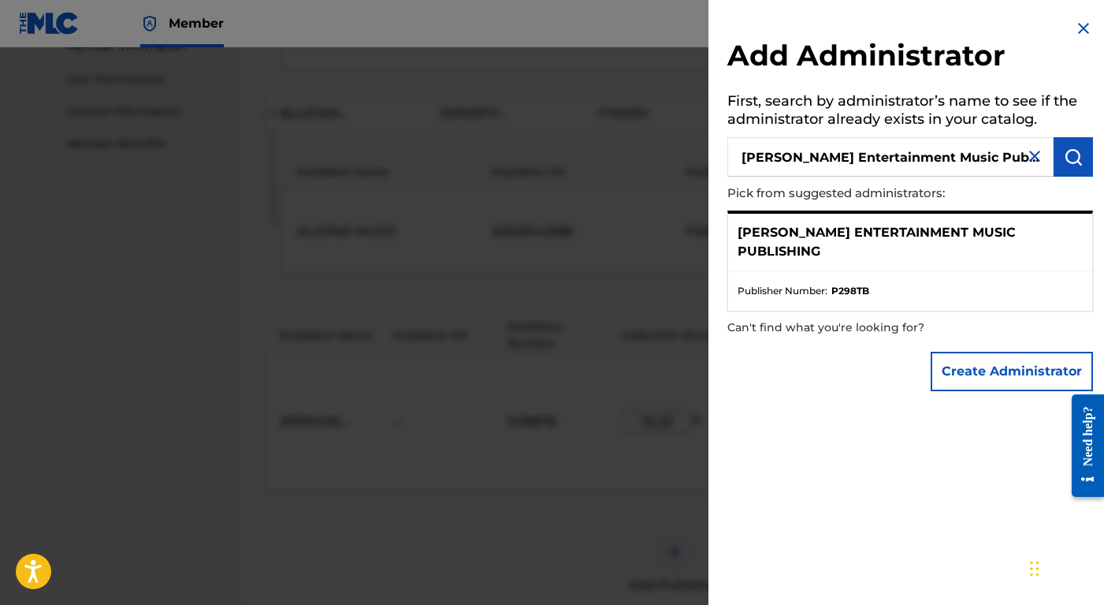
click at [964, 357] on button "Create Administrator" at bounding box center [1012, 371] width 162 height 39
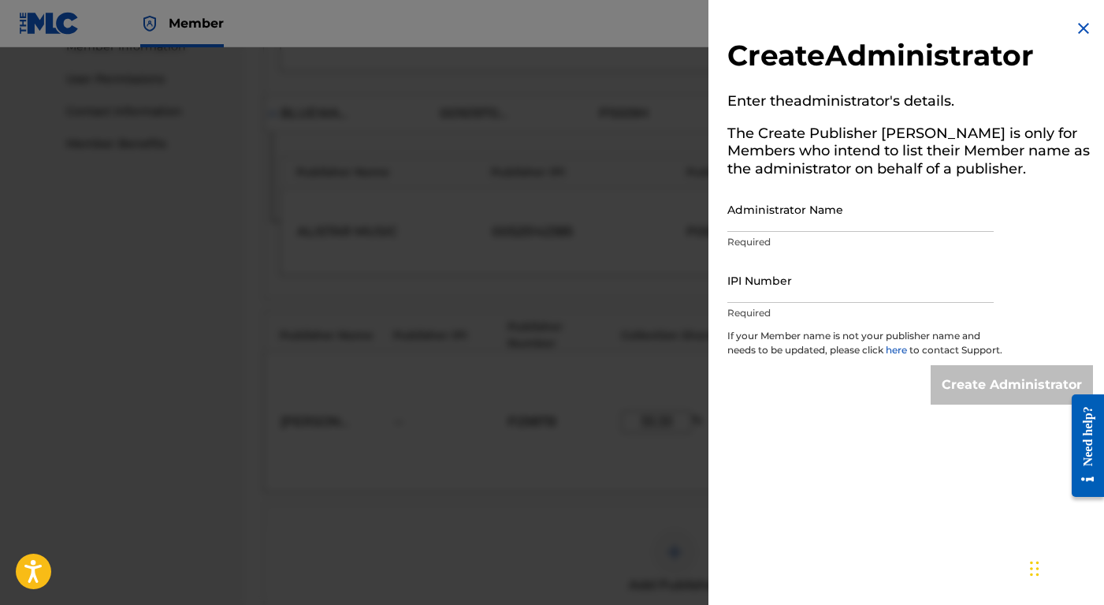
click at [907, 218] on input "Administrator Name" at bounding box center [861, 209] width 266 height 45
click at [913, 274] on input "IPI Number" at bounding box center [861, 280] width 266 height 45
click at [926, 226] on input "Administrator Name" at bounding box center [861, 209] width 266 height 45
type input "[PERSON_NAME] [PERSON_NAME]"
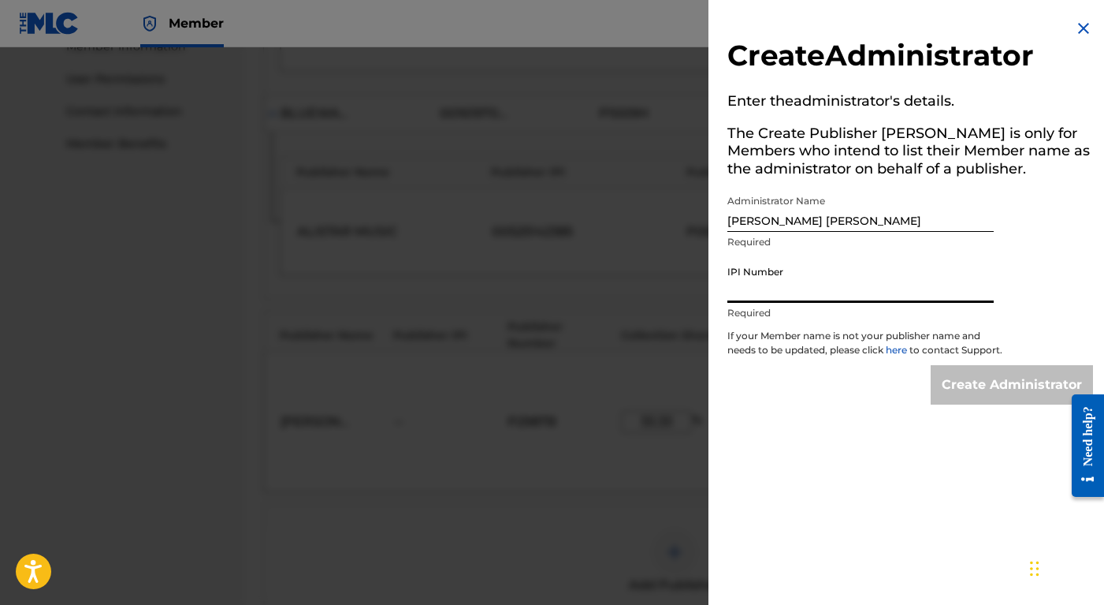
click at [964, 290] on input "IPI Number" at bounding box center [861, 280] width 266 height 45
click at [837, 296] on input "IPI Number" at bounding box center [861, 280] width 266 height 45
click at [964, 24] on img at bounding box center [1084, 28] width 19 height 19
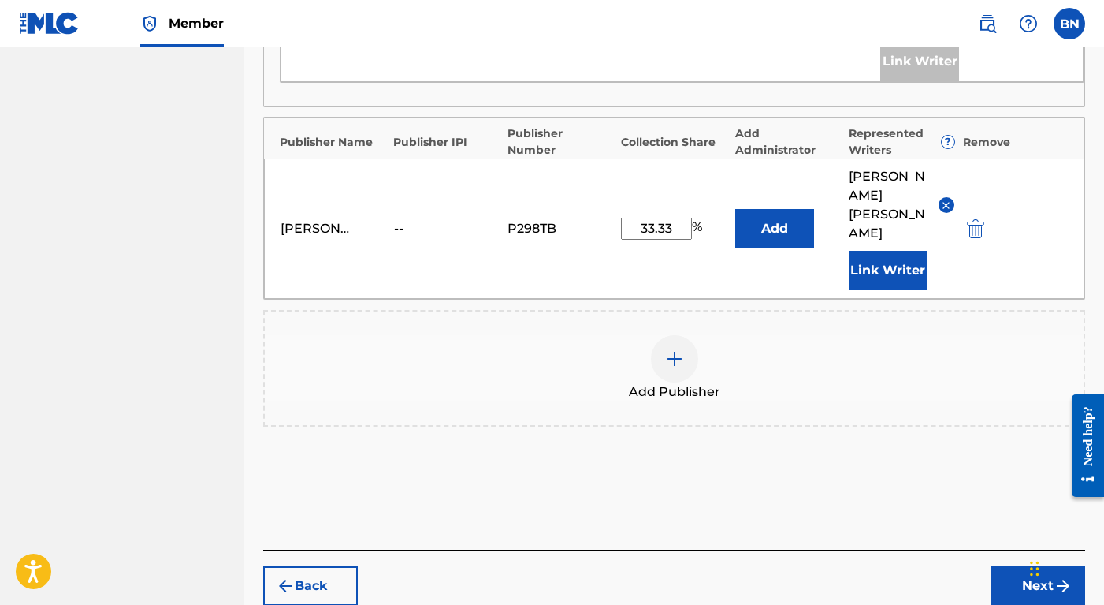
scroll to position [920, 0]
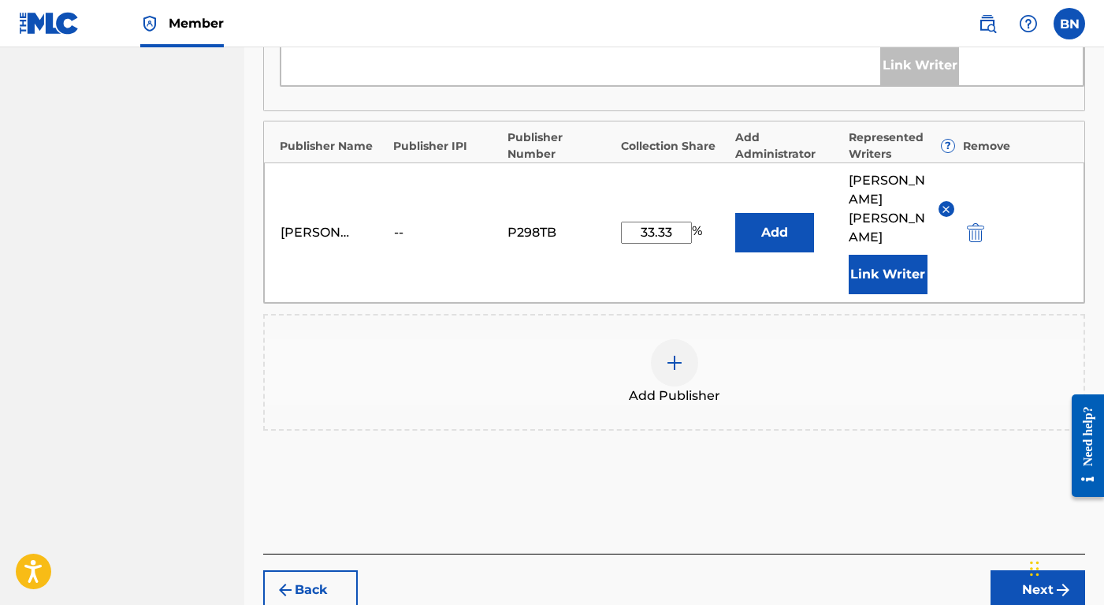
click at [964, 570] on button "Next" at bounding box center [1038, 589] width 95 height 39
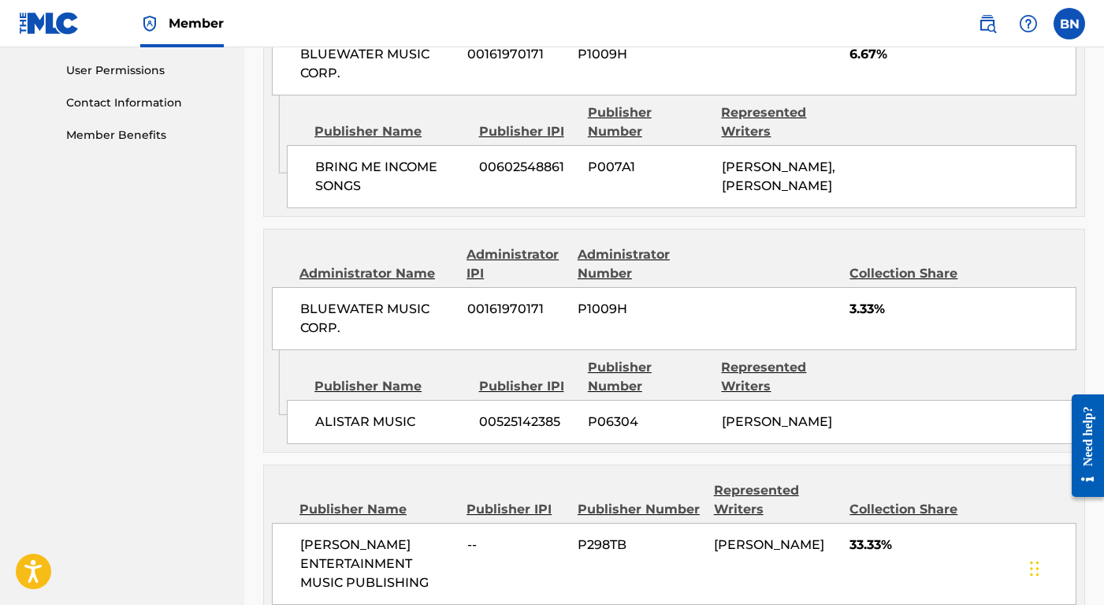
scroll to position [926, 0]
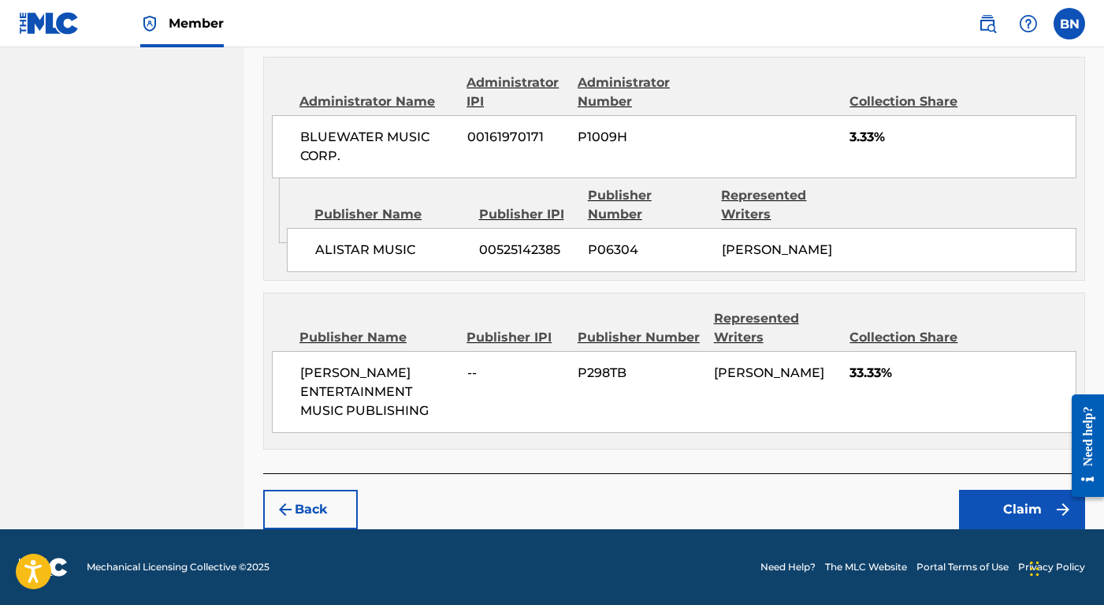
click at [315, 505] on button "Back" at bounding box center [310, 509] width 95 height 39
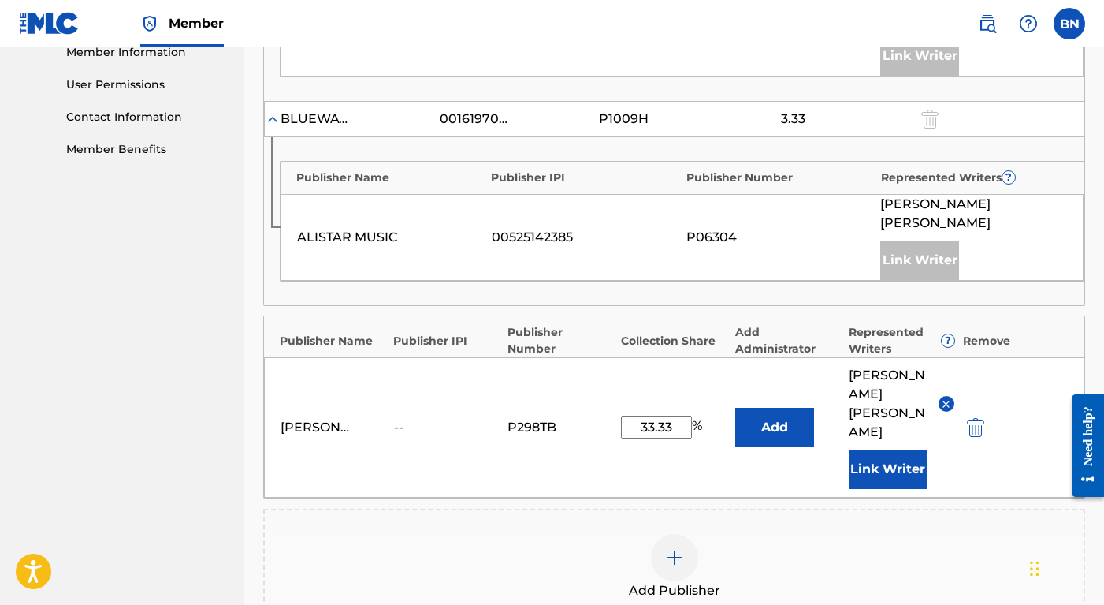
scroll to position [683, 0]
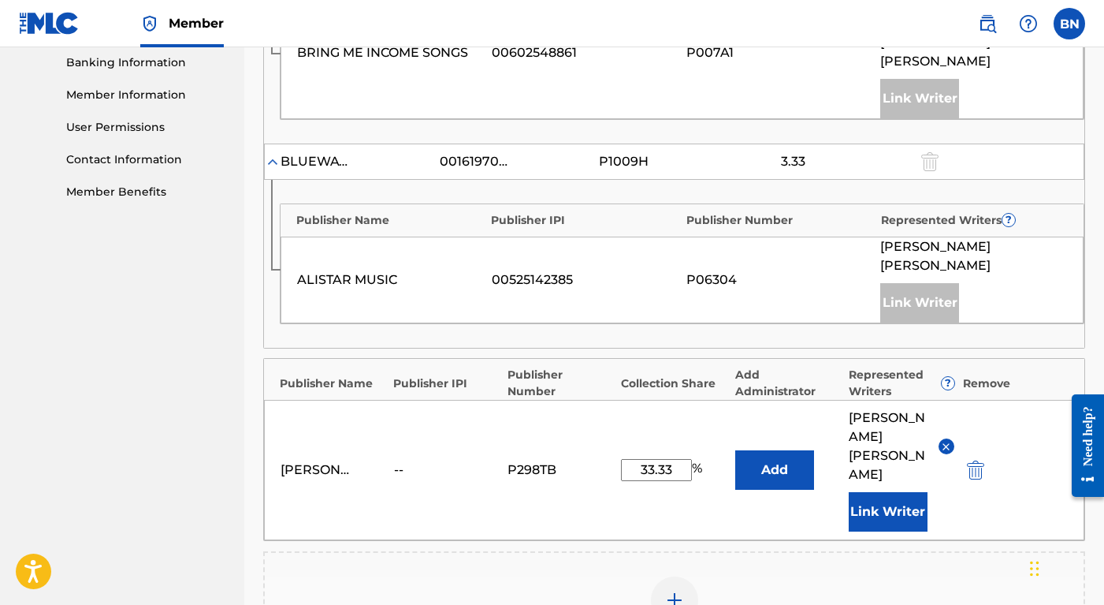
click at [775, 450] on button "Add" at bounding box center [775, 469] width 79 height 39
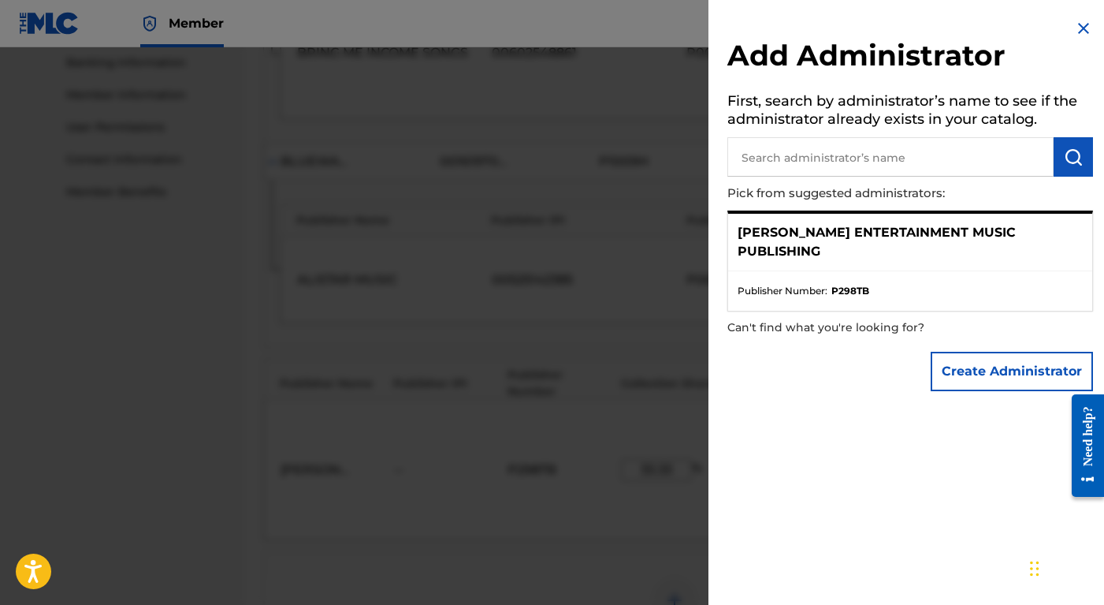
click at [915, 225] on p "[PERSON_NAME] ENTERTAINMENT MUSIC PUBLISHING" at bounding box center [910, 242] width 345 height 38
click at [964, 352] on button "Create Administrator" at bounding box center [1012, 371] width 162 height 39
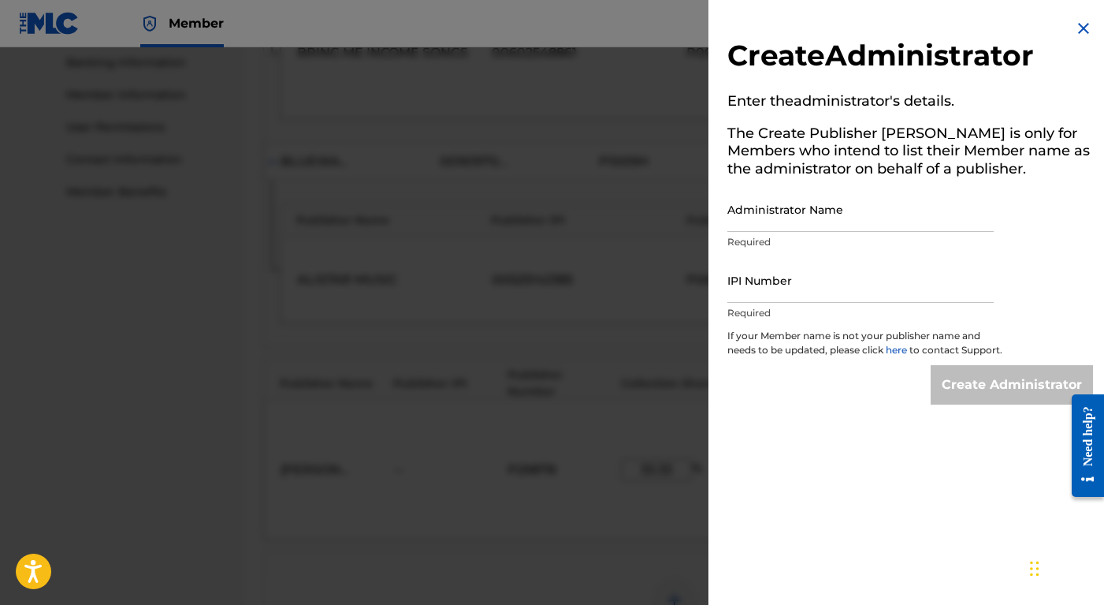
click at [833, 227] on input "Administrator Name" at bounding box center [861, 209] width 266 height 45
type input "[PERSON_NAME] ENTERTAINMENT MUSIC PUBLISHING"
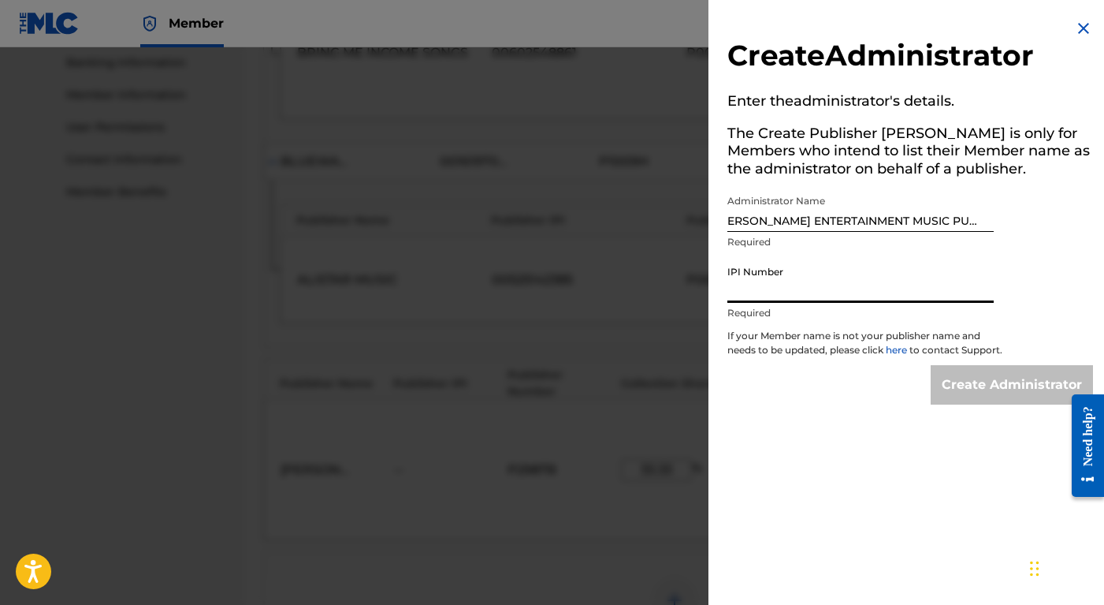
scroll to position [0, 0]
click at [795, 292] on input "IPI Number" at bounding box center [861, 280] width 266 height 45
paste input "00363273463"
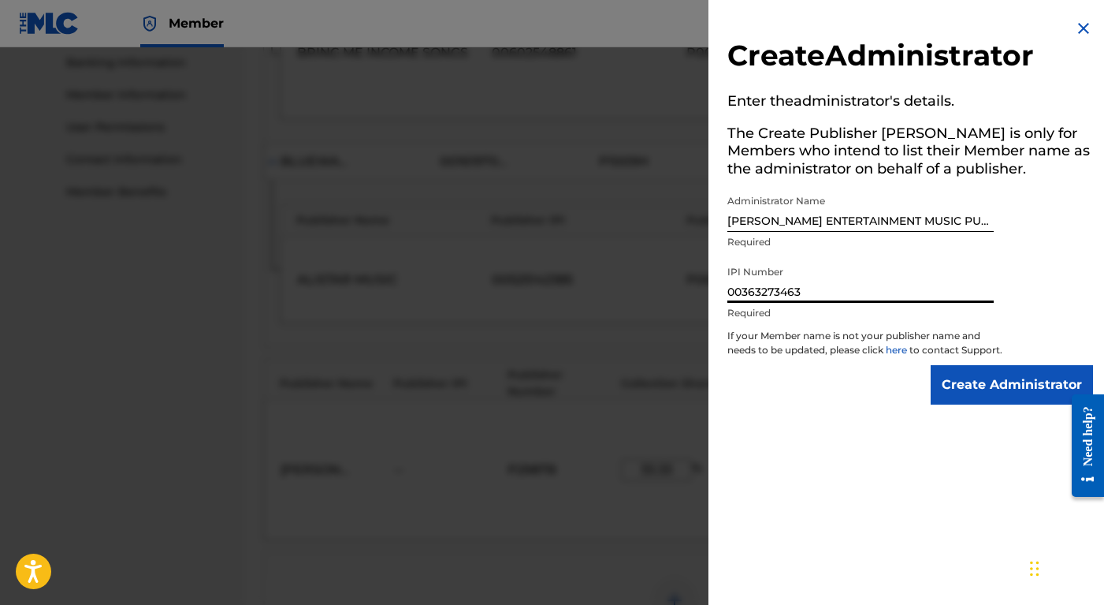
type input "00363273463"
click at [964, 397] on input "Create Administrator" at bounding box center [1012, 384] width 162 height 39
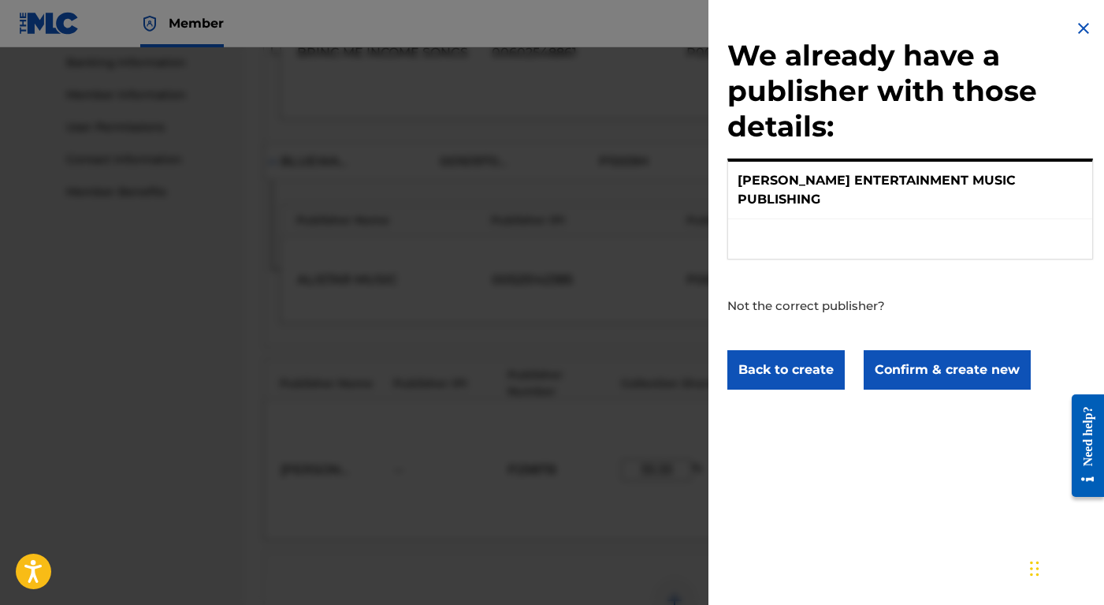
click at [964, 182] on p "[PERSON_NAME] ENTERTAINMENT MUSIC PUBLISHING" at bounding box center [910, 190] width 345 height 38
click at [957, 353] on button "Confirm & create new" at bounding box center [947, 369] width 167 height 39
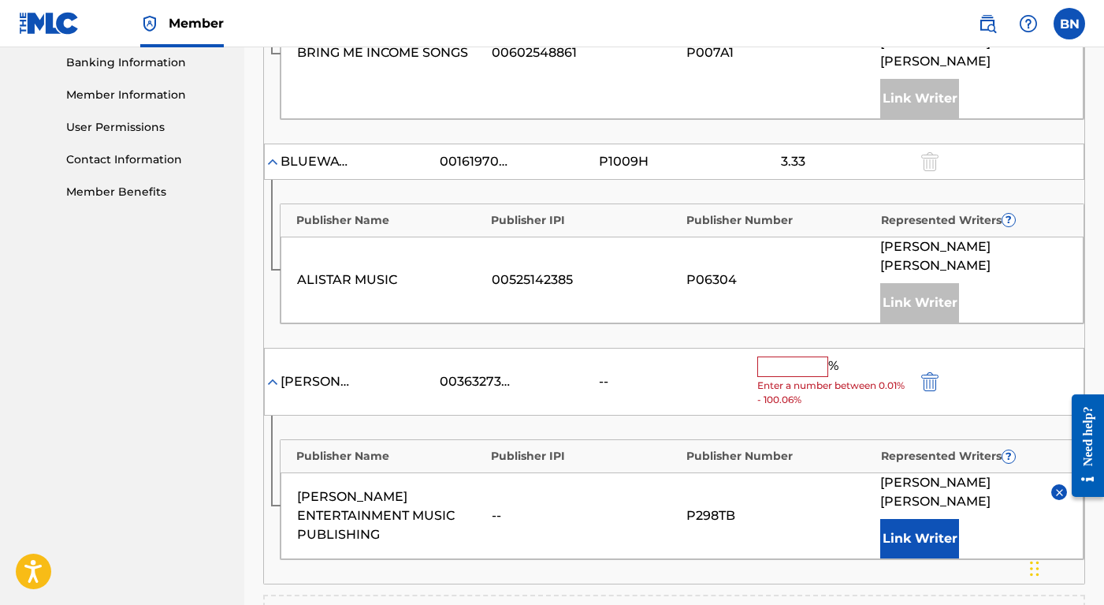
click at [780, 356] on input "text" at bounding box center [793, 366] width 71 height 20
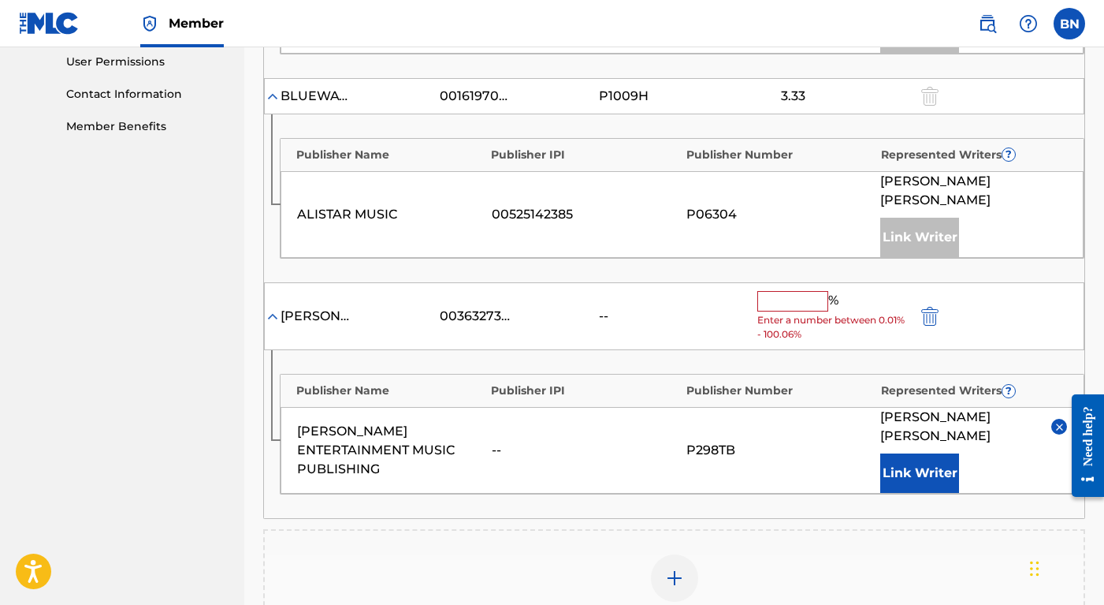
scroll to position [741, 0]
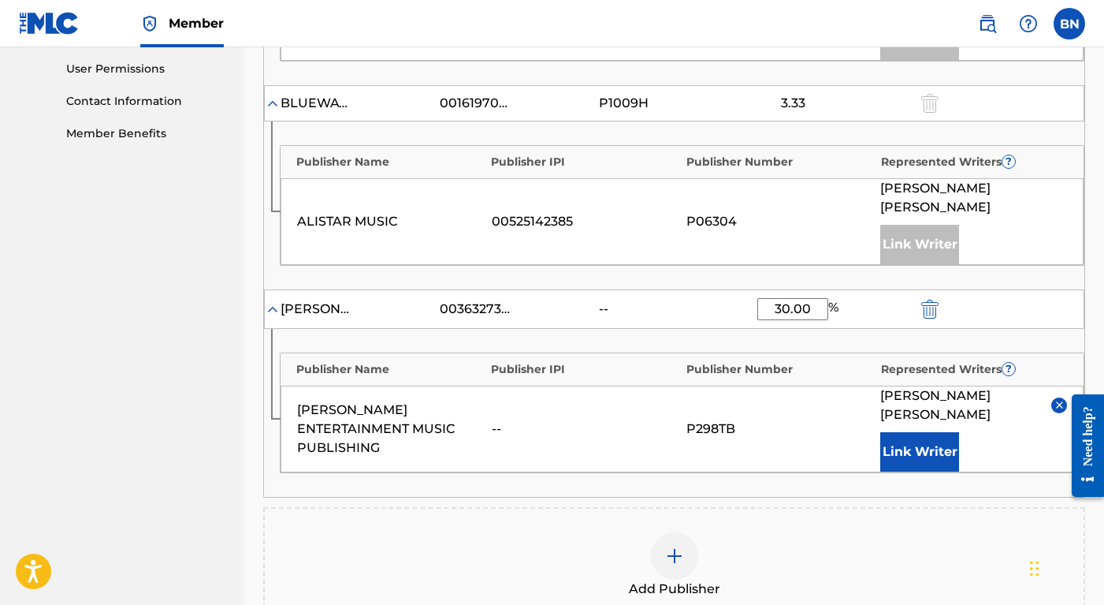
type input "30.00"
click at [817, 361] on div "Publisher Number" at bounding box center [780, 369] width 187 height 17
click at [819, 441] on div "Publishers ( 3 ) ? REQUIRED Total shares: 40 % Administrator ? Administrator IP…" at bounding box center [674, 187] width 822 height 871
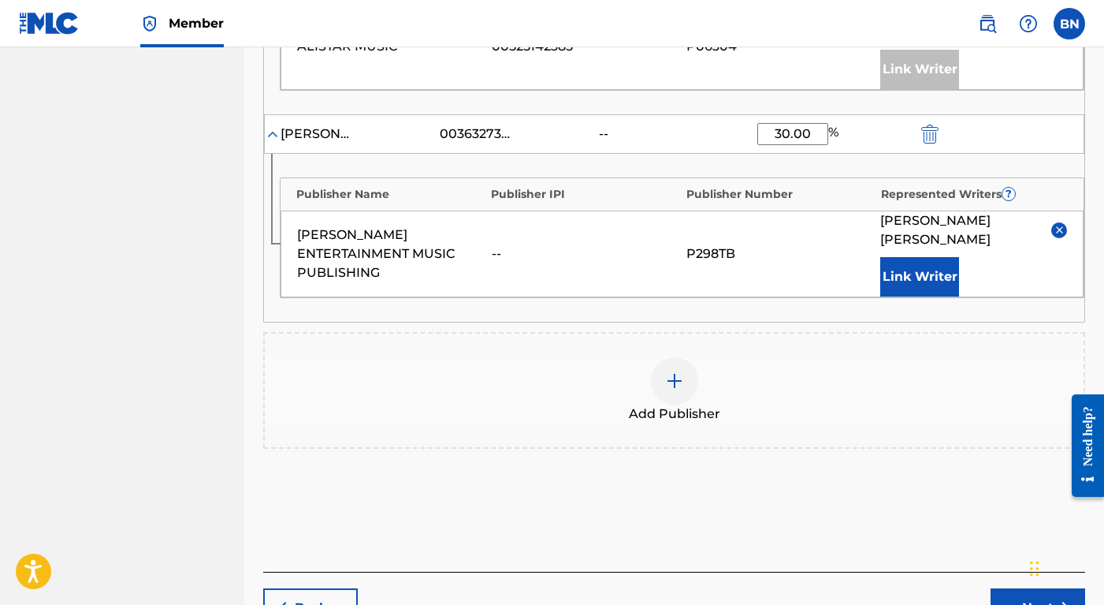
scroll to position [920, 0]
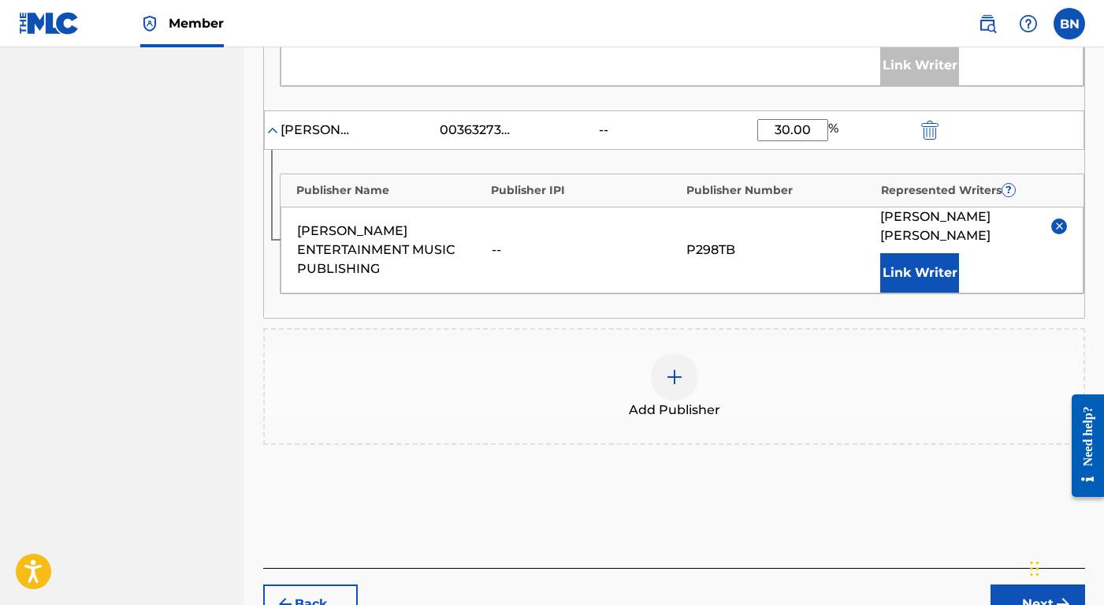
click at [964, 584] on button "Next" at bounding box center [1038, 603] width 95 height 39
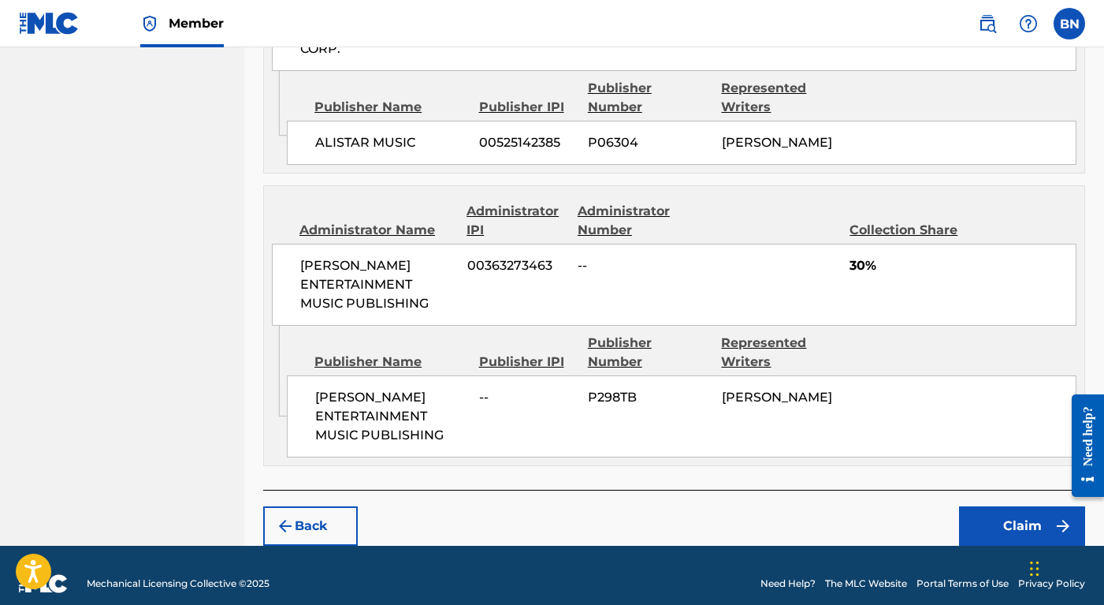
scroll to position [1048, 0]
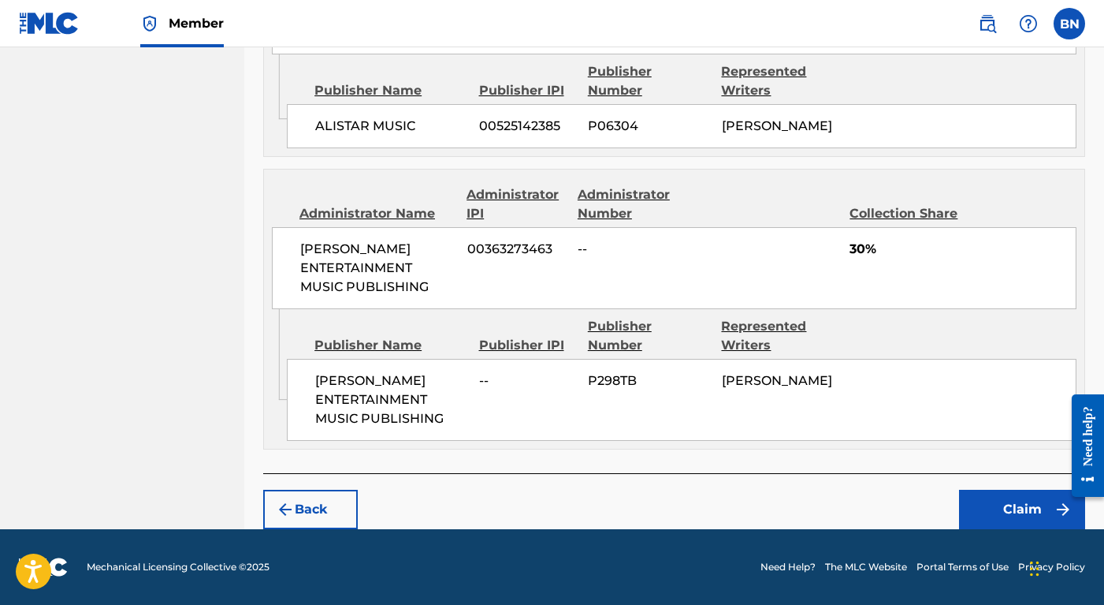
click at [310, 497] on button "Back" at bounding box center [310, 509] width 95 height 39
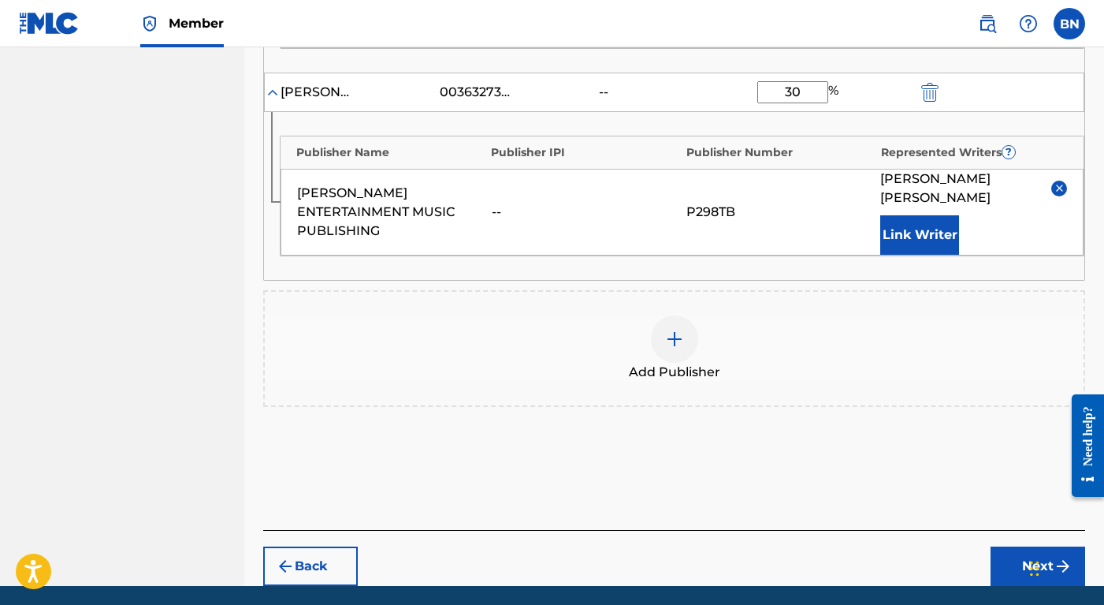
click at [310, 546] on button "Back" at bounding box center [310, 565] width 95 height 39
